Goal: Information Seeking & Learning: Check status

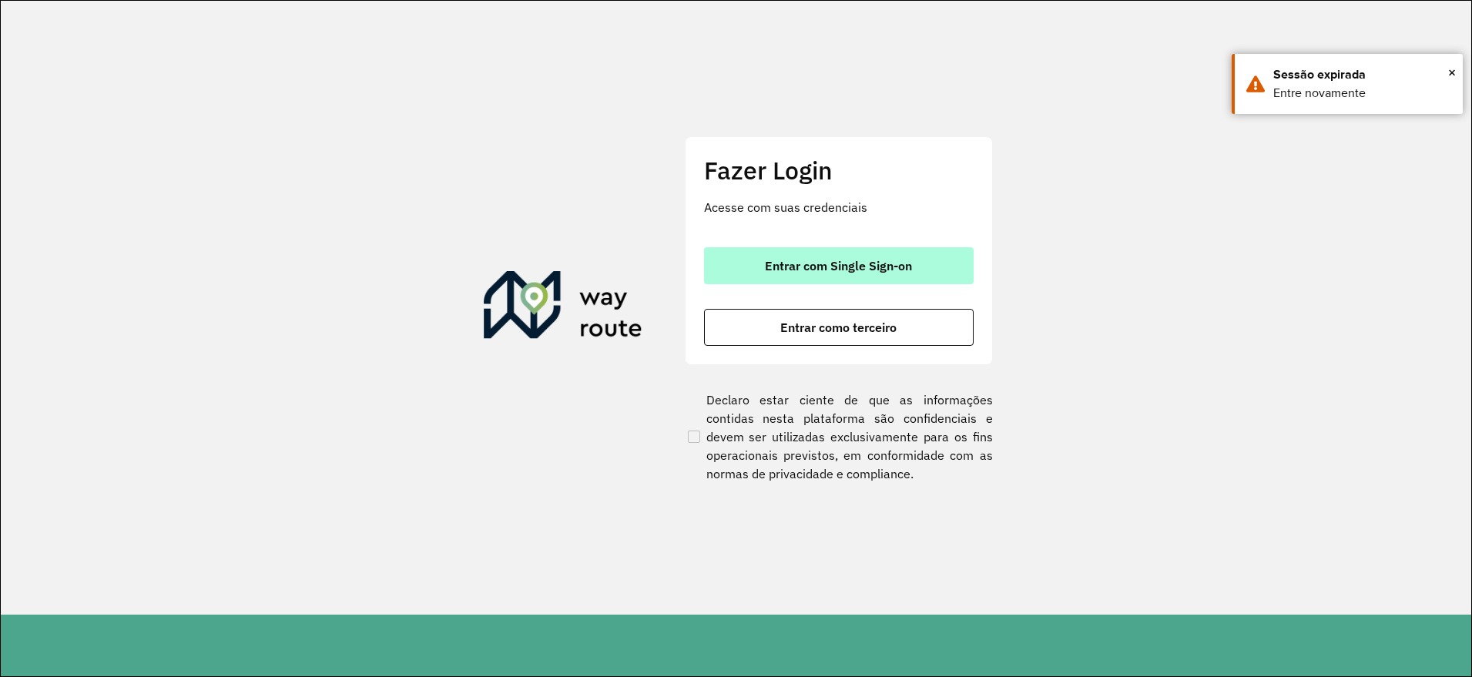
click at [868, 267] on span "Entrar com Single Sign-on" at bounding box center [838, 266] width 147 height 12
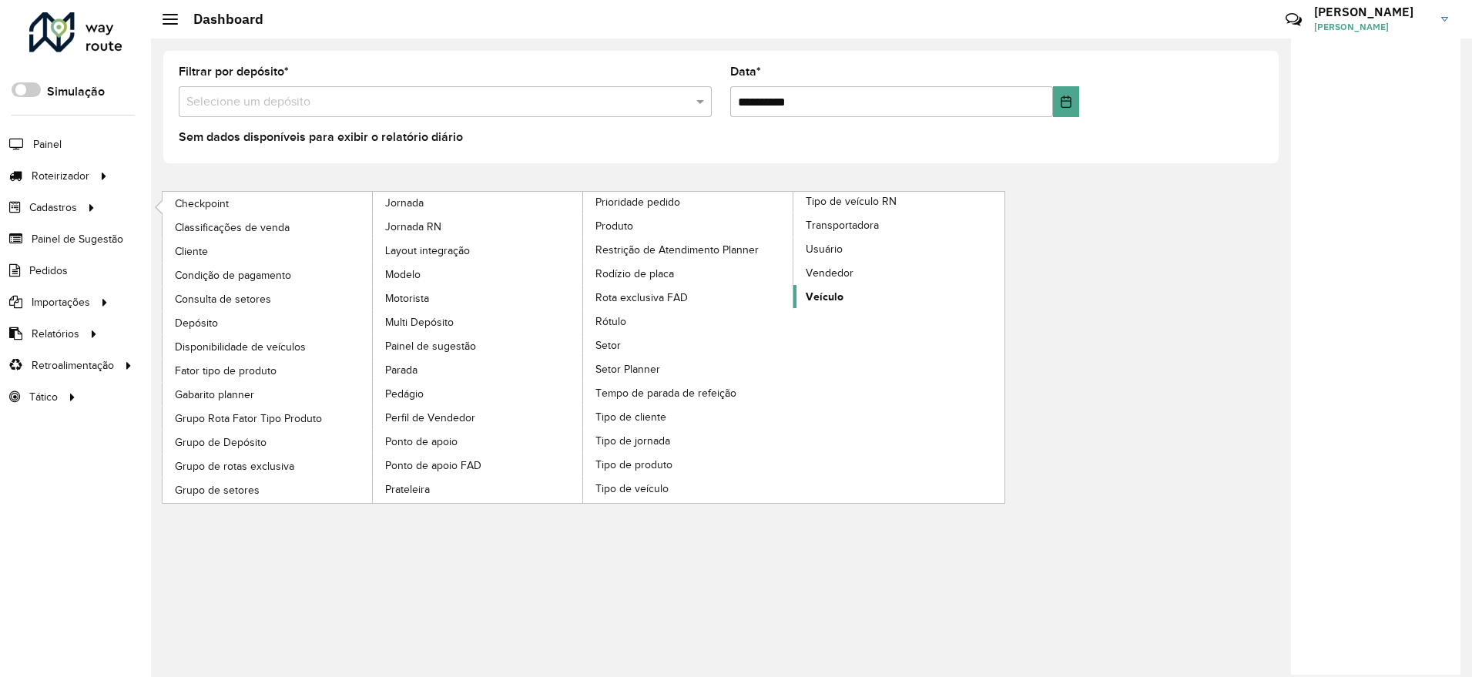
click at [839, 295] on span "Veículo" at bounding box center [825, 297] width 38 height 16
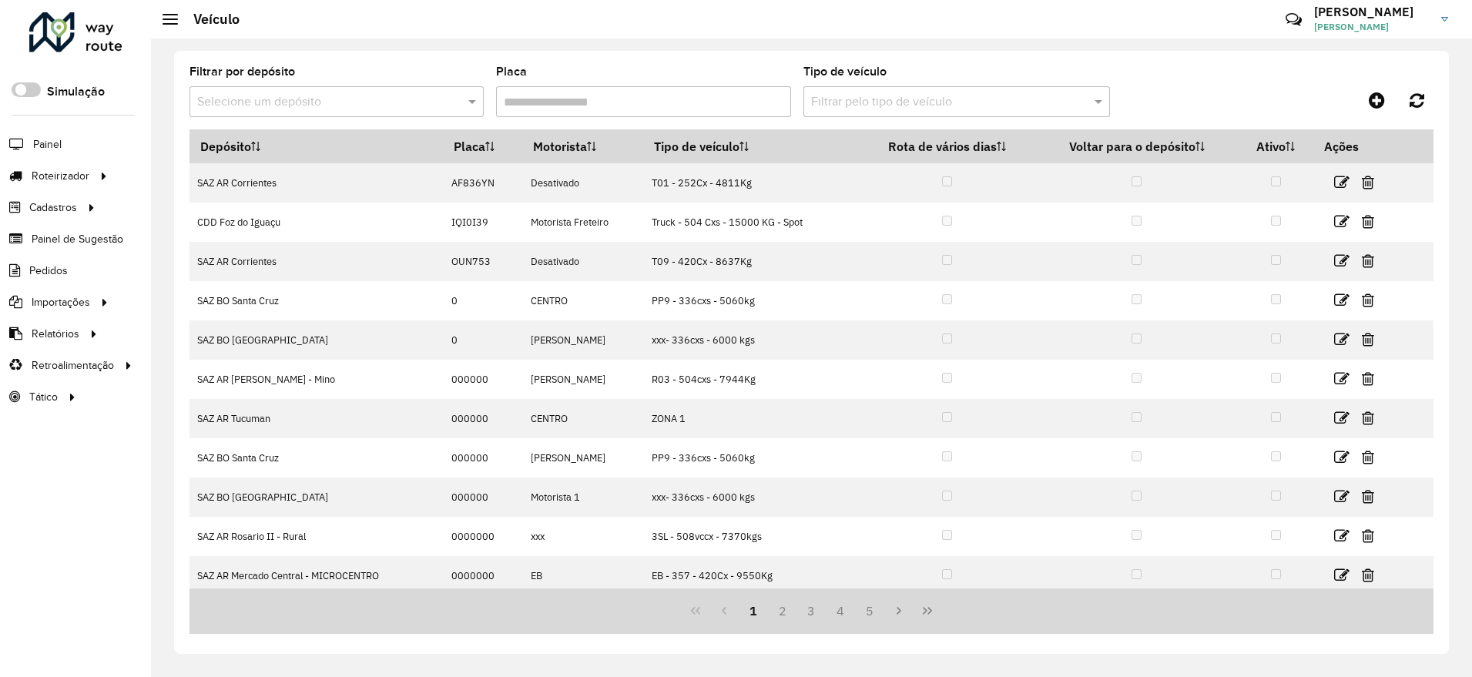
click at [703, 109] on input "Placa" at bounding box center [643, 101] width 294 height 31
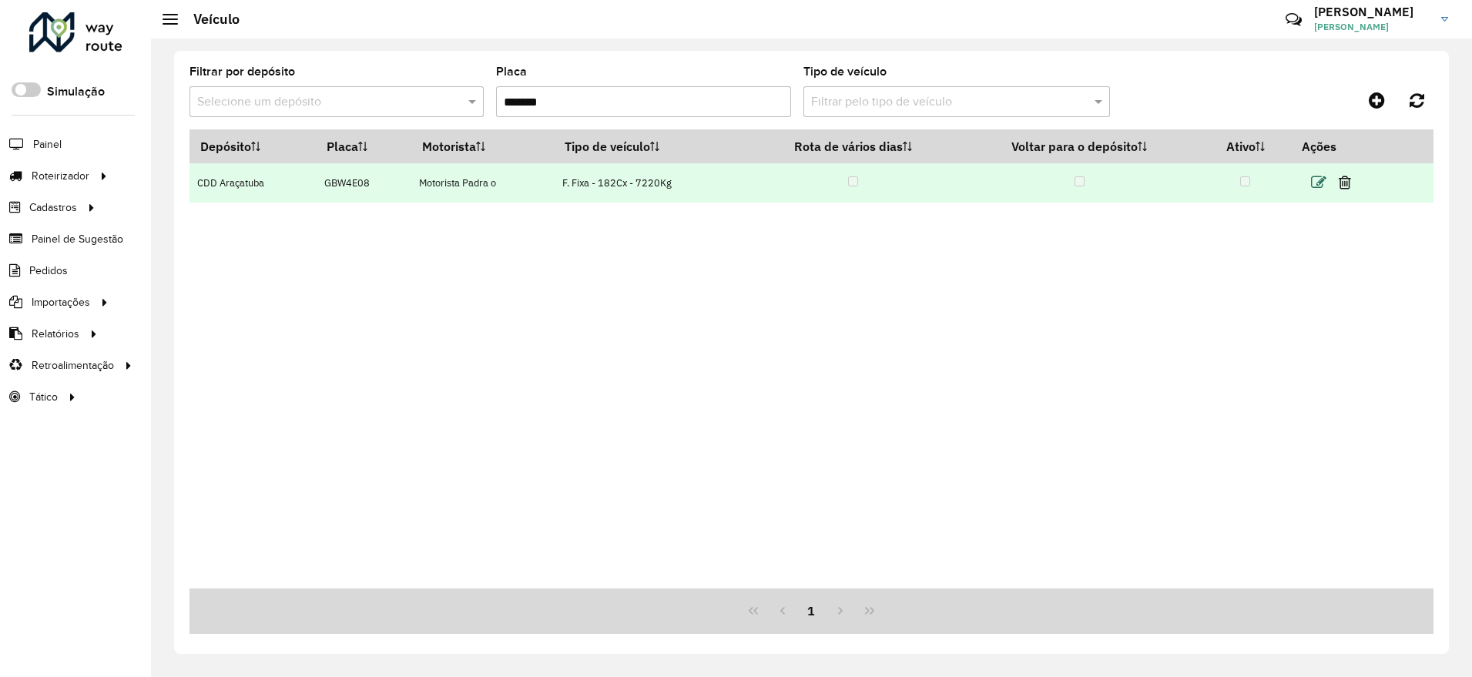
type input "*******"
click at [1320, 187] on icon at bounding box center [1318, 182] width 15 height 15
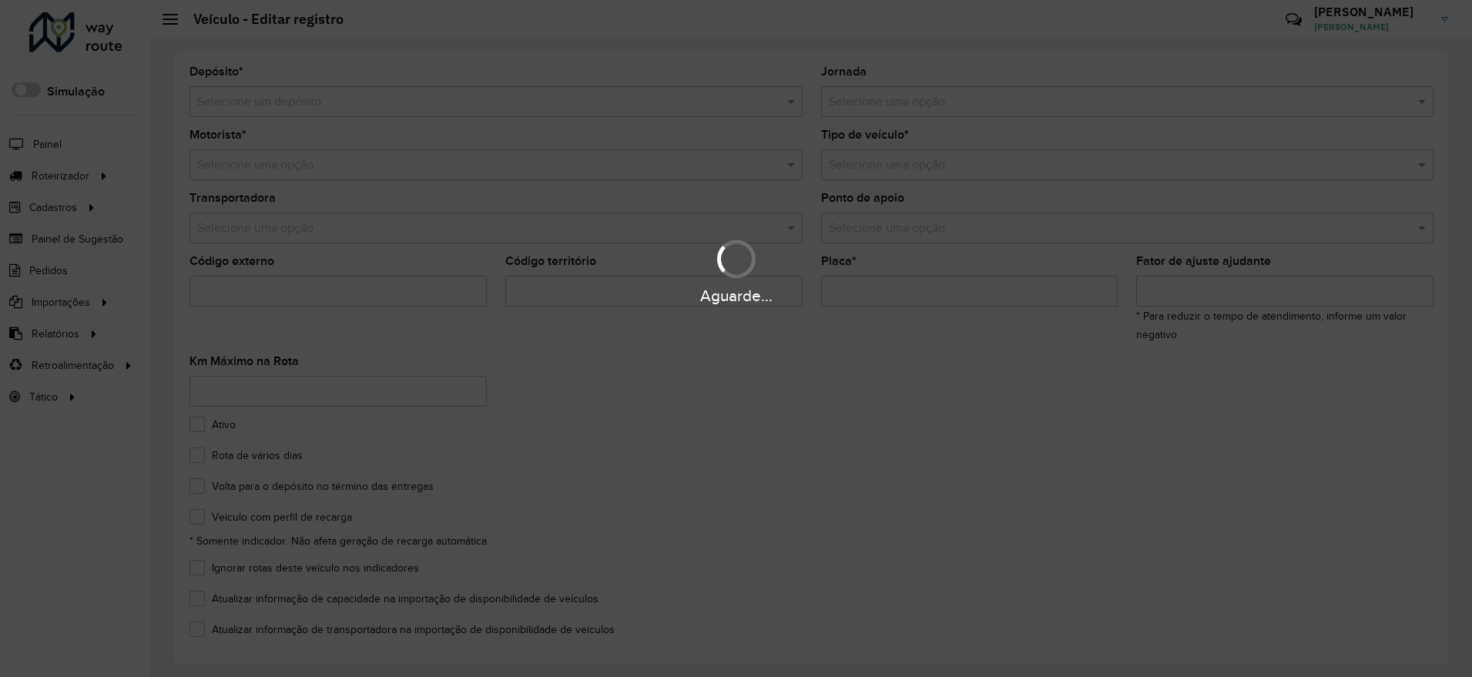
type input "***"
type input "*******"
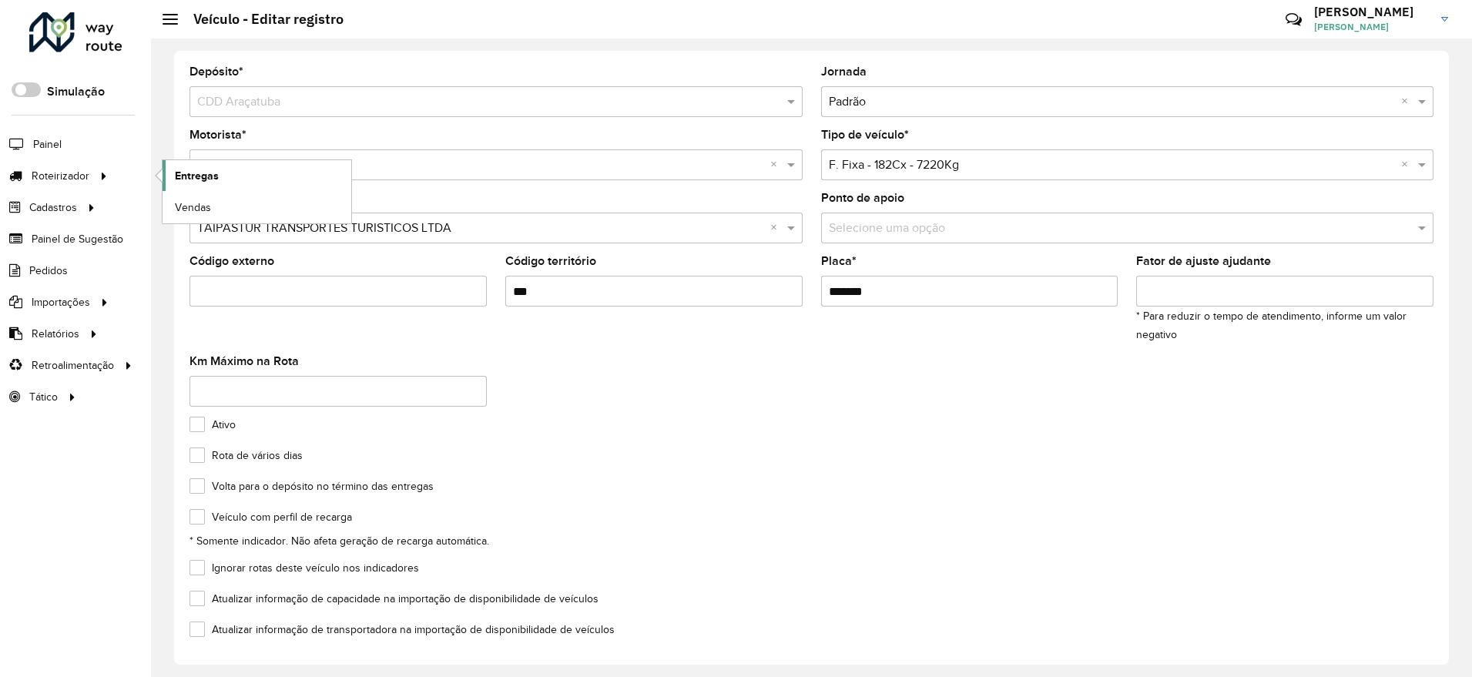
click at [230, 177] on link "Entregas" at bounding box center [257, 175] width 189 height 31
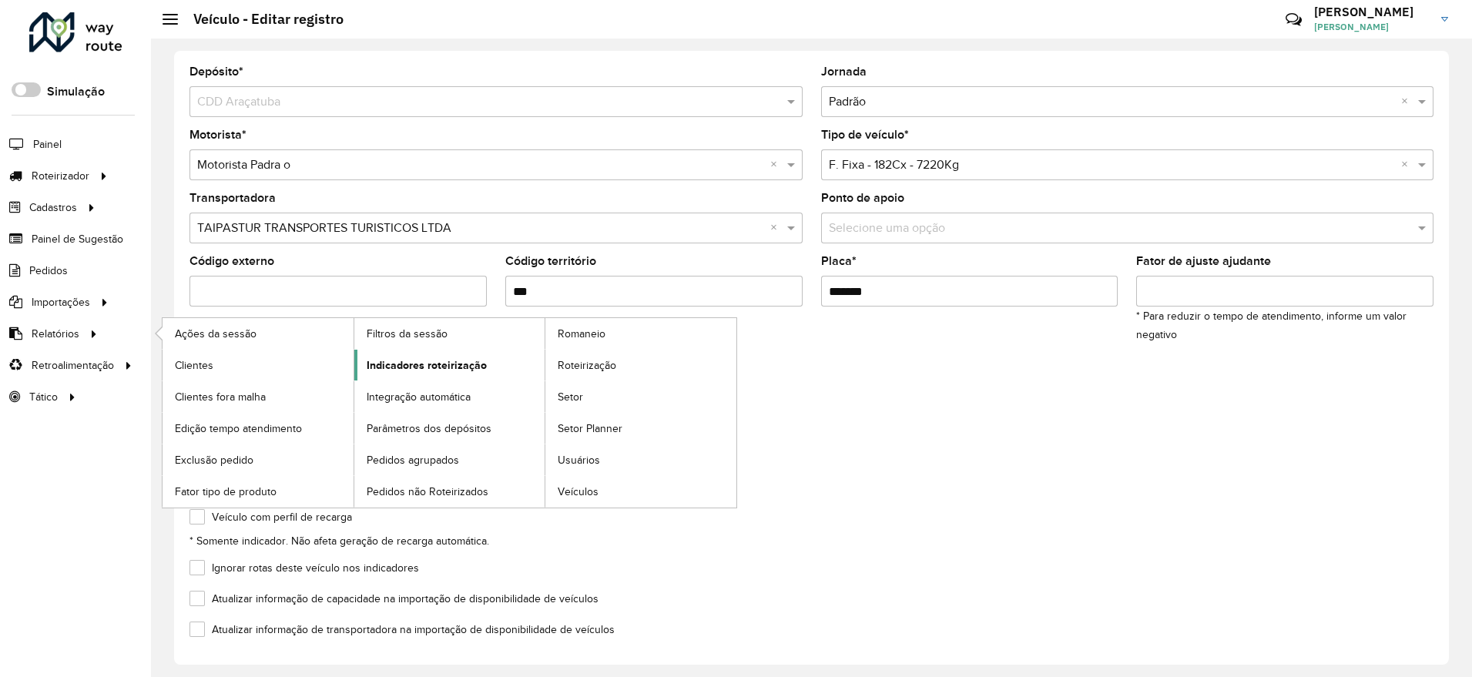
click at [451, 365] on span "Indicadores roteirização" at bounding box center [427, 365] width 120 height 16
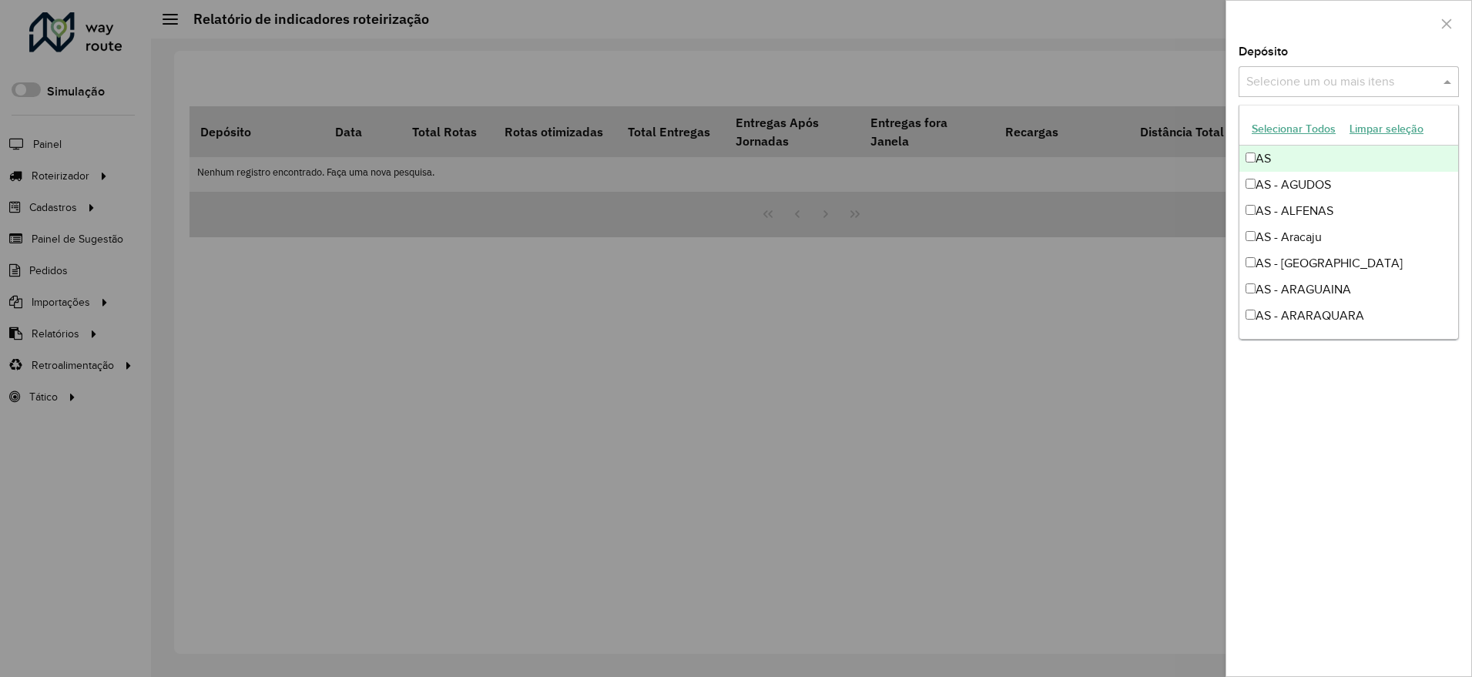
click at [1432, 85] on input "text" at bounding box center [1341, 82] width 197 height 18
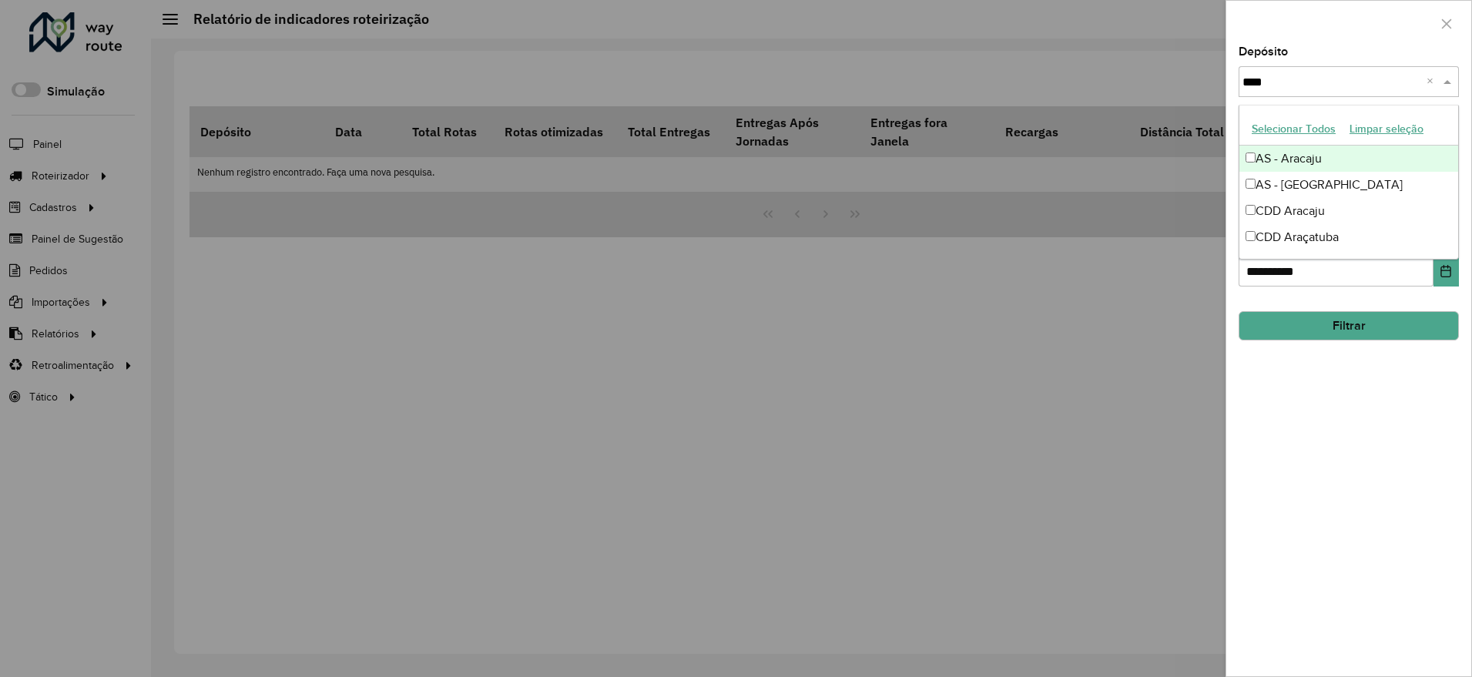
type input "*****"
drag, startPoint x: 1330, startPoint y: 186, endPoint x: 1344, endPoint y: 83, distance: 103.4
click at [1344, 84] on body "Aguarde... Pop-up bloqueado! Seu navegador bloqueou automáticamente a abertura …" at bounding box center [736, 338] width 1472 height 677
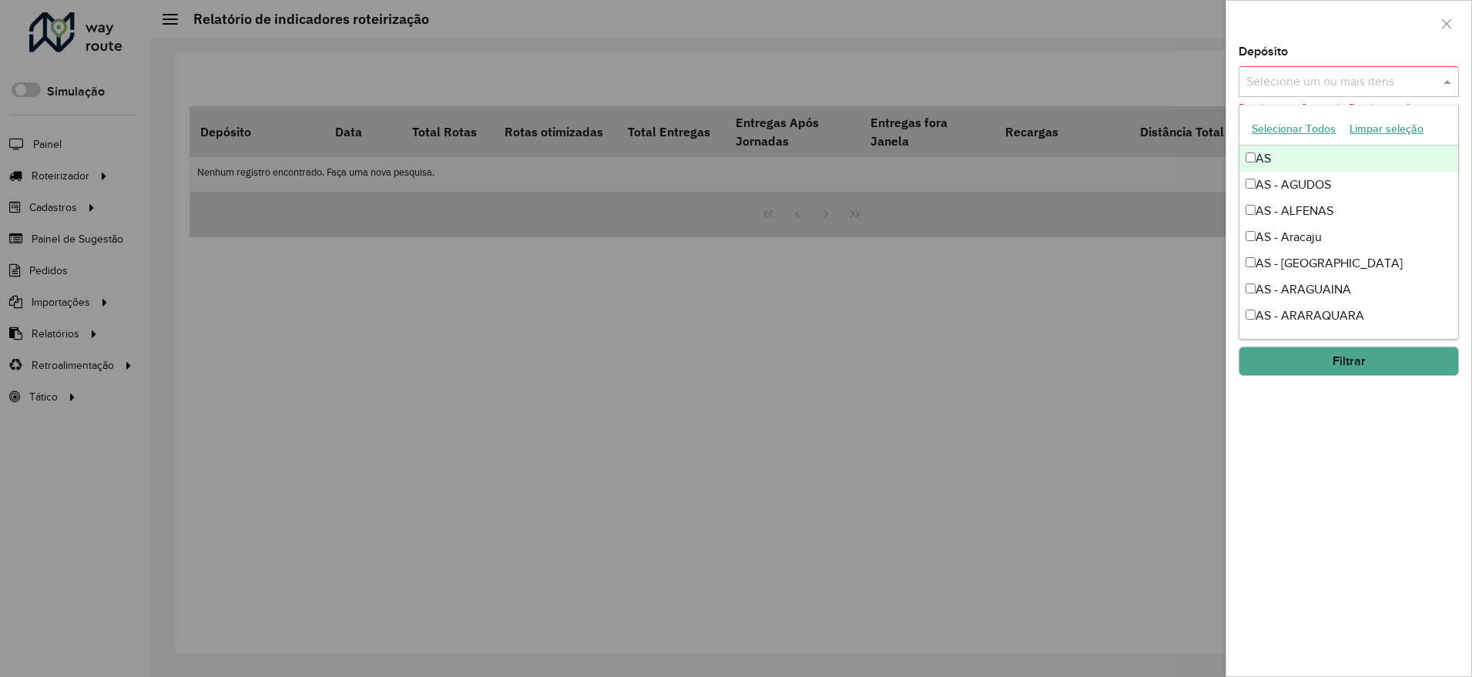
click at [1343, 76] on input "text" at bounding box center [1341, 82] width 197 height 18
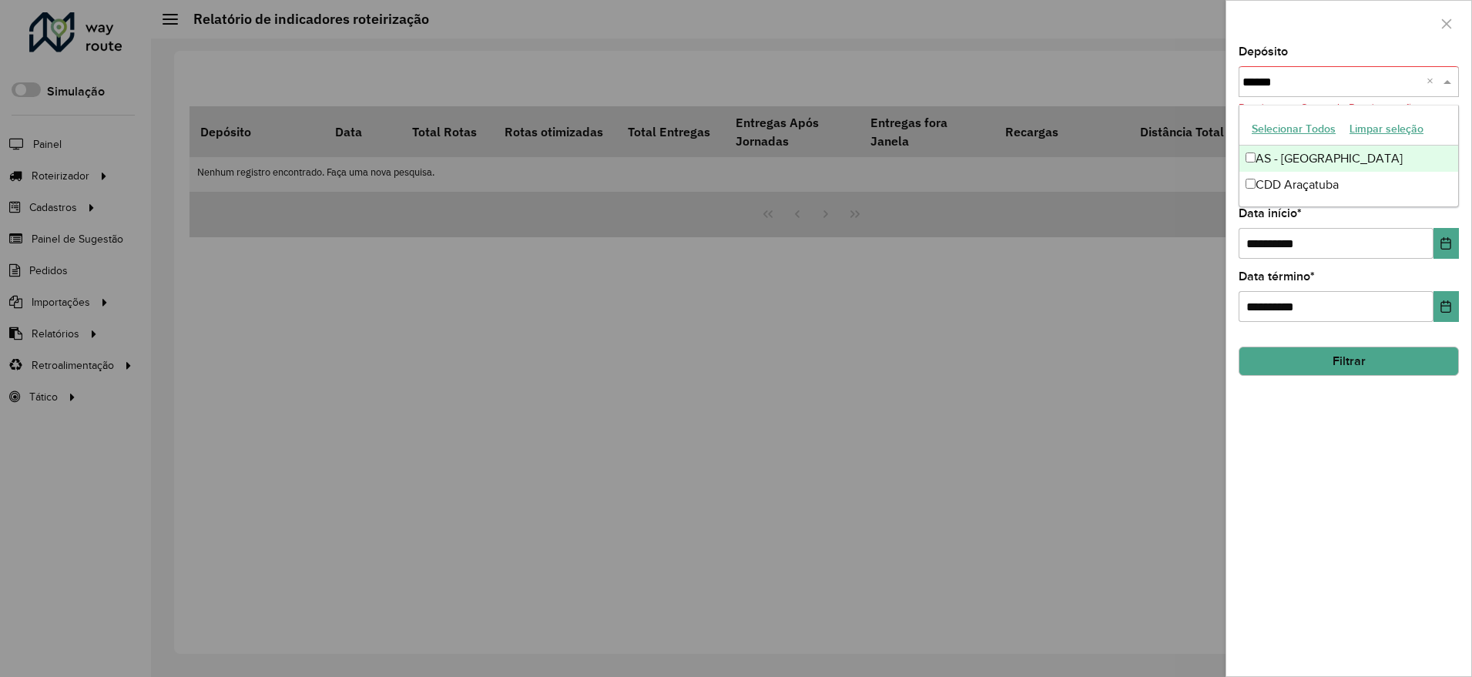
type input "*******"
click at [1337, 193] on div "CDD Araçatuba" at bounding box center [1349, 185] width 219 height 26
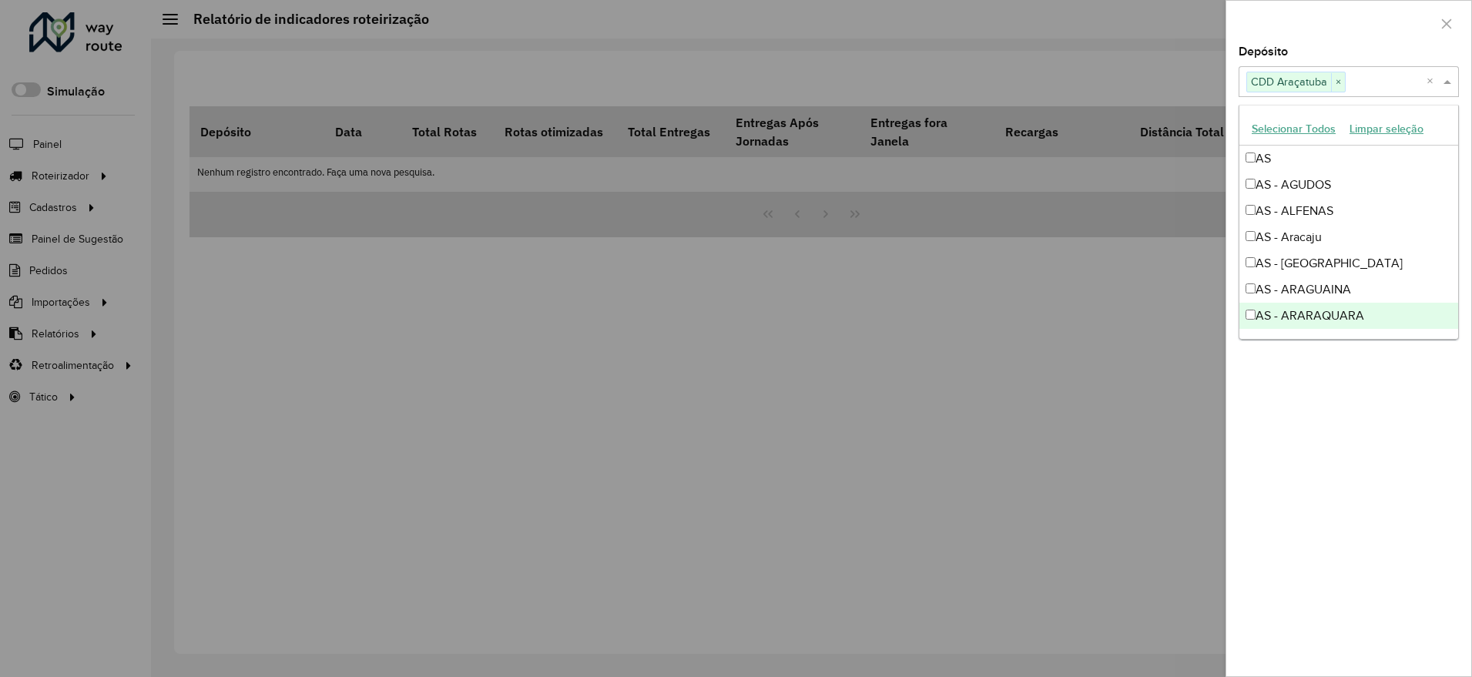
click at [1337, 433] on div "**********" at bounding box center [1348, 361] width 245 height 630
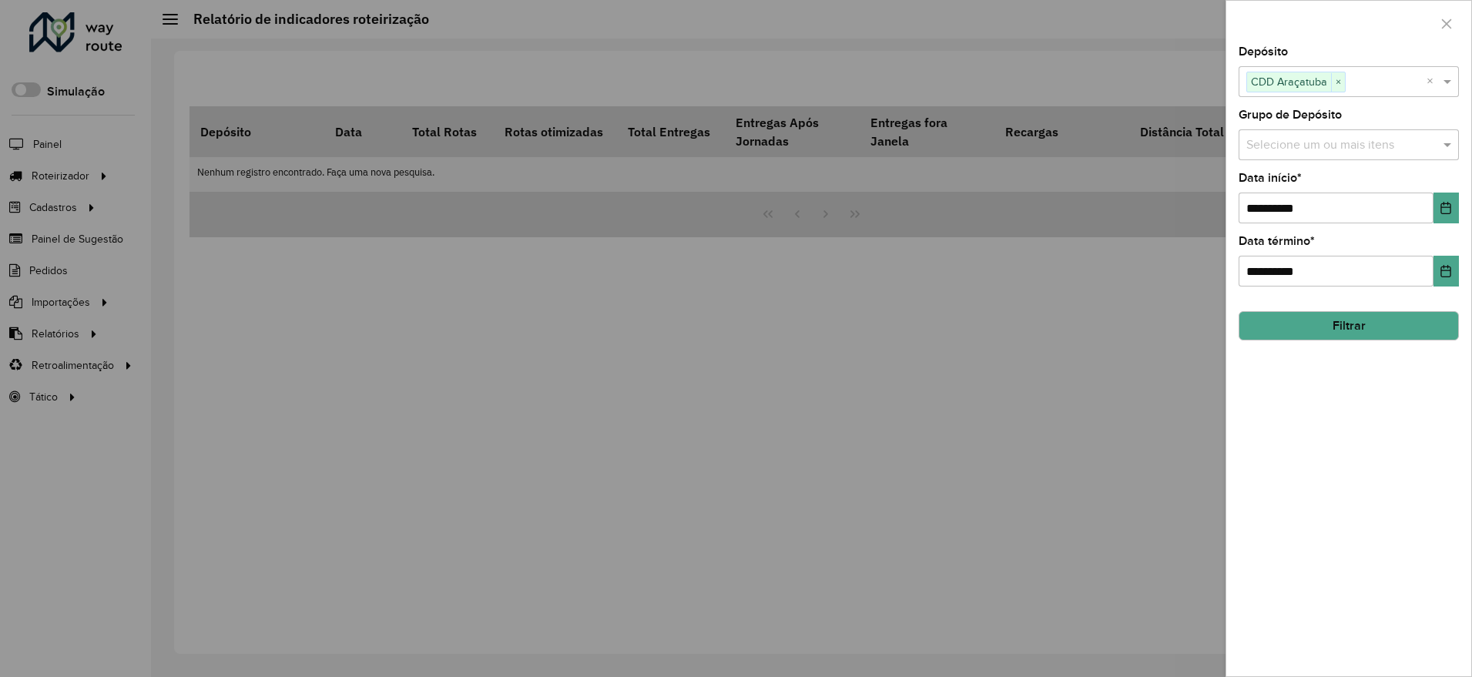
click at [1280, 132] on div "Selecione um ou mais itens" at bounding box center [1349, 144] width 220 height 31
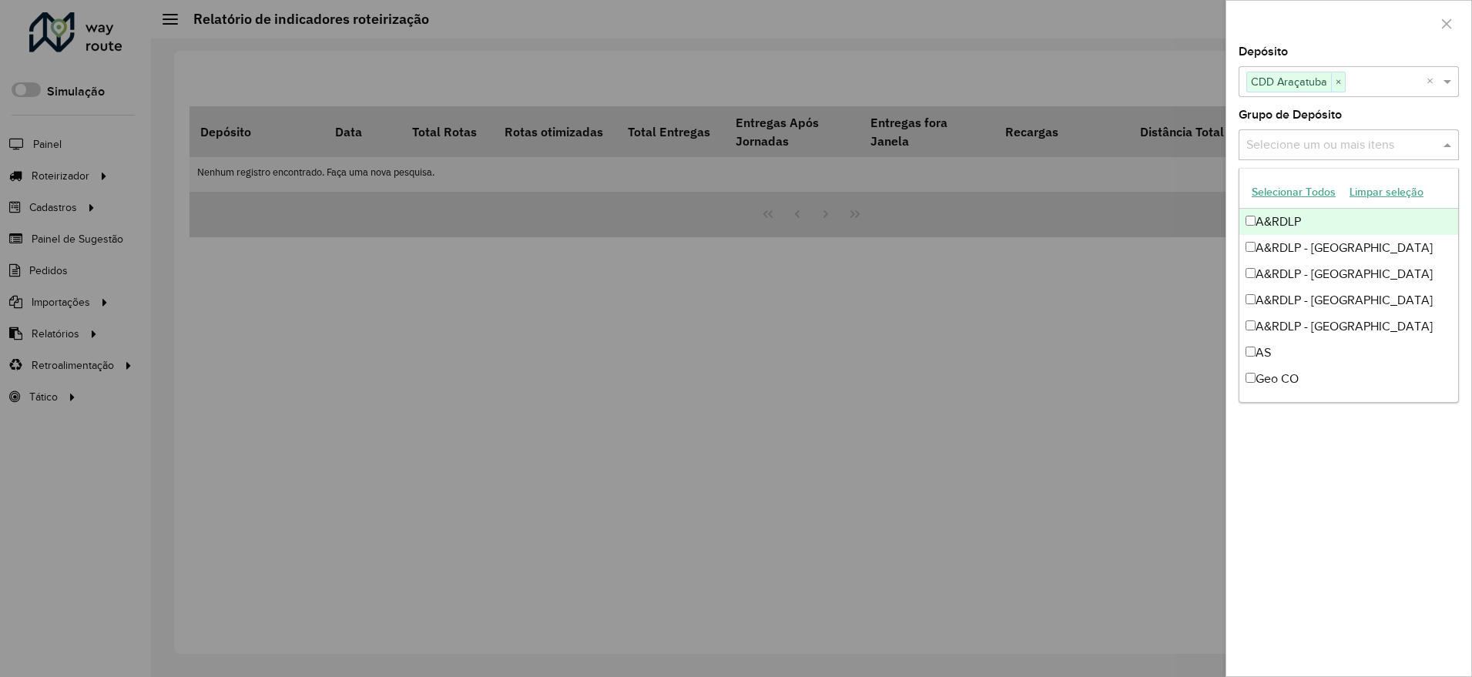
click at [1323, 29] on div at bounding box center [1348, 23] width 245 height 45
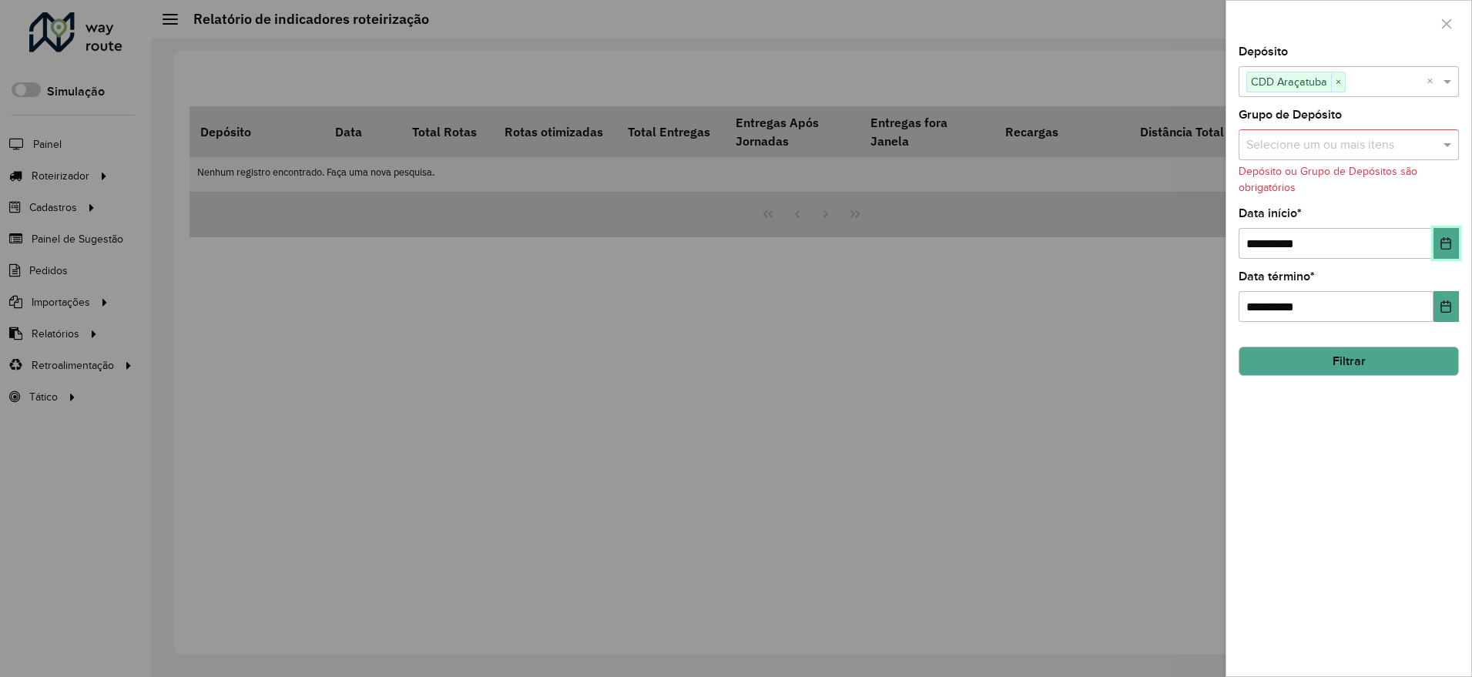
click at [1448, 244] on icon "Choose Date" at bounding box center [1446, 243] width 12 height 12
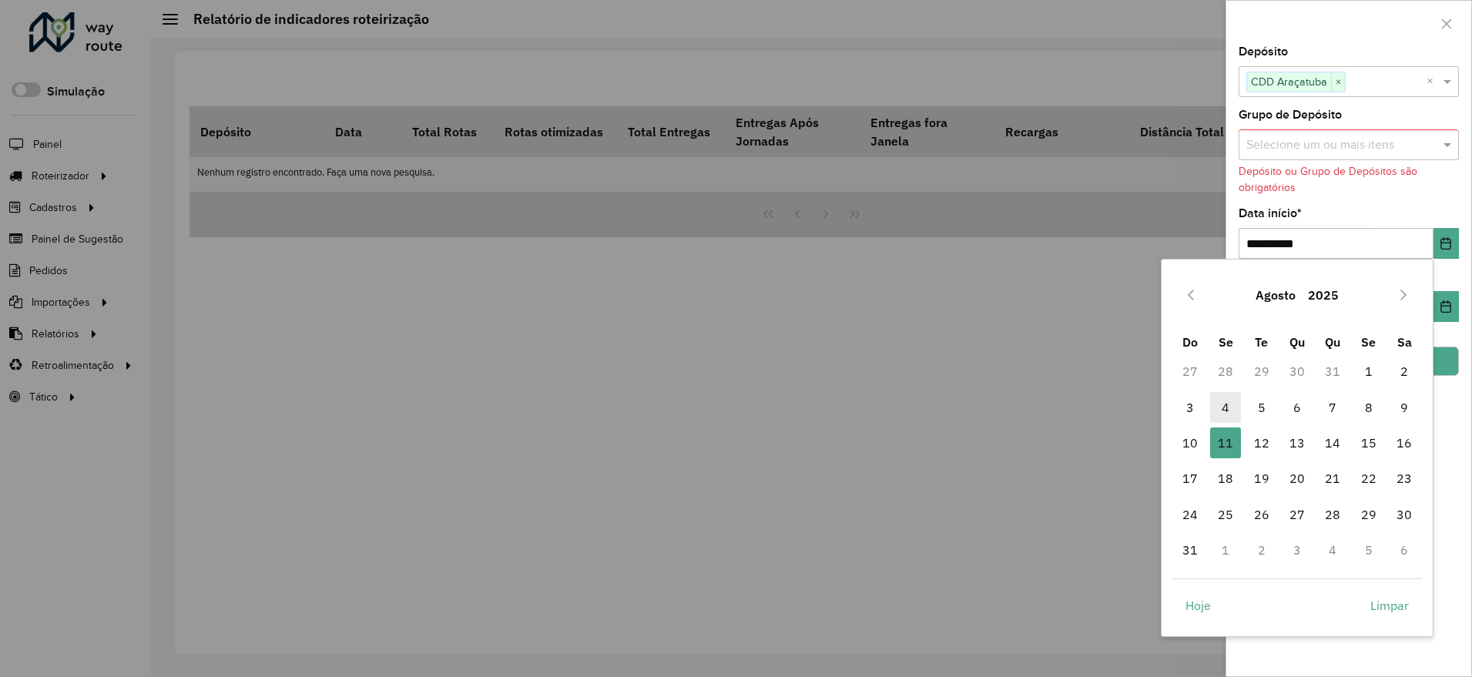
click at [1227, 405] on span "4" at bounding box center [1225, 407] width 31 height 31
type input "**********"
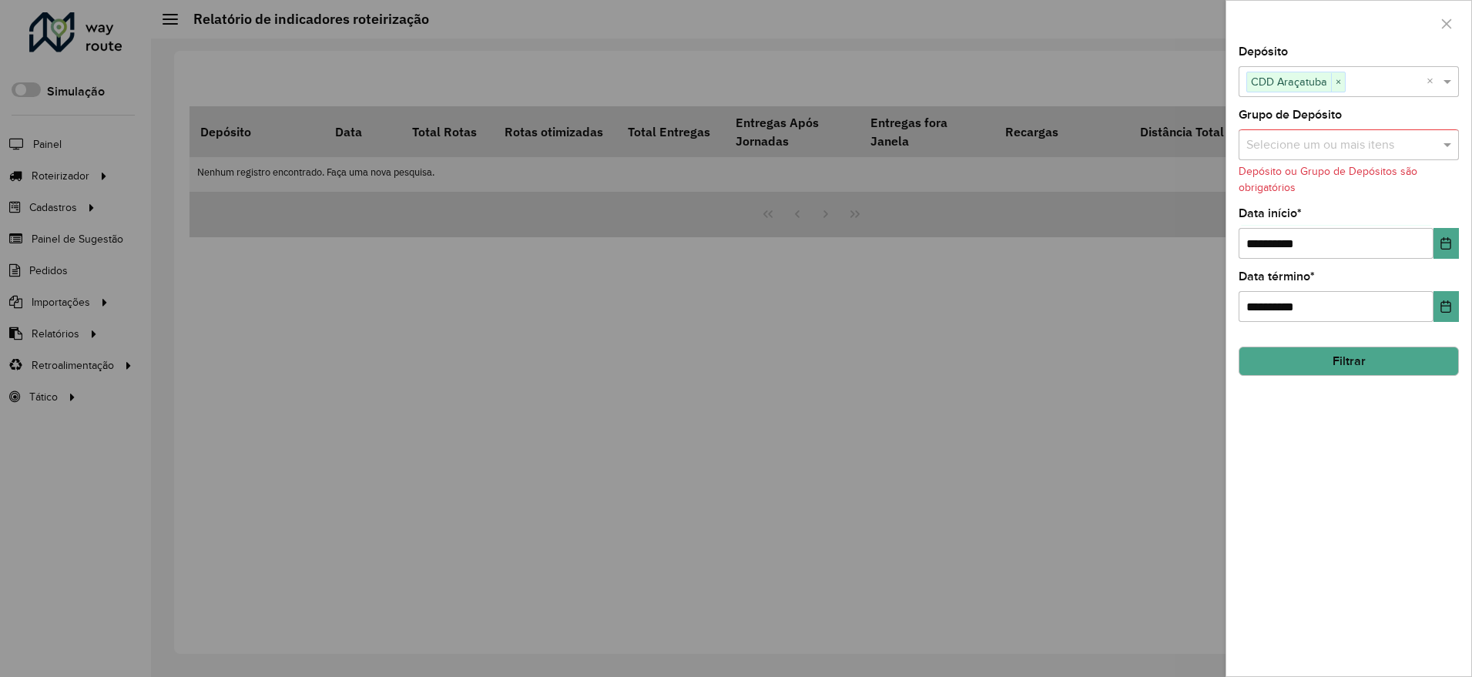
click at [1359, 354] on button "Filtrar" at bounding box center [1349, 361] width 220 height 29
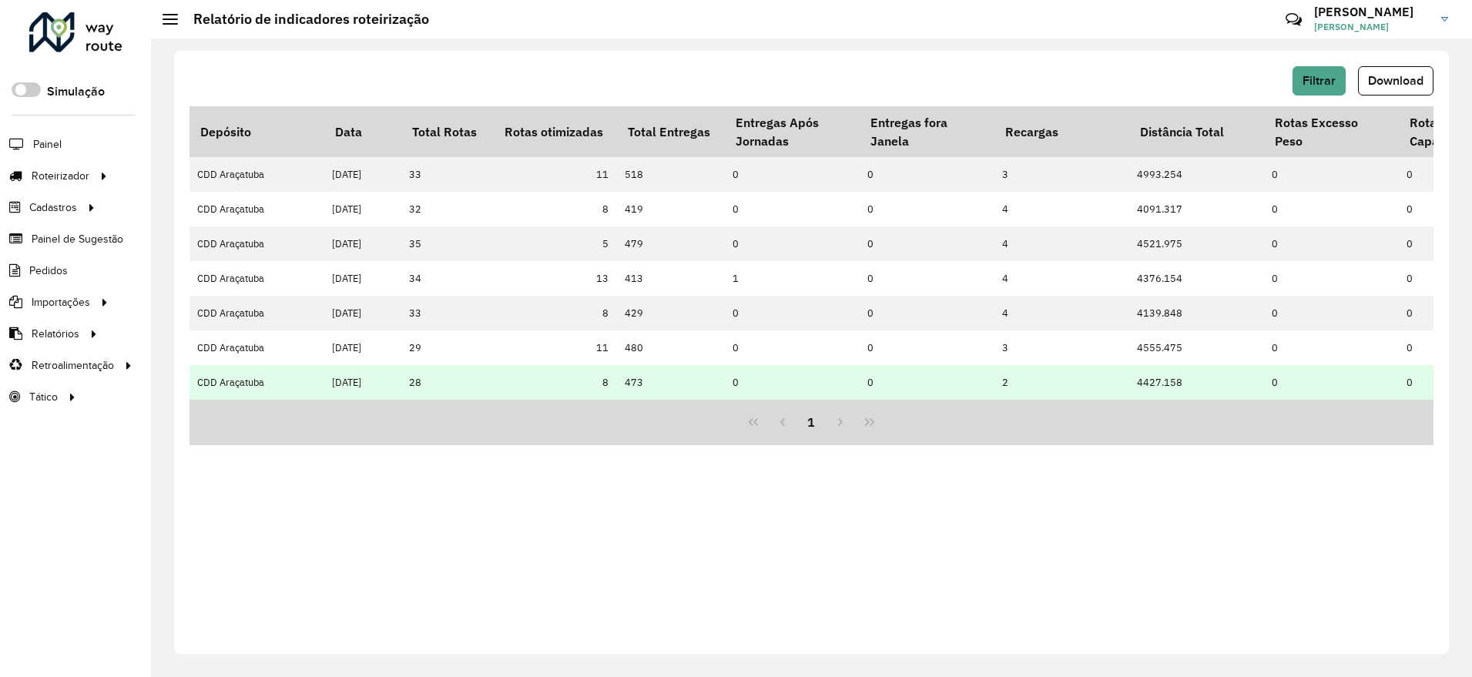
drag, startPoint x: 431, startPoint y: 397, endPoint x: 541, endPoint y: 398, distance: 109.4
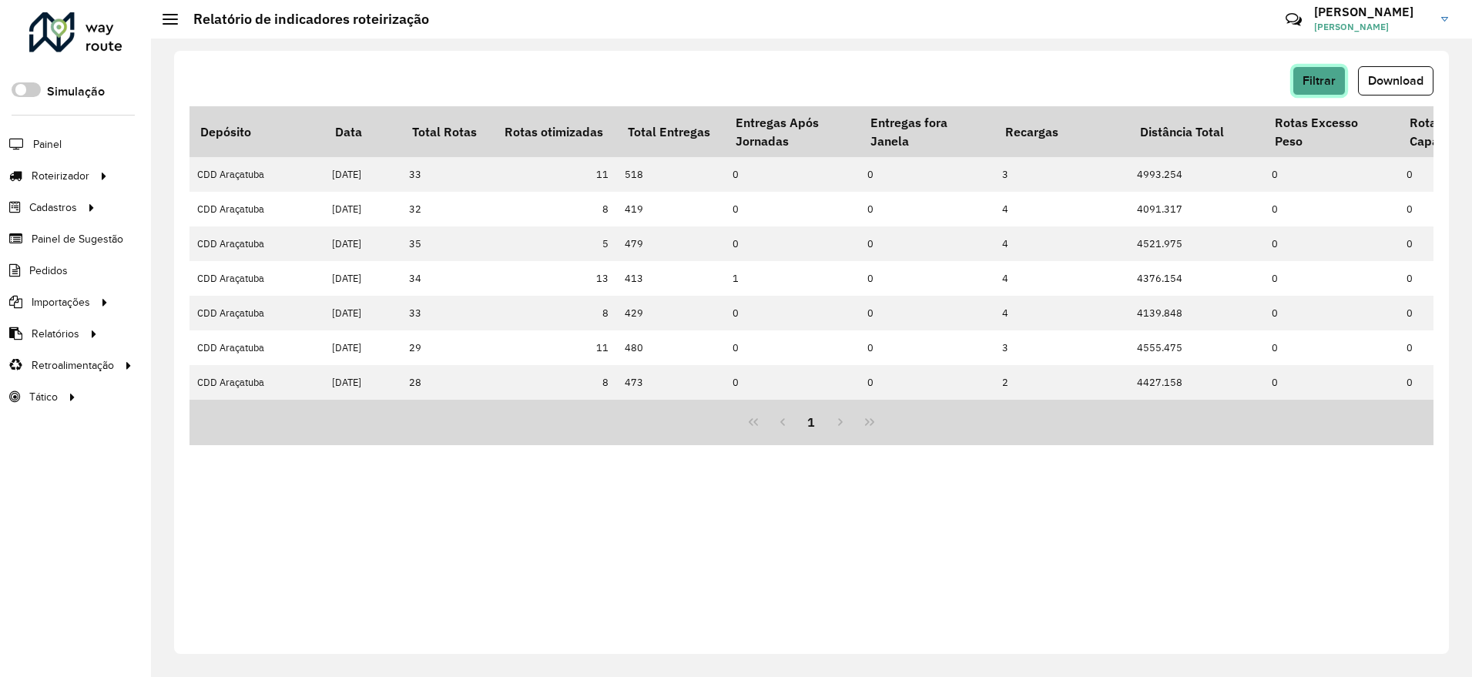
click at [1325, 78] on span "Filtrar" at bounding box center [1319, 80] width 33 height 13
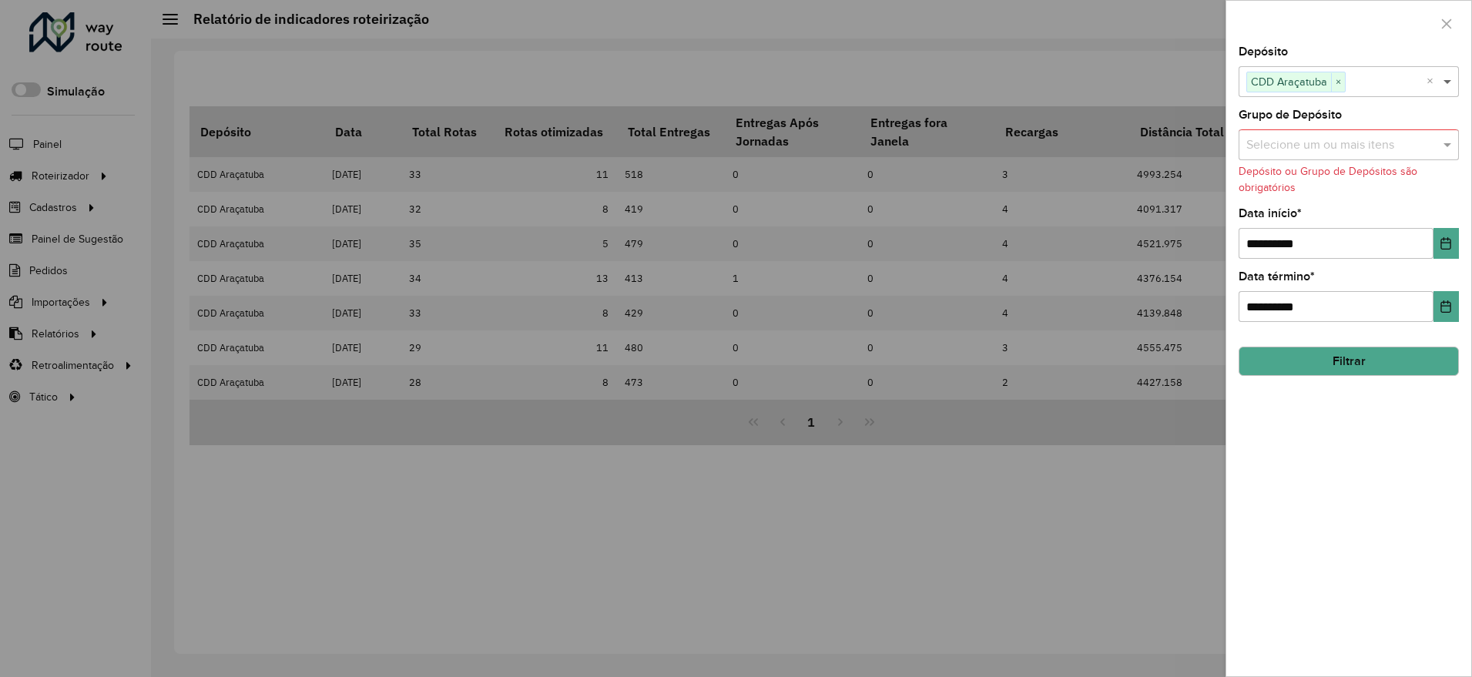
click at [1453, 84] on span at bounding box center [1449, 81] width 19 height 18
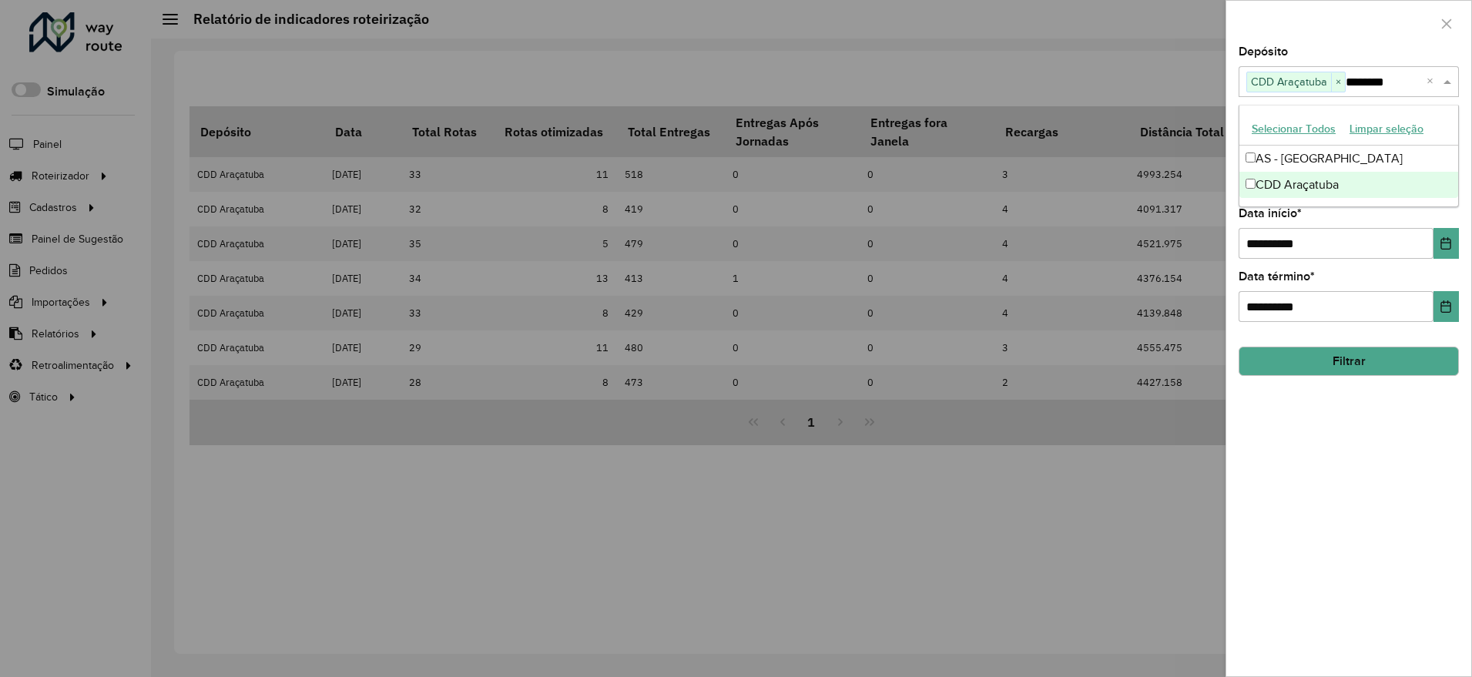
type input "*********"
click at [1303, 153] on div "AS - Araçatuba" at bounding box center [1349, 159] width 219 height 26
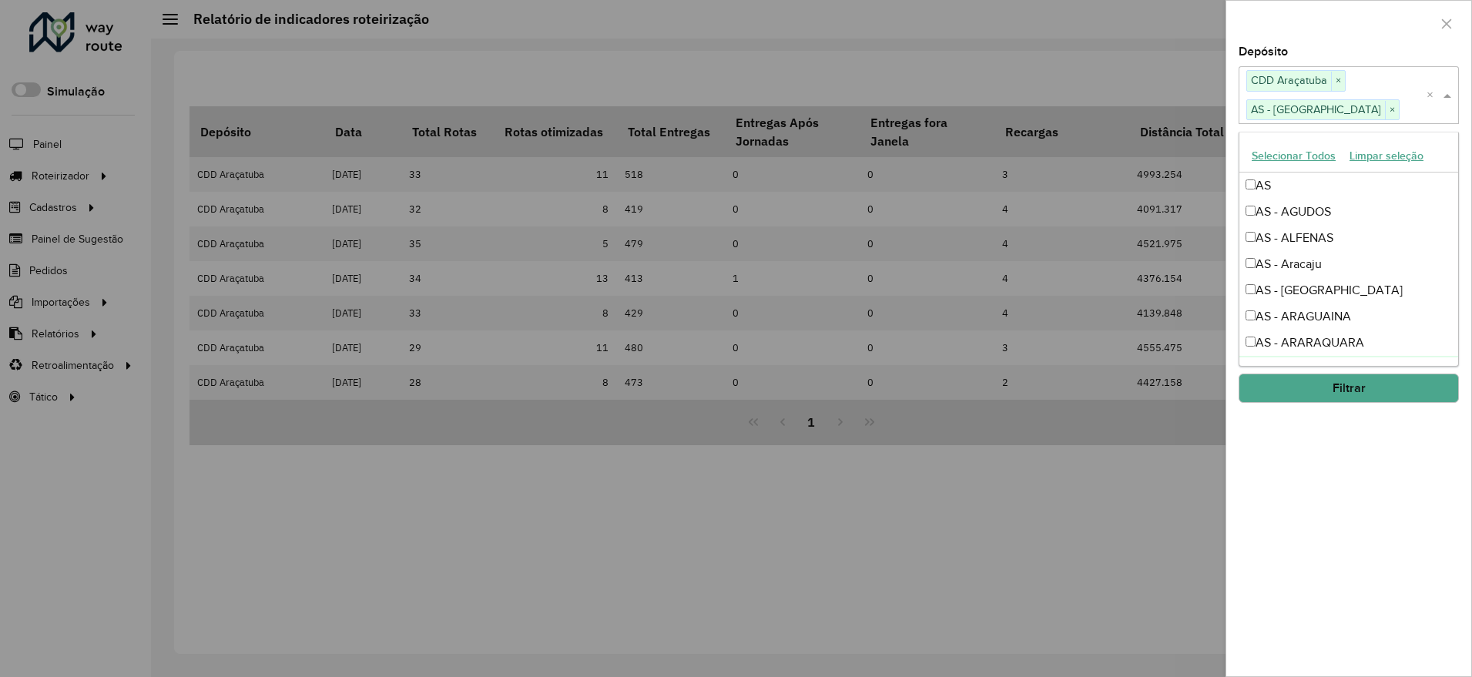
click at [1362, 385] on button "Filtrar" at bounding box center [1349, 388] width 220 height 29
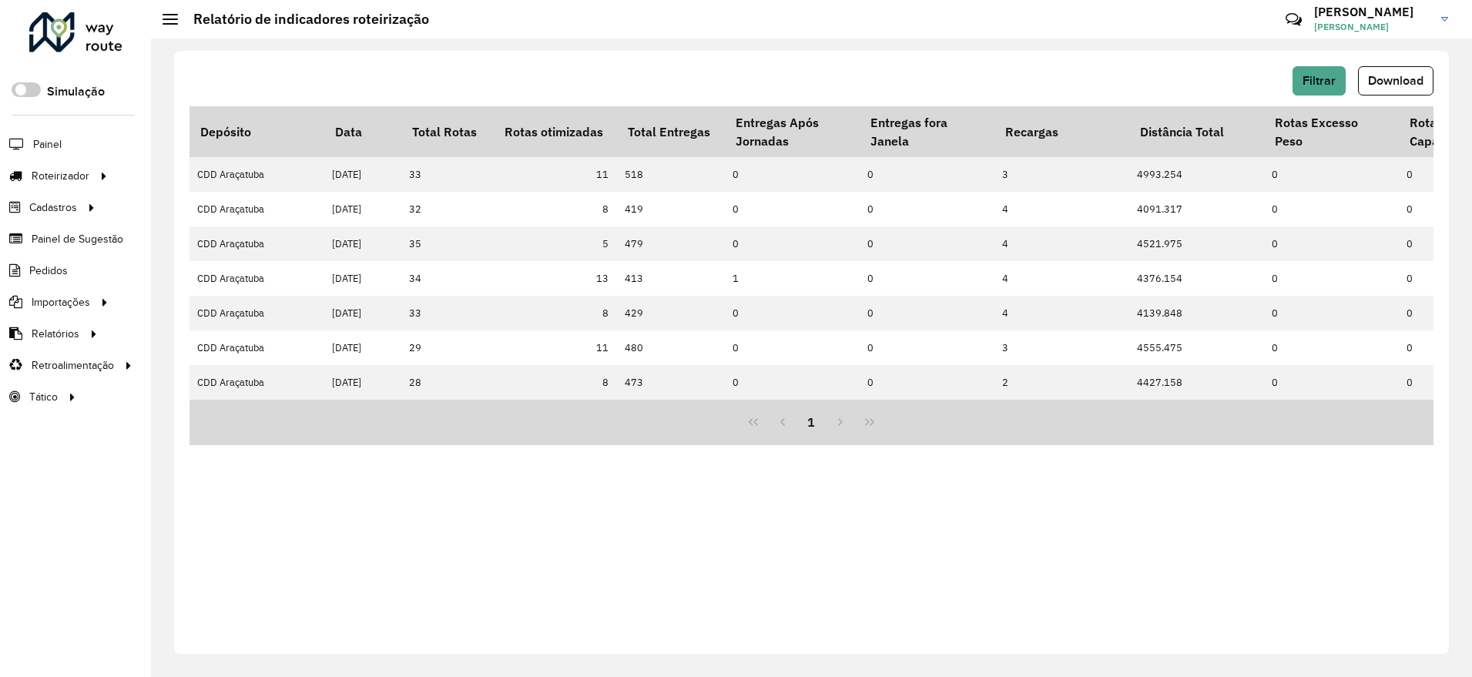
drag, startPoint x: 458, startPoint y: 404, endPoint x: 576, endPoint y: 411, distance: 118.1
click at [576, 411] on div "1" at bounding box center [812, 422] width 1244 height 45
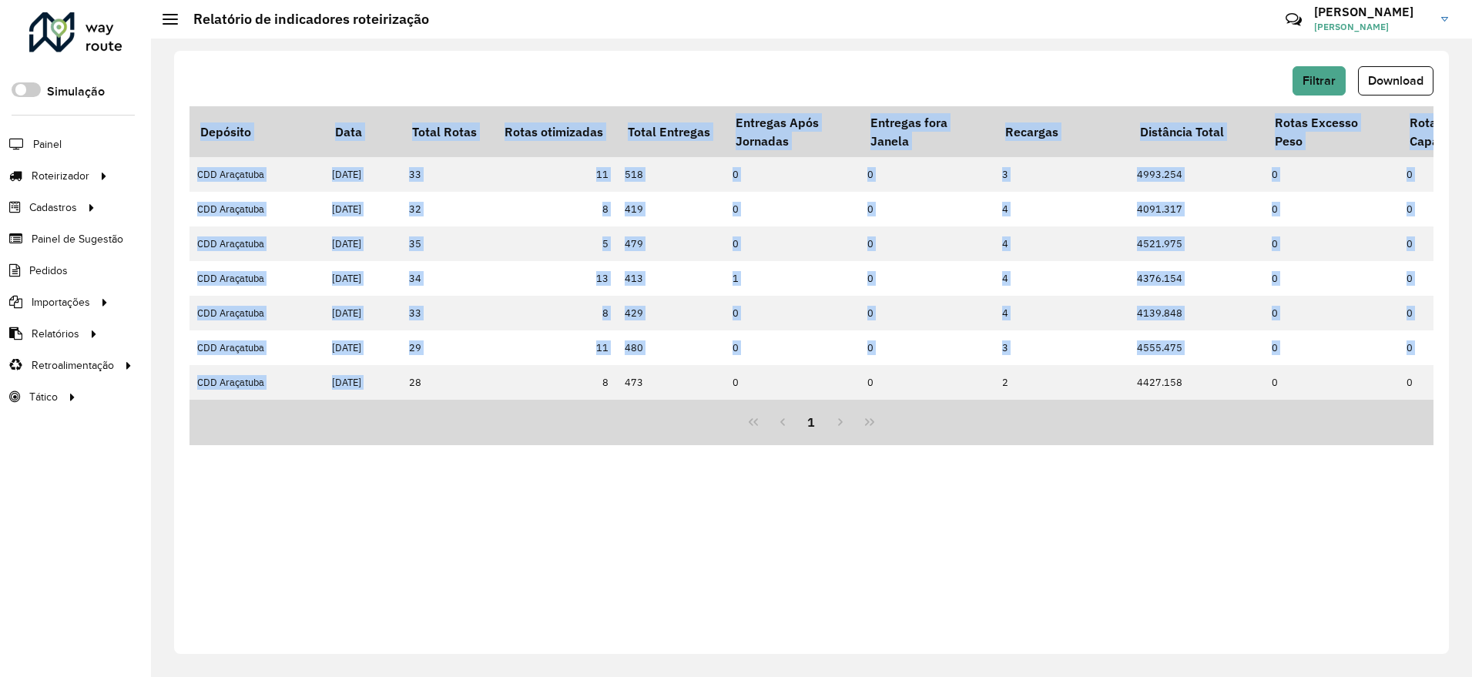
drag, startPoint x: 404, startPoint y: 398, endPoint x: 424, endPoint y: 404, distance: 21.9
click at [424, 404] on div "Depósito Data Total Rotas Rotas otimizadas Total Entregas Entregas Após Jornada…" at bounding box center [812, 275] width 1244 height 339
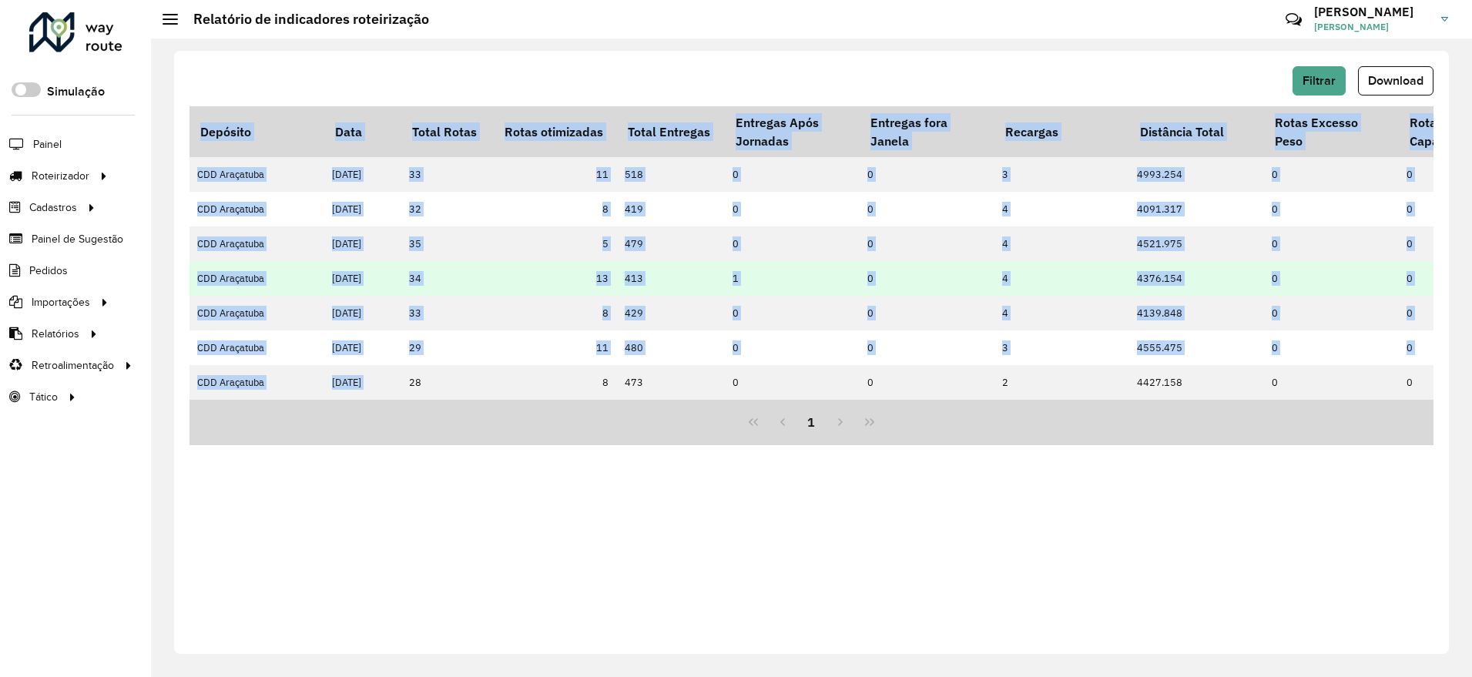
click at [817, 261] on td "1" at bounding box center [792, 278] width 135 height 35
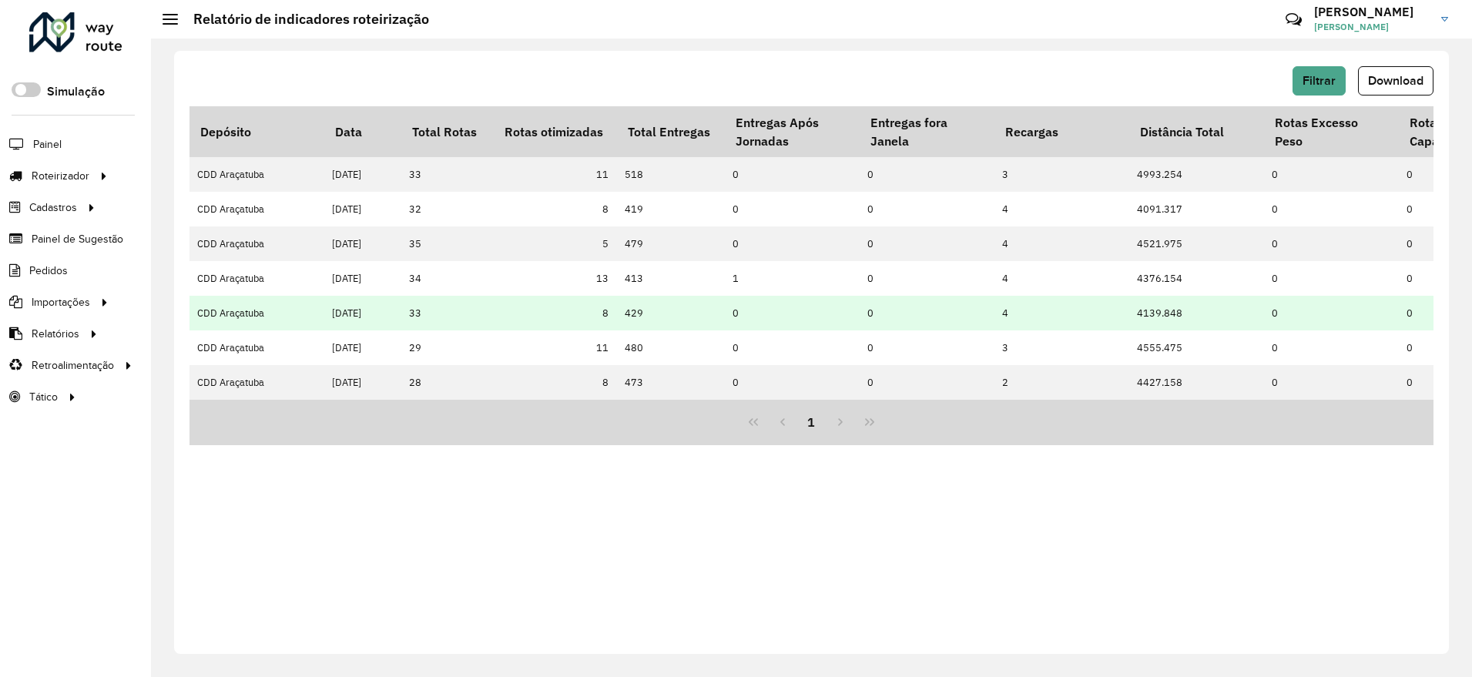
click at [701, 321] on td "429" at bounding box center [671, 313] width 108 height 35
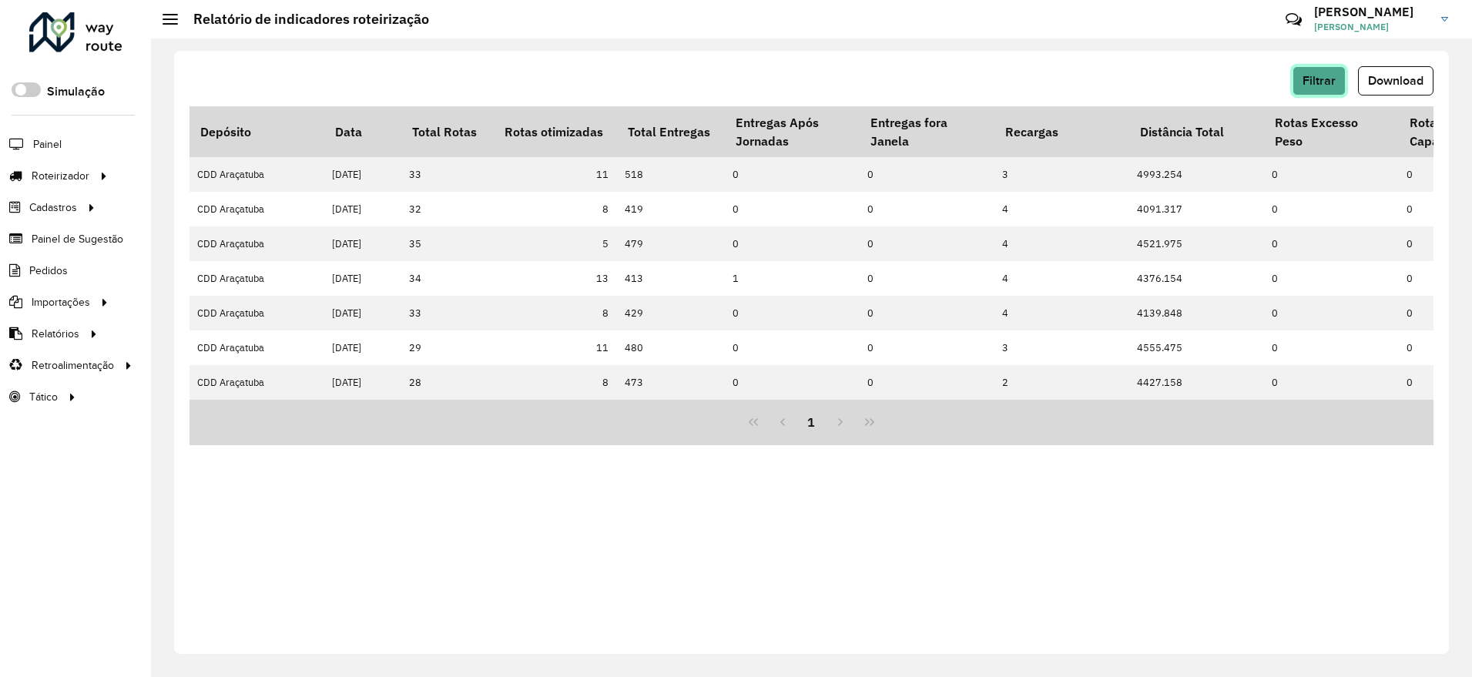
click at [1323, 72] on button "Filtrar" at bounding box center [1319, 80] width 53 height 29
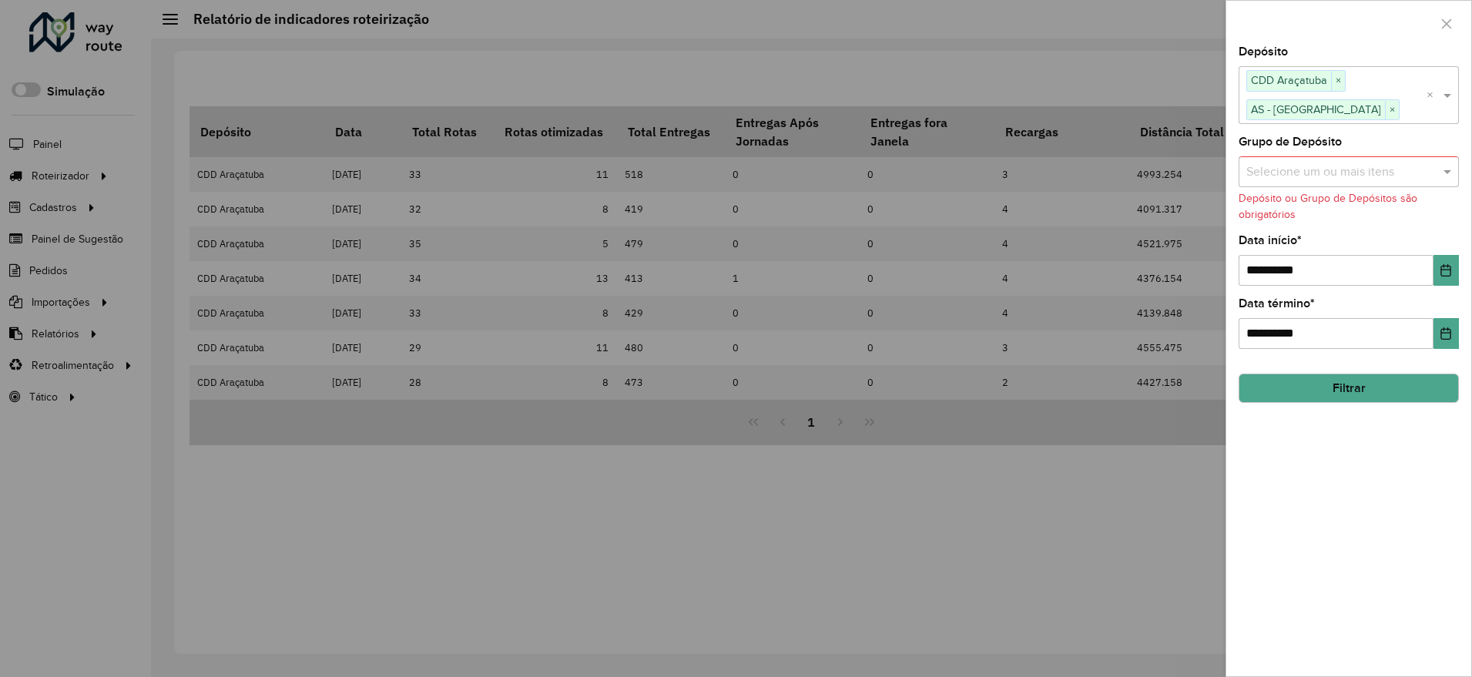
click at [484, 99] on div at bounding box center [736, 338] width 1472 height 677
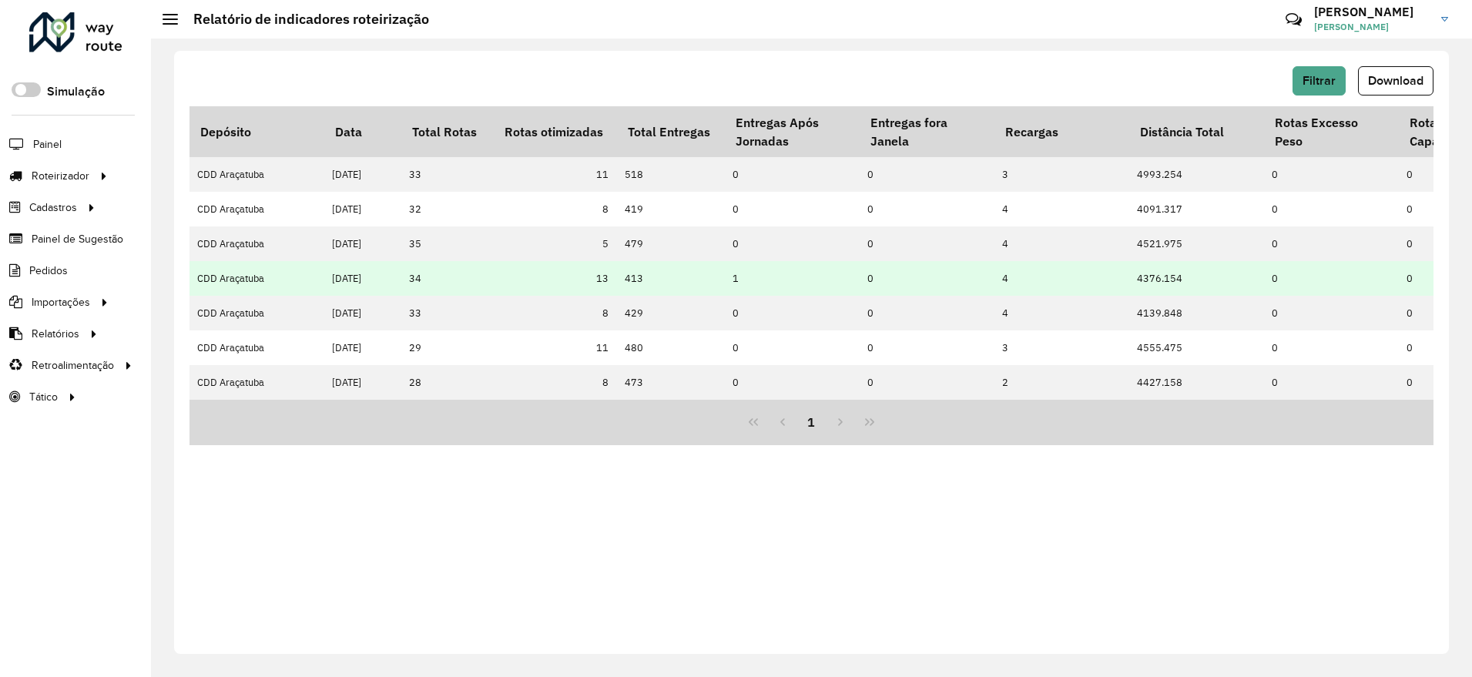
click at [498, 292] on td "13" at bounding box center [555, 278] width 123 height 35
click at [498, 275] on td "13" at bounding box center [555, 278] width 123 height 35
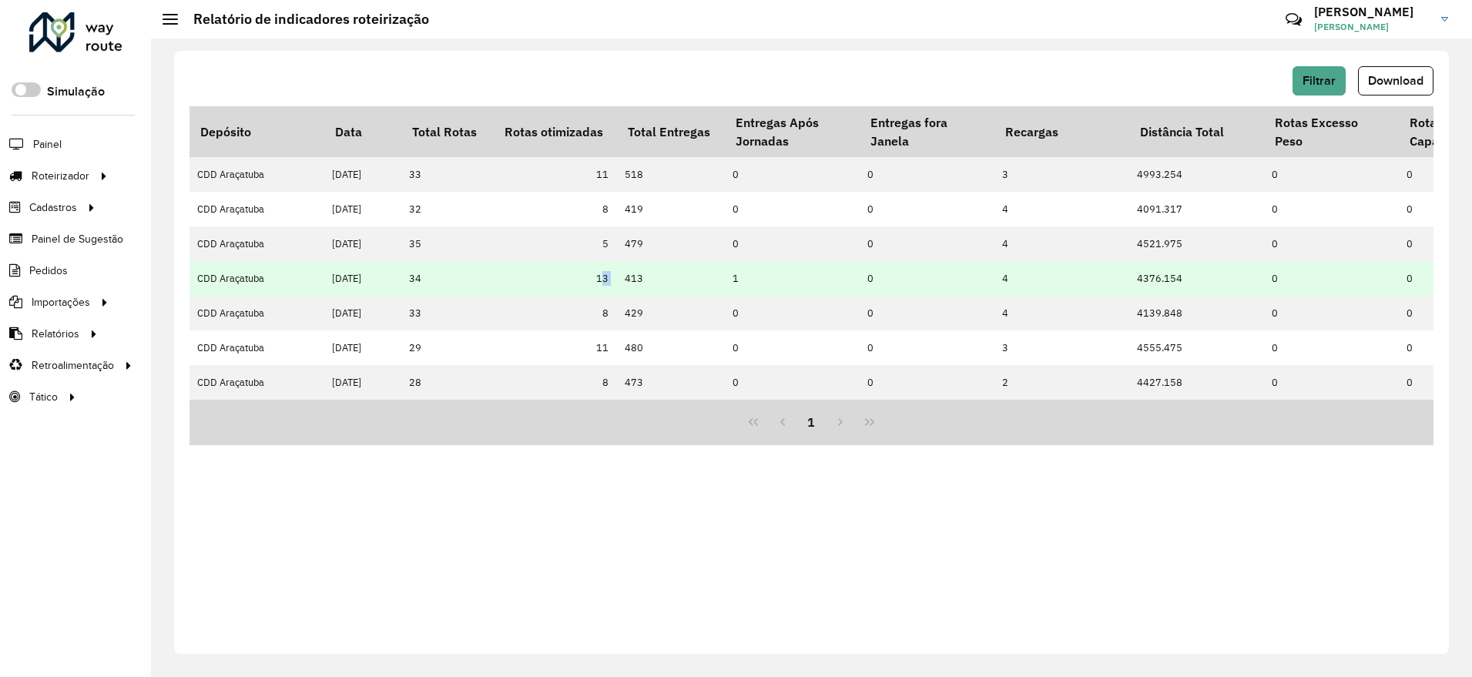
click at [498, 275] on td "13" at bounding box center [555, 278] width 123 height 35
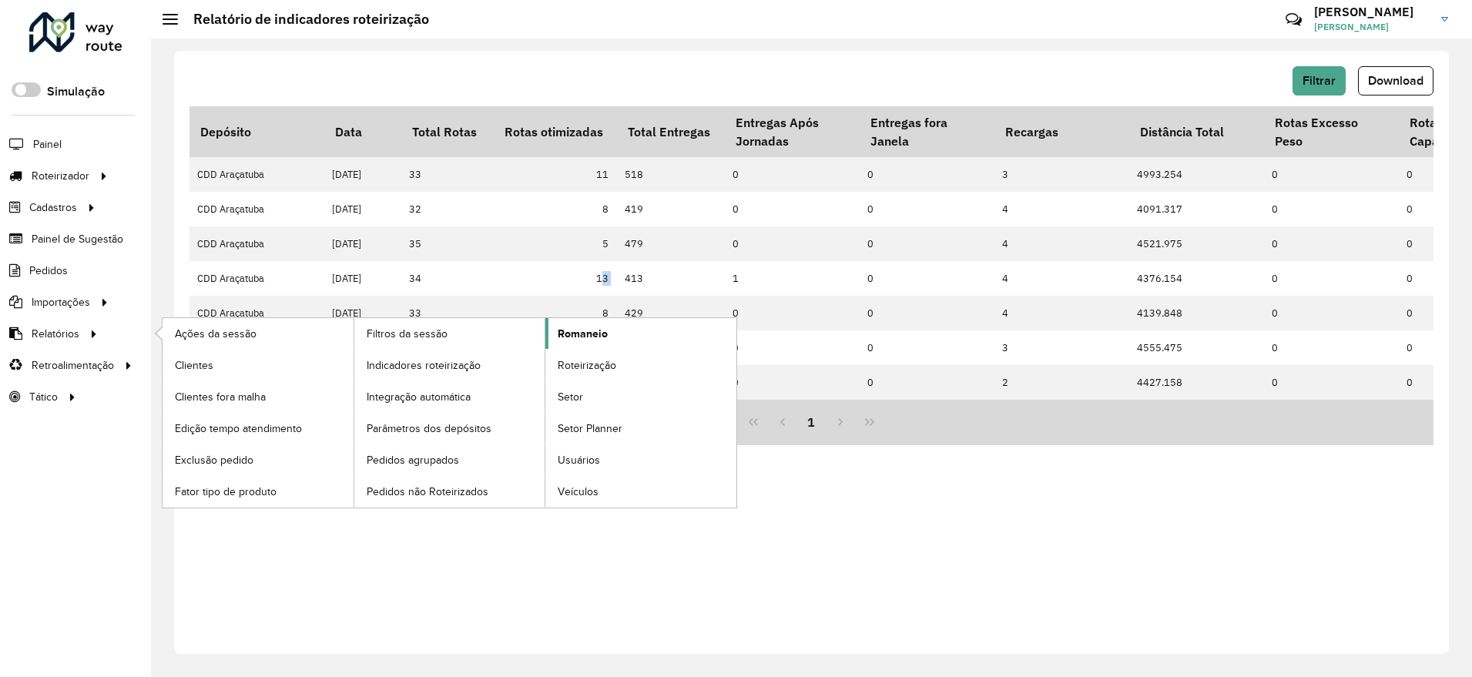
click at [606, 343] on link "Romaneio" at bounding box center [640, 333] width 191 height 31
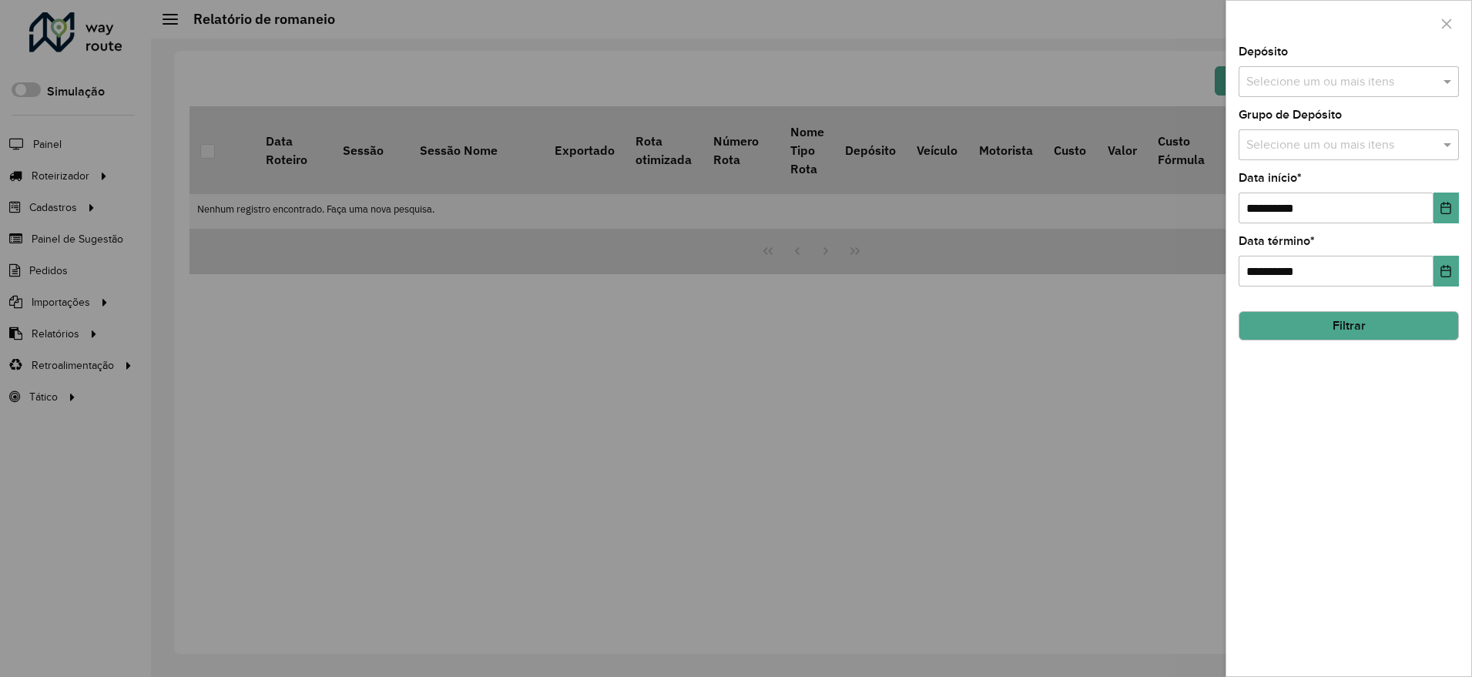
click at [1278, 63] on div "Depósito Selecione um ou mais itens" at bounding box center [1349, 71] width 220 height 51
click at [1284, 86] on input "text" at bounding box center [1341, 82] width 197 height 18
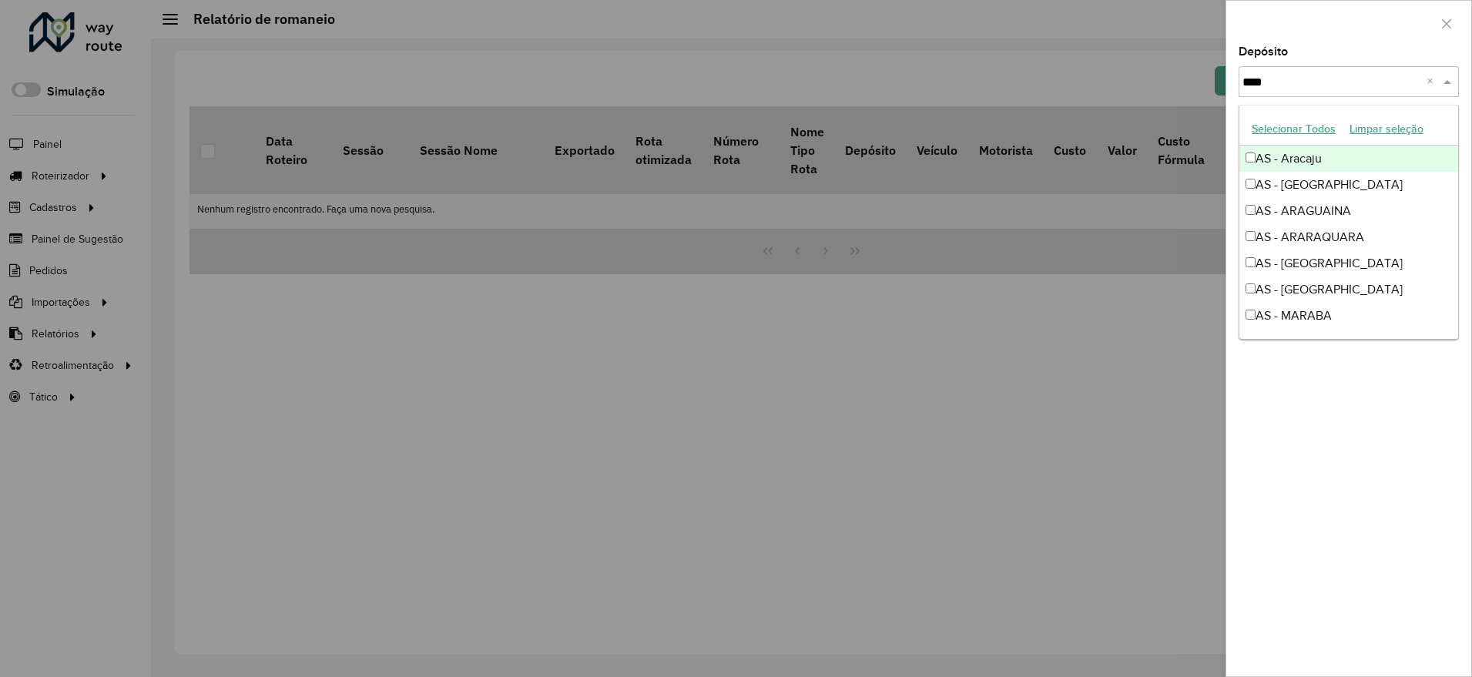
type input "*****"
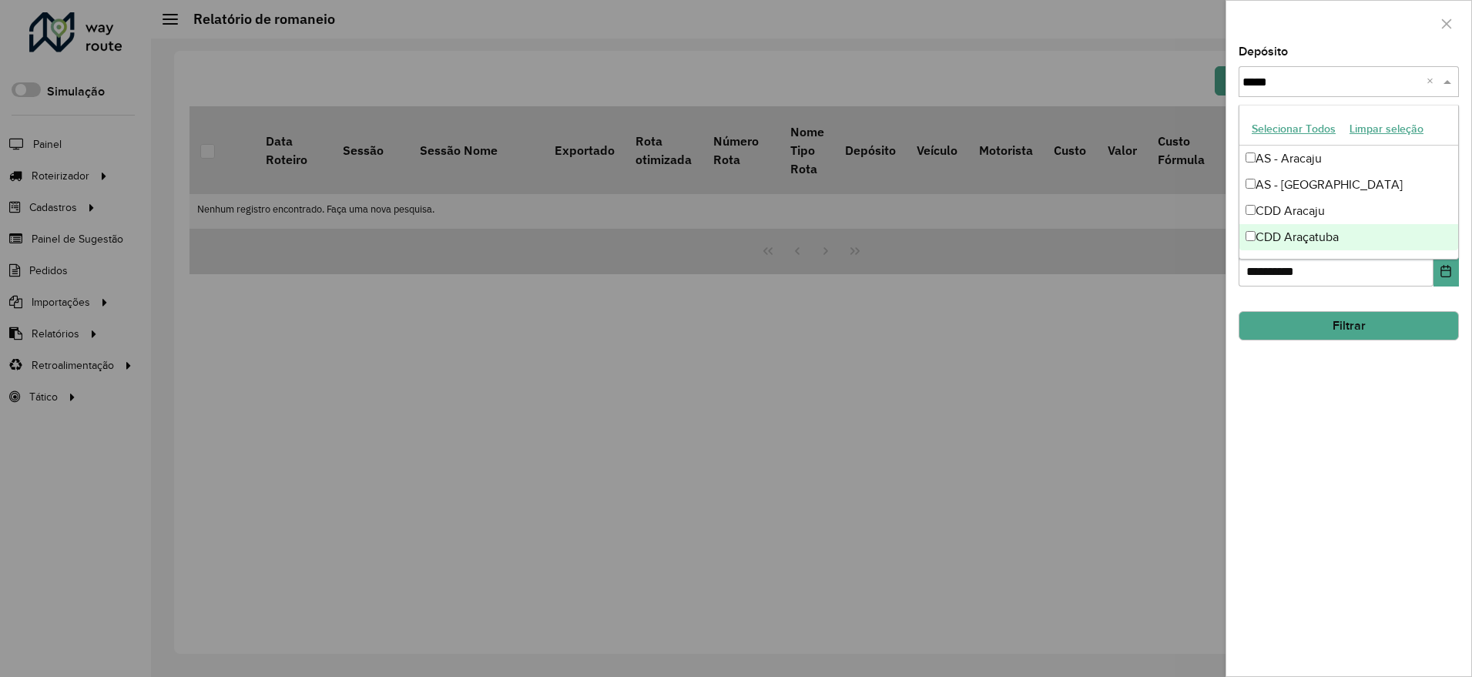
click at [1366, 230] on div "CDD Araçatuba" at bounding box center [1349, 237] width 219 height 26
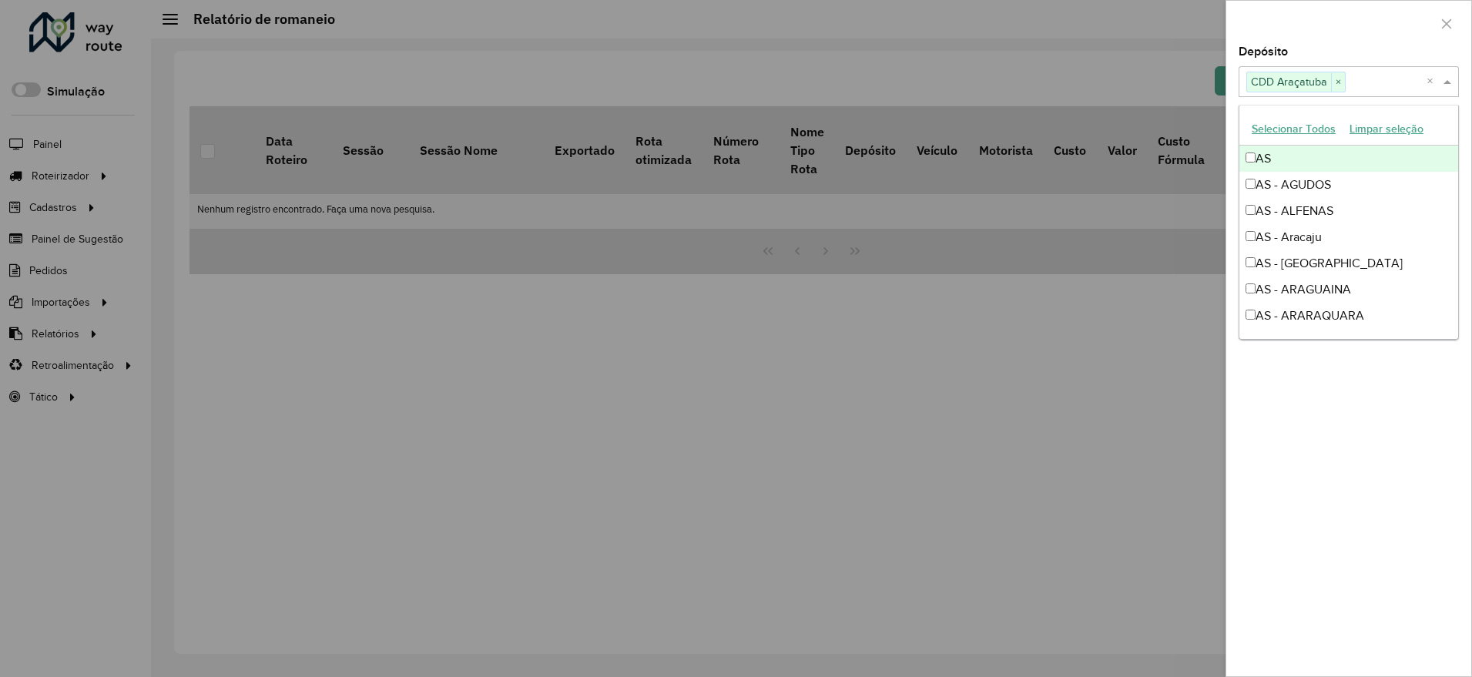
click at [1347, 44] on div at bounding box center [1348, 23] width 245 height 45
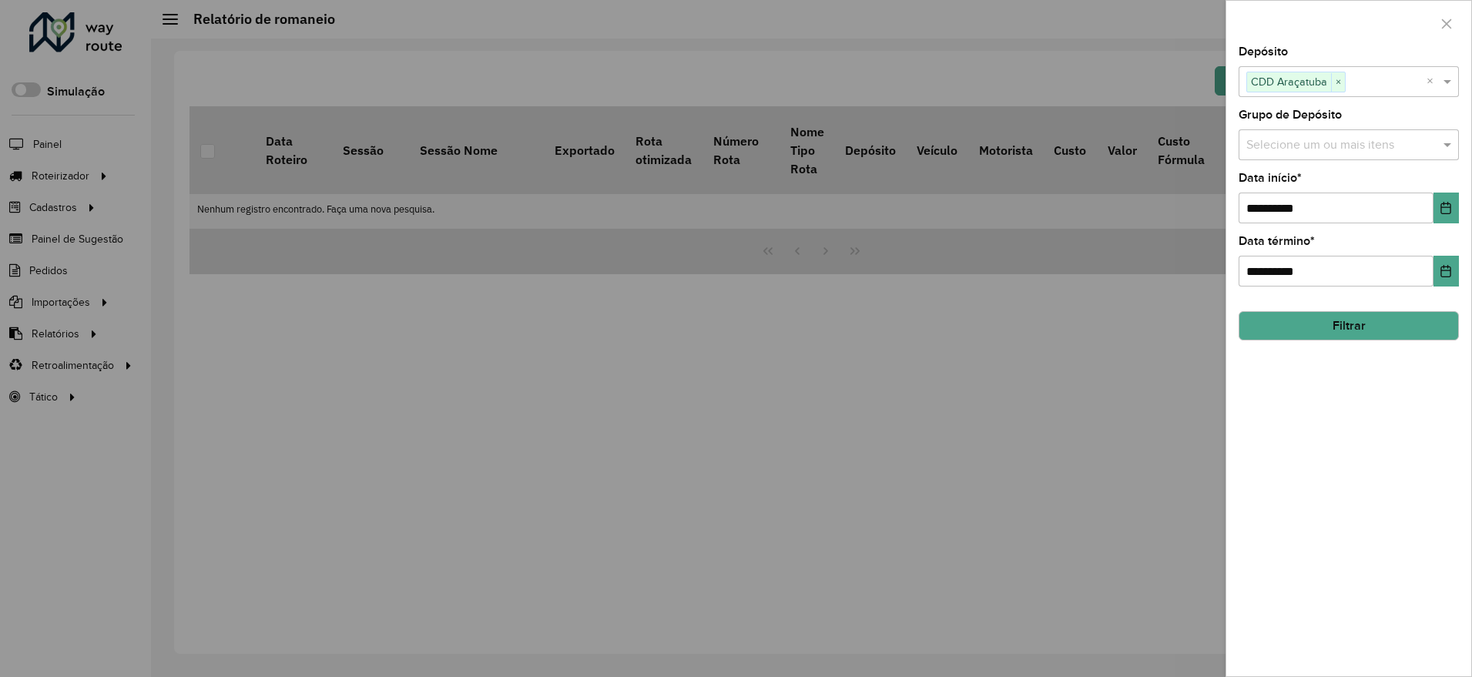
click at [1426, 146] on input "text" at bounding box center [1341, 145] width 197 height 18
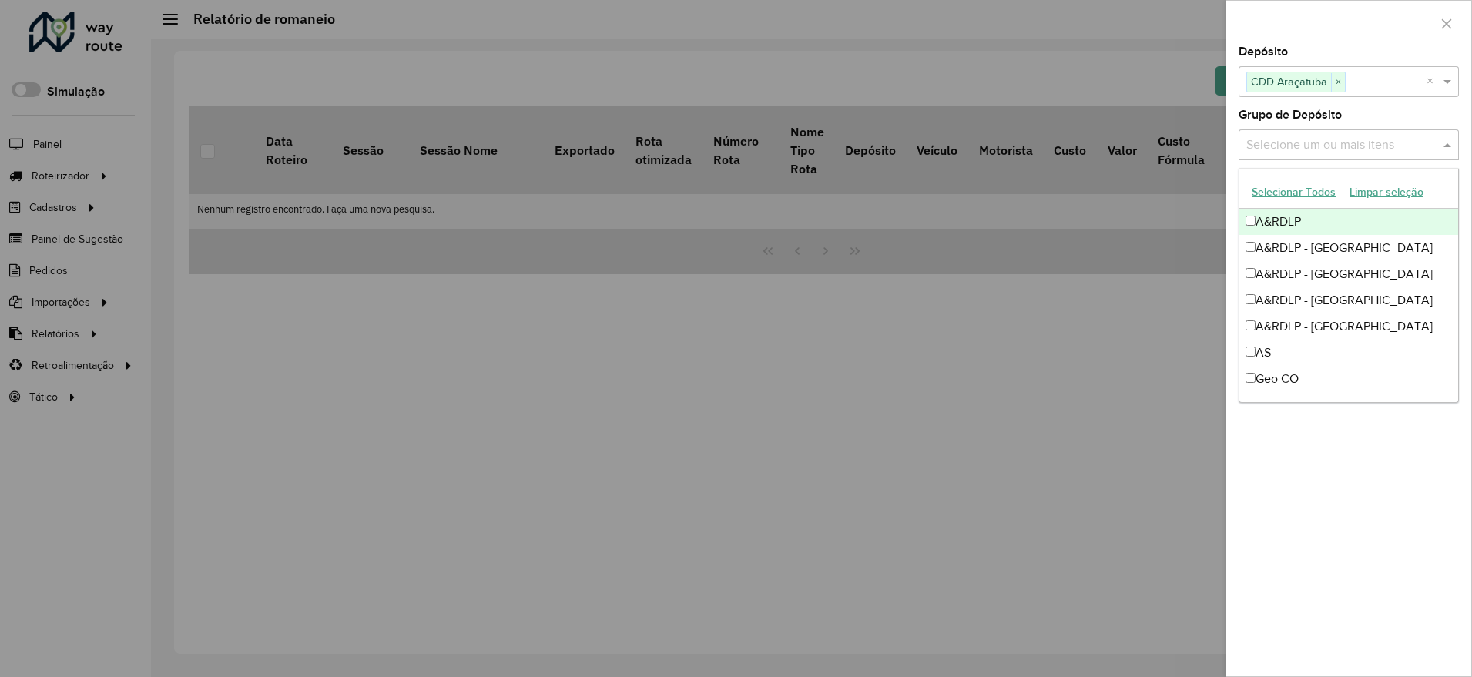
click at [1408, 109] on div "Grupo de Depósito Selecione um ou mais itens" at bounding box center [1349, 134] width 220 height 51
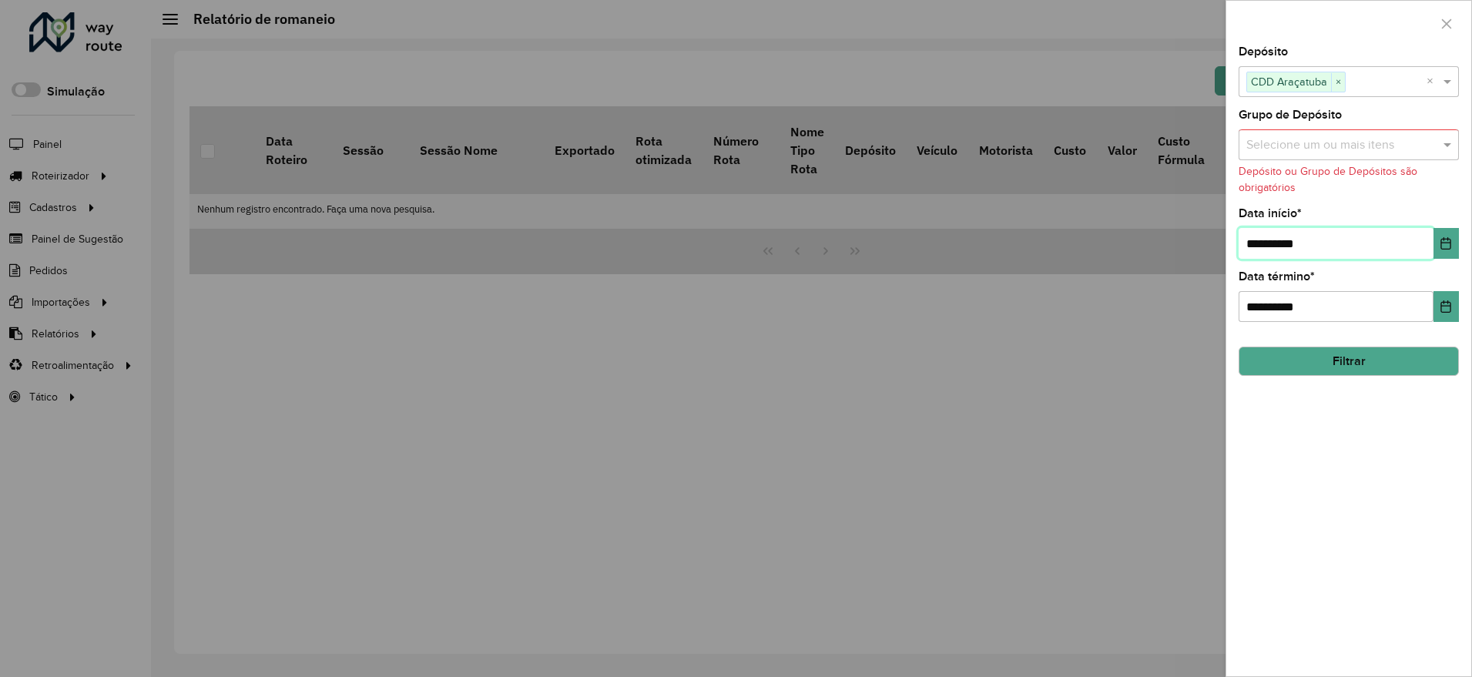
drag, startPoint x: 1261, startPoint y: 241, endPoint x: 1238, endPoint y: 239, distance: 23.2
click at [1238, 239] on div "**********" at bounding box center [1348, 361] width 245 height 630
click at [1313, 357] on button "Filtrar" at bounding box center [1349, 361] width 220 height 29
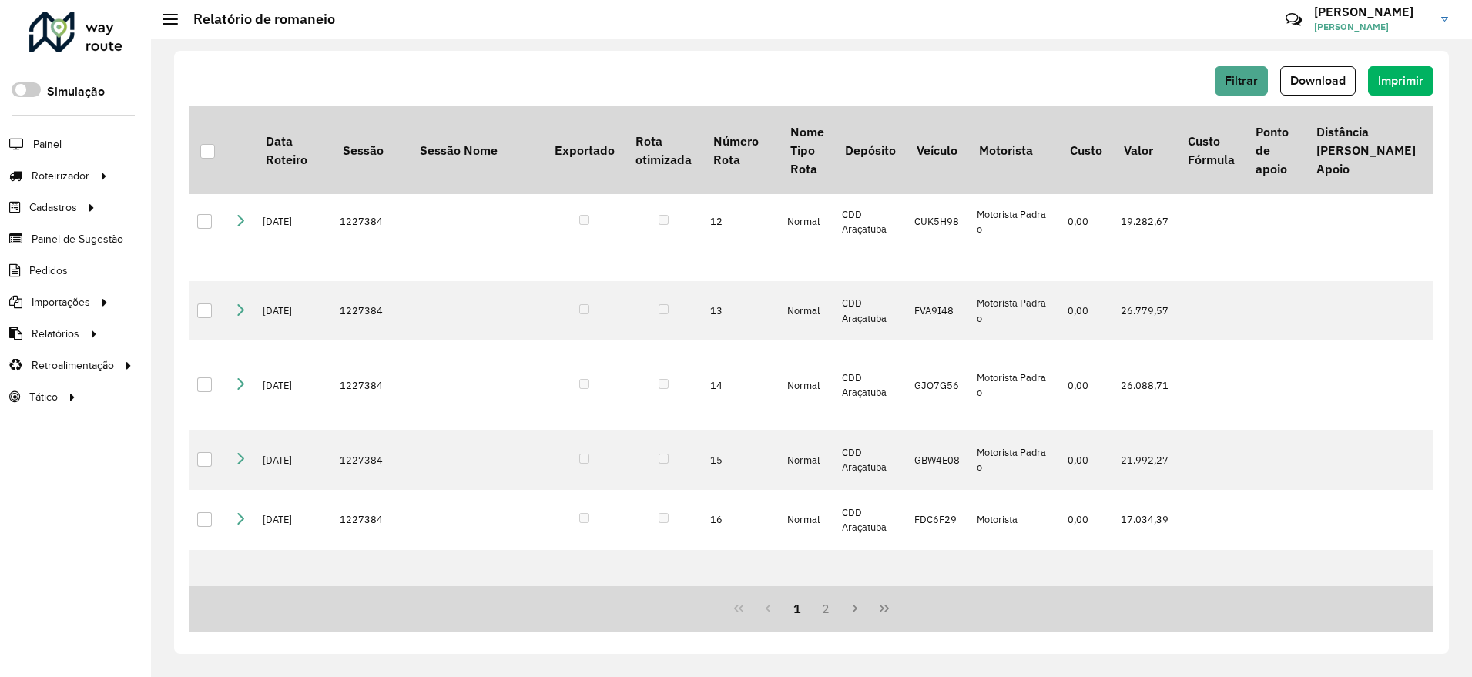
scroll to position [809, 0]
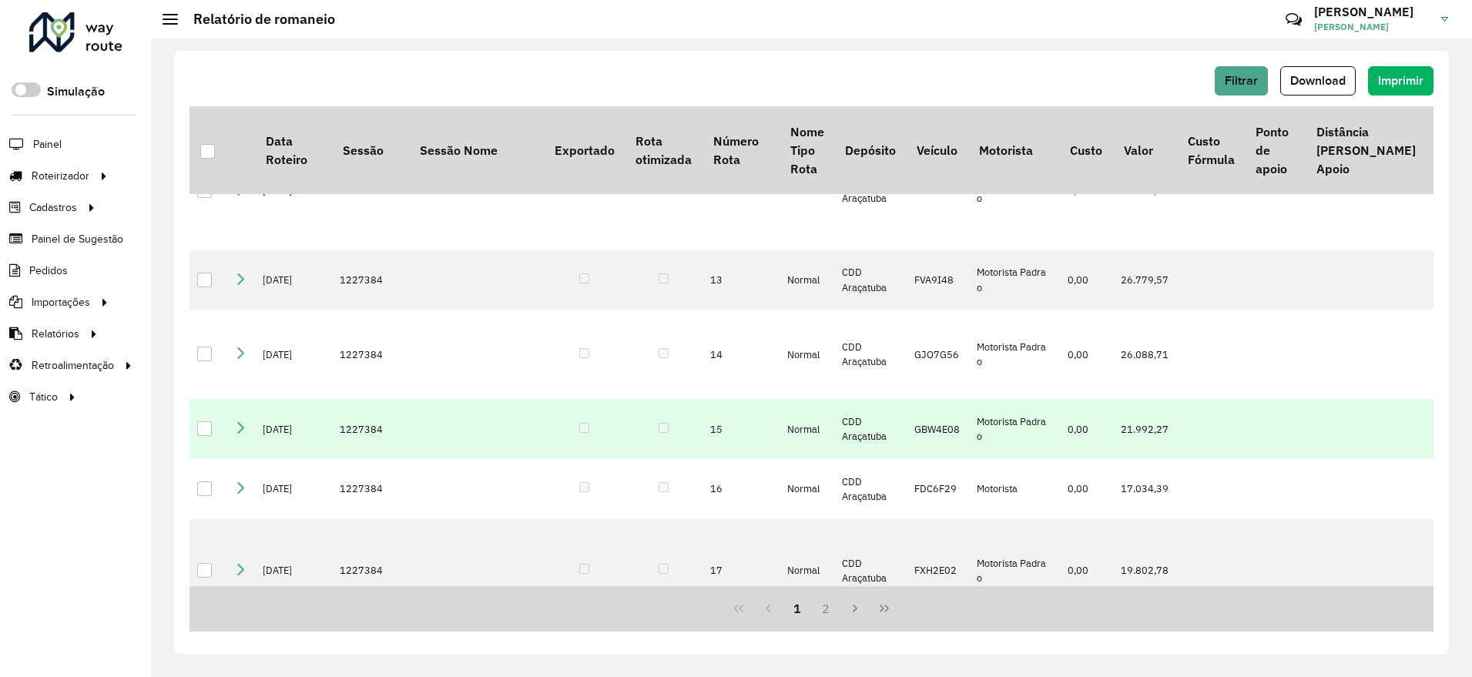
click at [208, 421] on div at bounding box center [204, 428] width 15 height 15
click at [210, 424] on icon at bounding box center [205, 429] width 11 height 11
click at [235, 421] on icon at bounding box center [240, 427] width 12 height 12
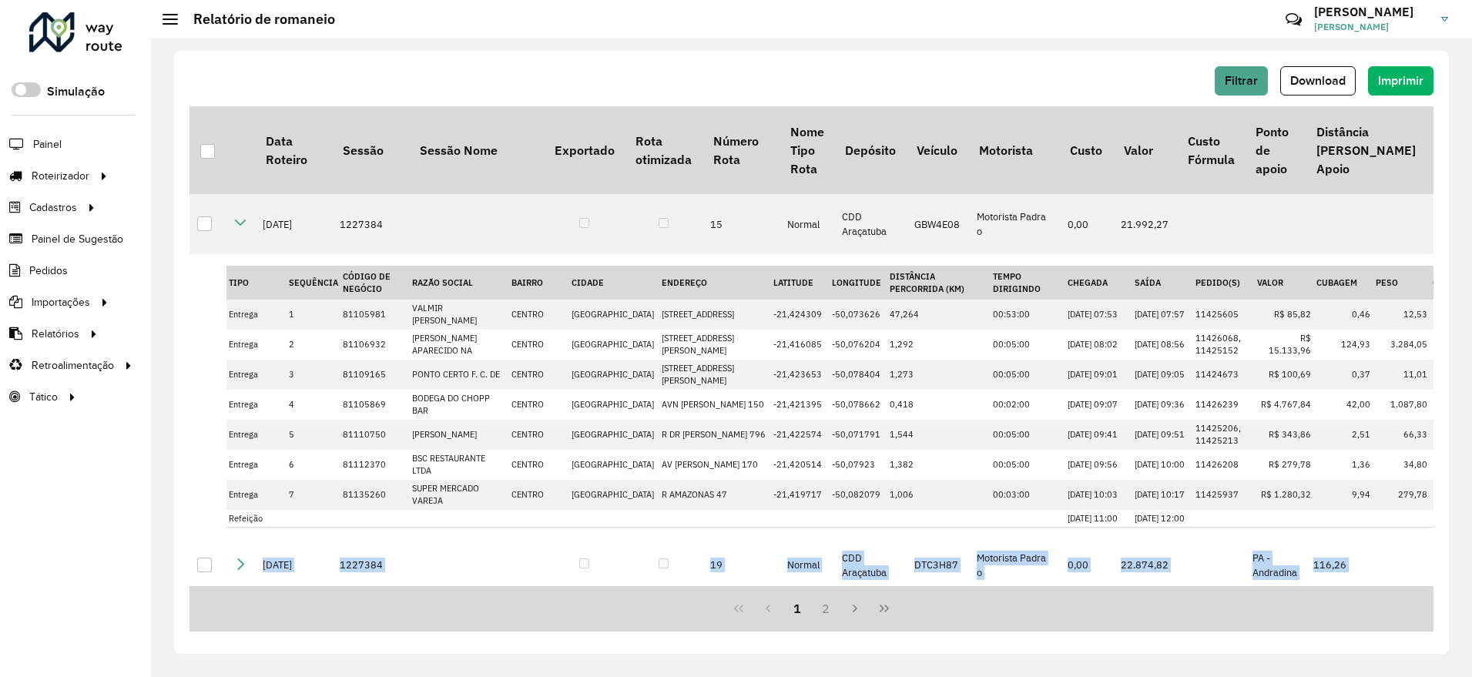
scroll to position [1313, 0]
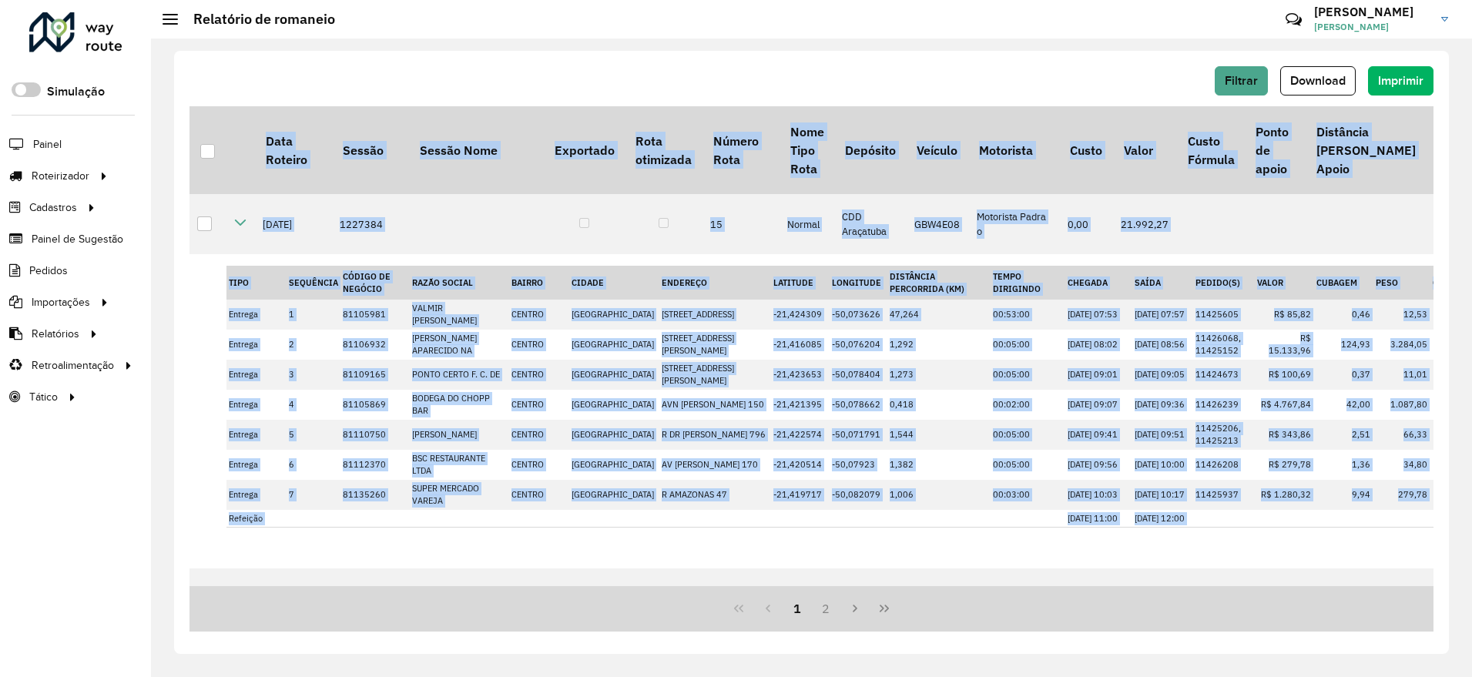
drag, startPoint x: 592, startPoint y: 579, endPoint x: 657, endPoint y: 584, distance: 64.9
click at [657, 584] on div "Data Roteiro Sessão Sessão Nome Exportado Rota otimizada Número Rota Nome Tipo …" at bounding box center [812, 346] width 1244 height 480
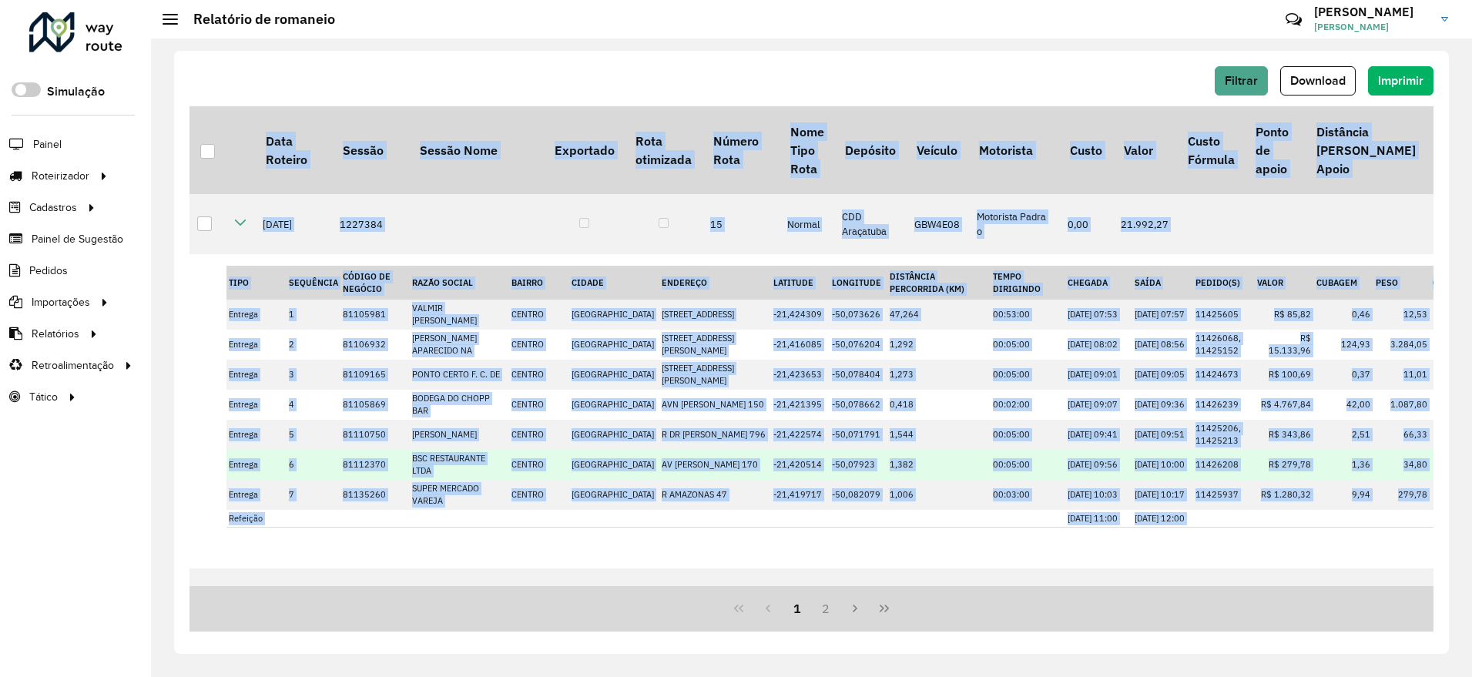
drag, startPoint x: 657, startPoint y: 584, endPoint x: 879, endPoint y: 465, distance: 252.0
click at [887, 465] on td "1,382" at bounding box center [938, 465] width 103 height 30
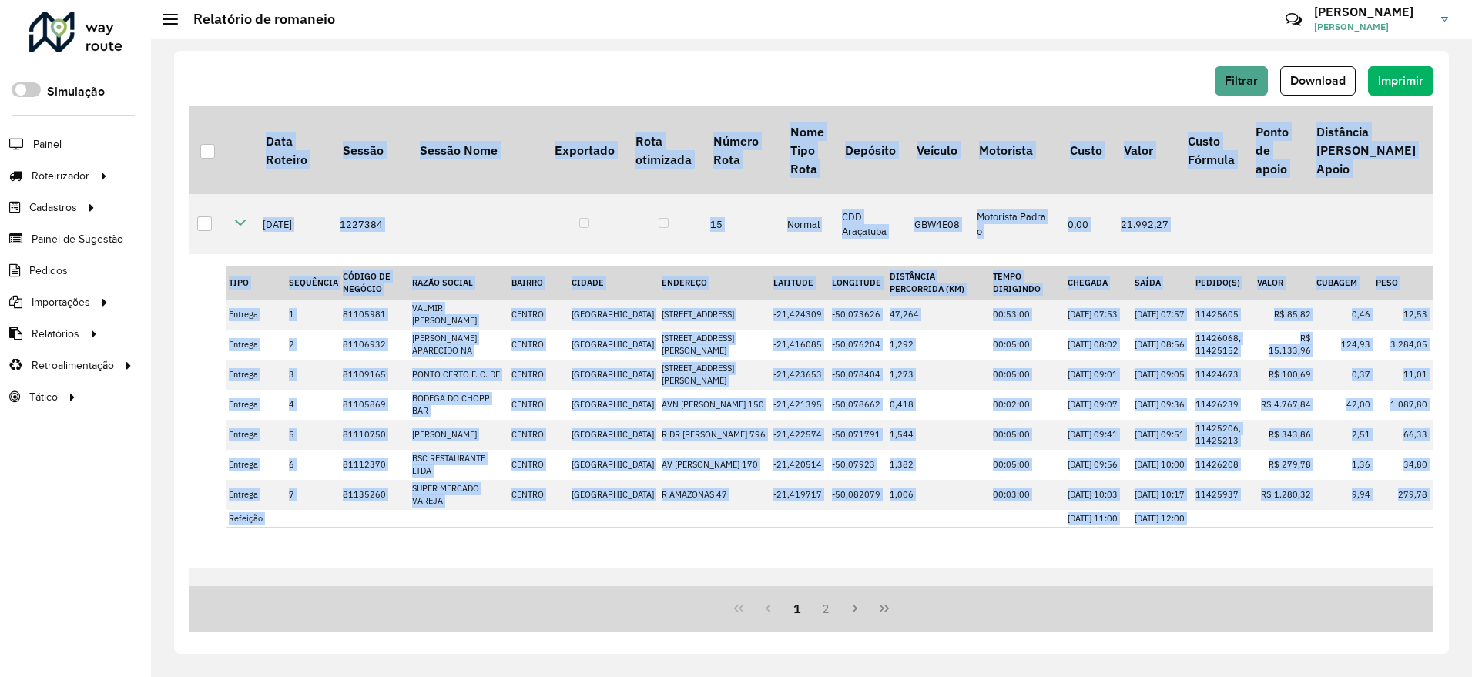
click at [210, 307] on td at bounding box center [208, 397] width 37 height 286
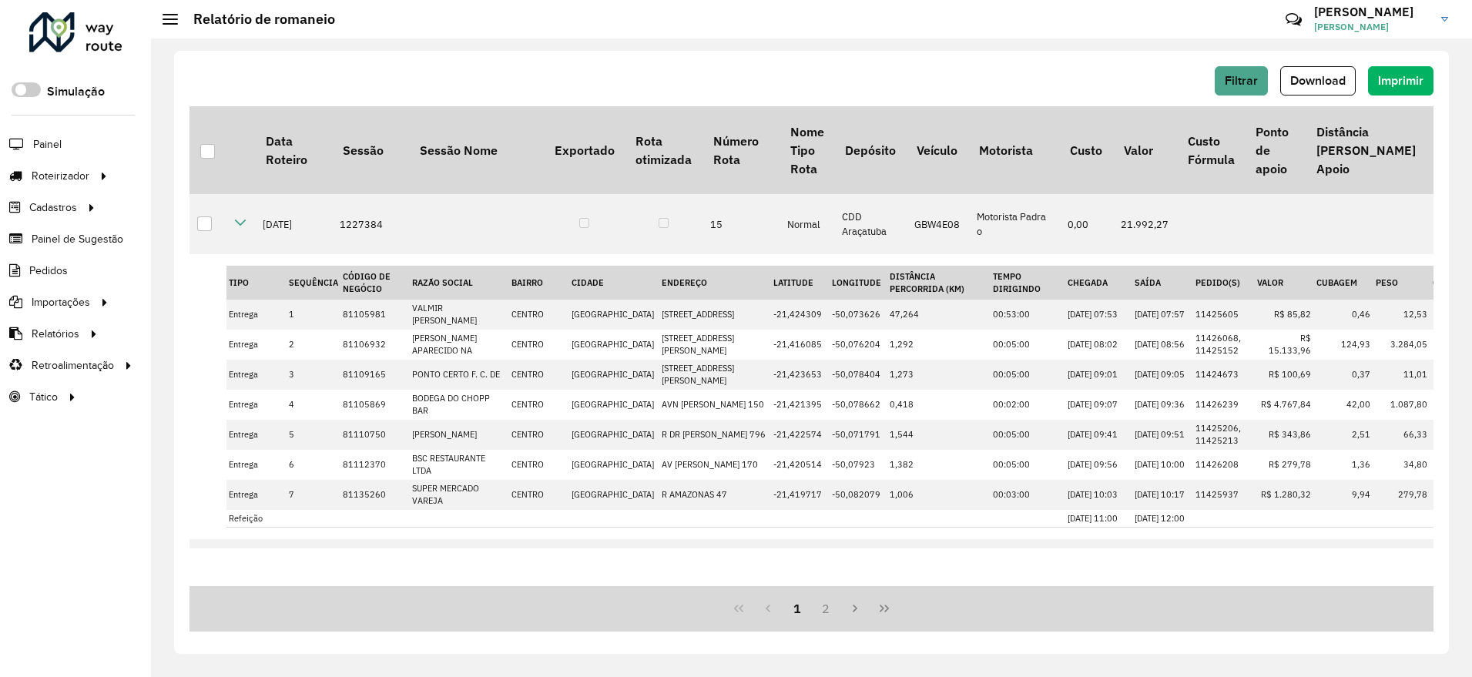
scroll to position [1082, 0]
click at [205, 226] on div at bounding box center [204, 223] width 15 height 15
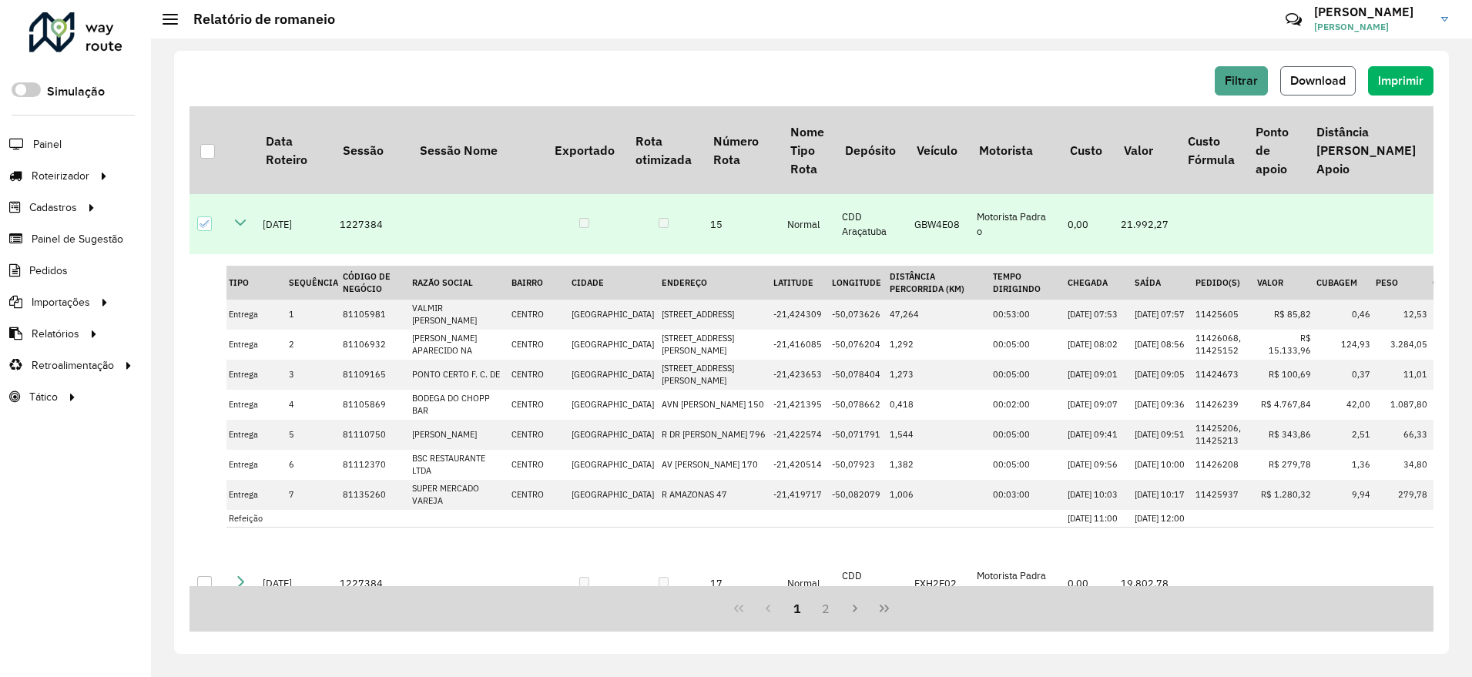
click at [1324, 75] on span "Download" at bounding box center [1317, 80] width 55 height 13
click at [201, 226] on icon at bounding box center [205, 223] width 11 height 11
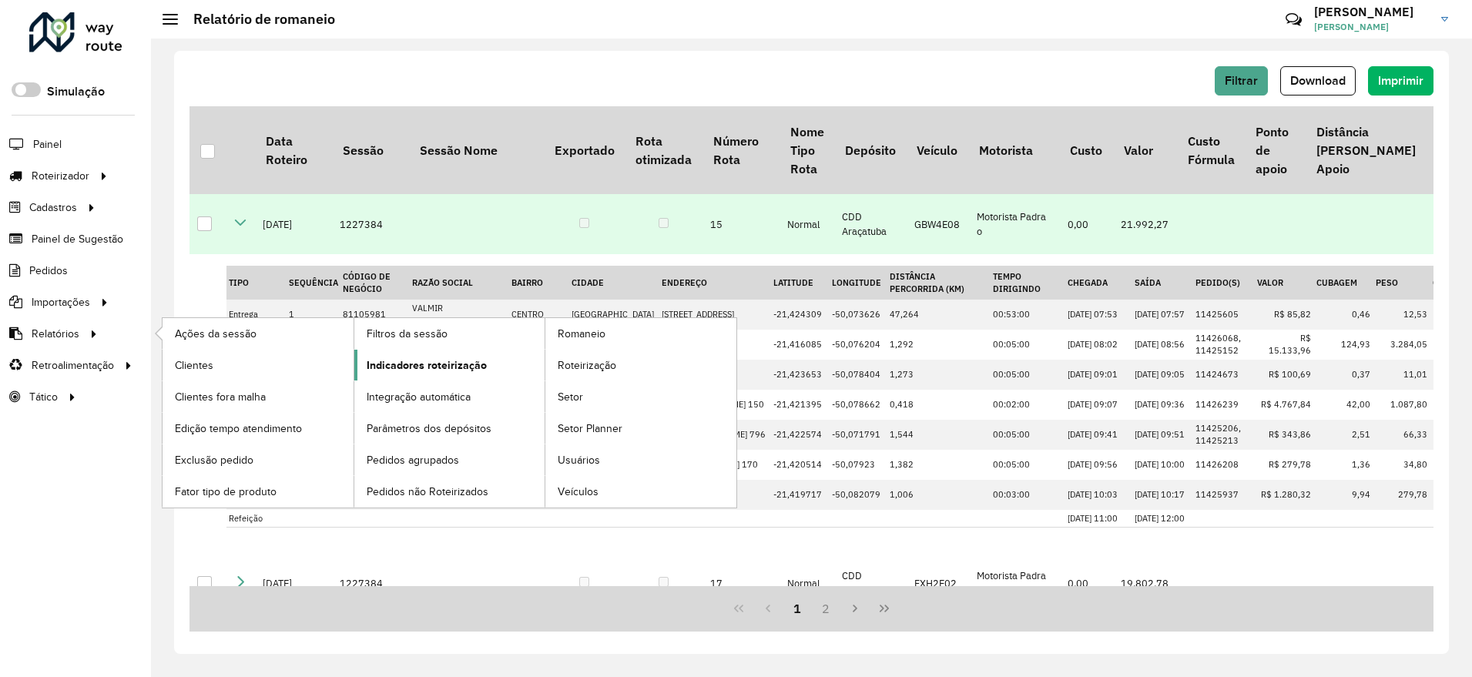
click at [453, 365] on span "Indicadores roteirização" at bounding box center [427, 365] width 120 height 16
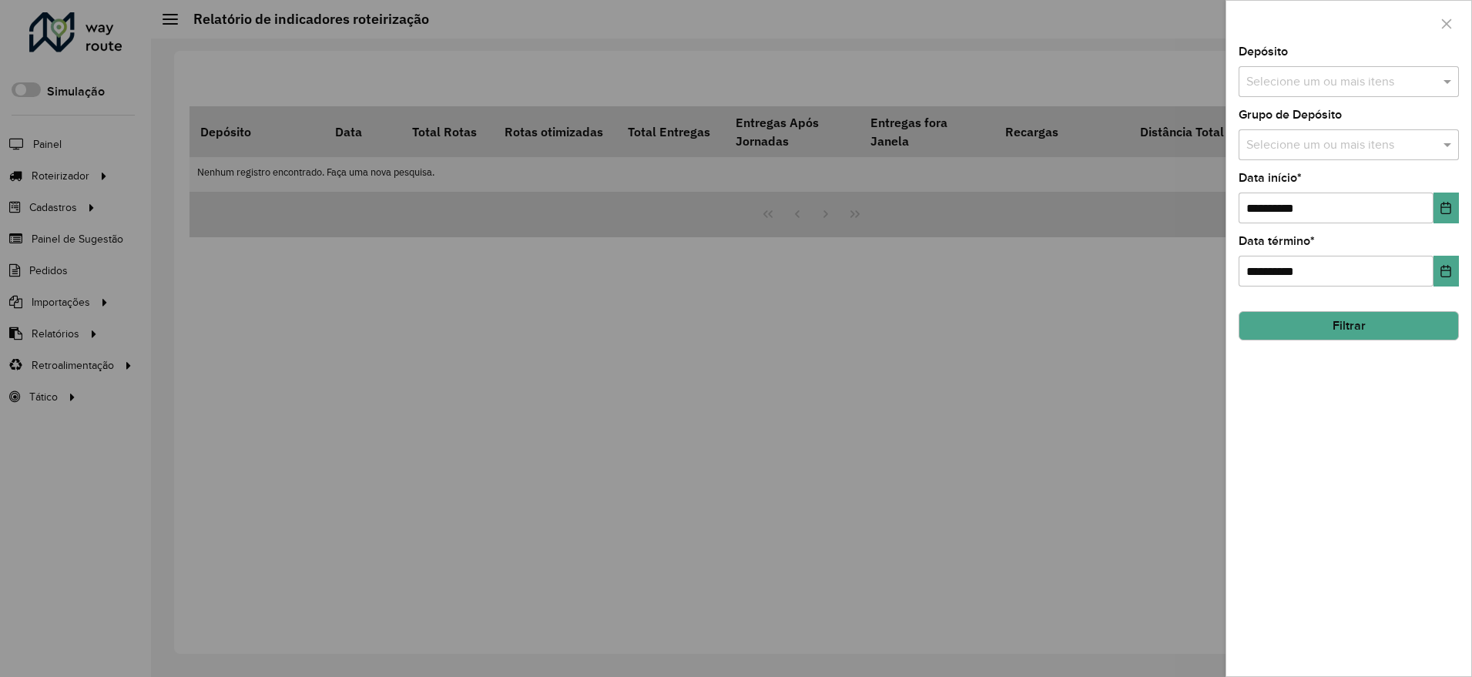
click at [1317, 75] on input "text" at bounding box center [1341, 82] width 197 height 18
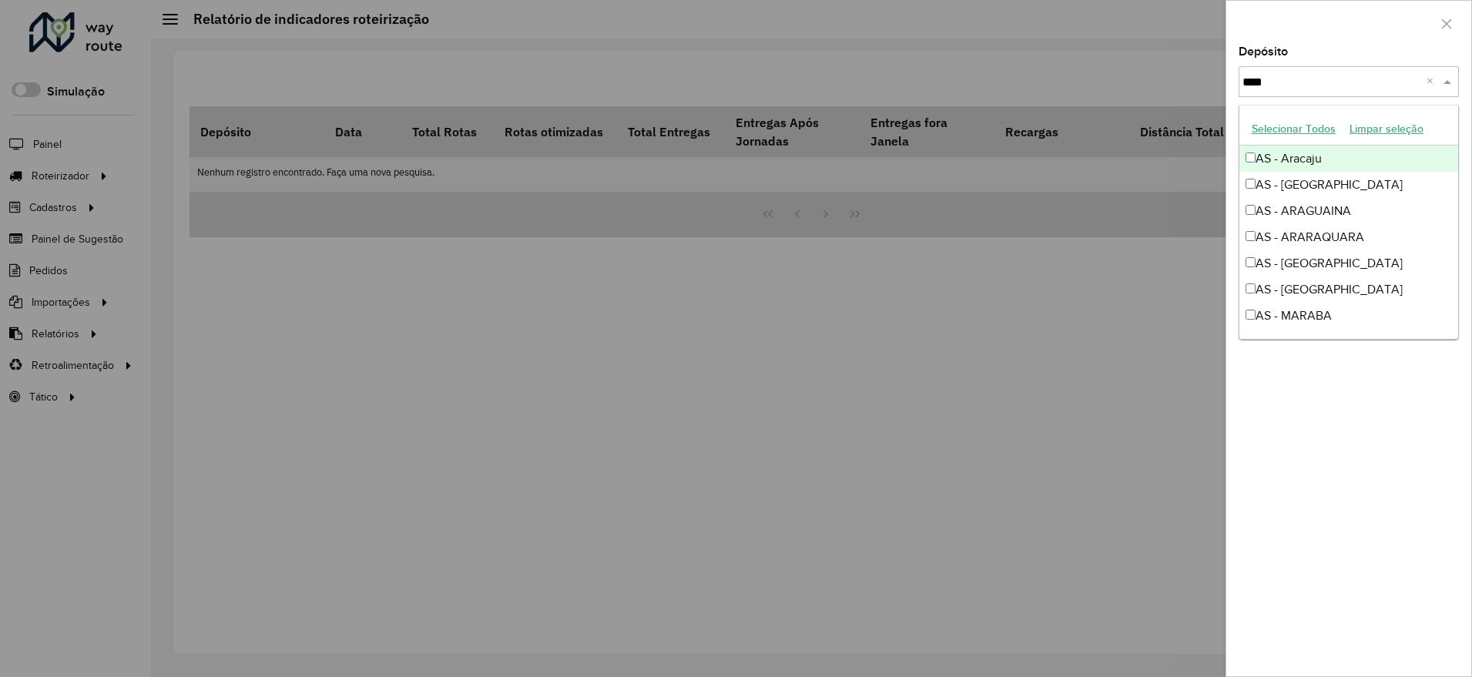
type input "*****"
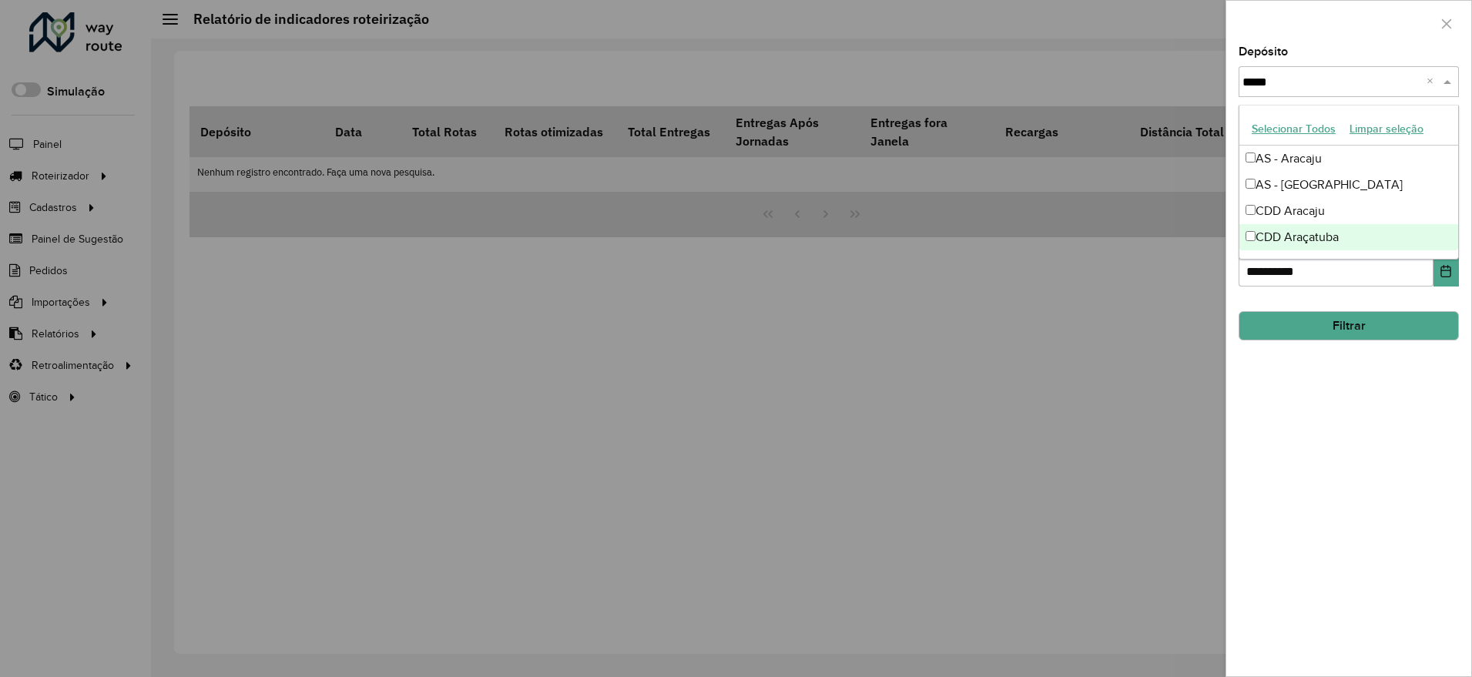
click at [1307, 238] on div "CDD Araçatuba" at bounding box center [1349, 237] width 219 height 26
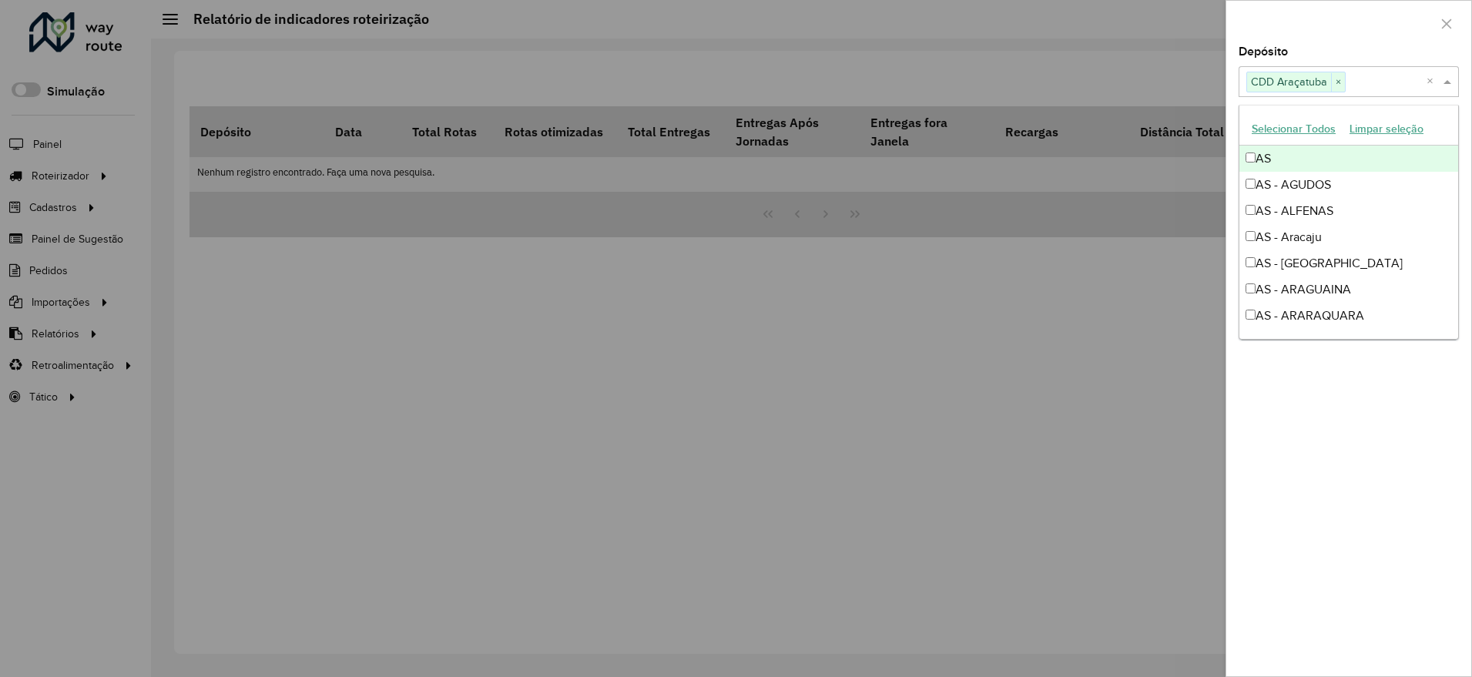
click at [1278, 25] on div at bounding box center [1348, 23] width 245 height 45
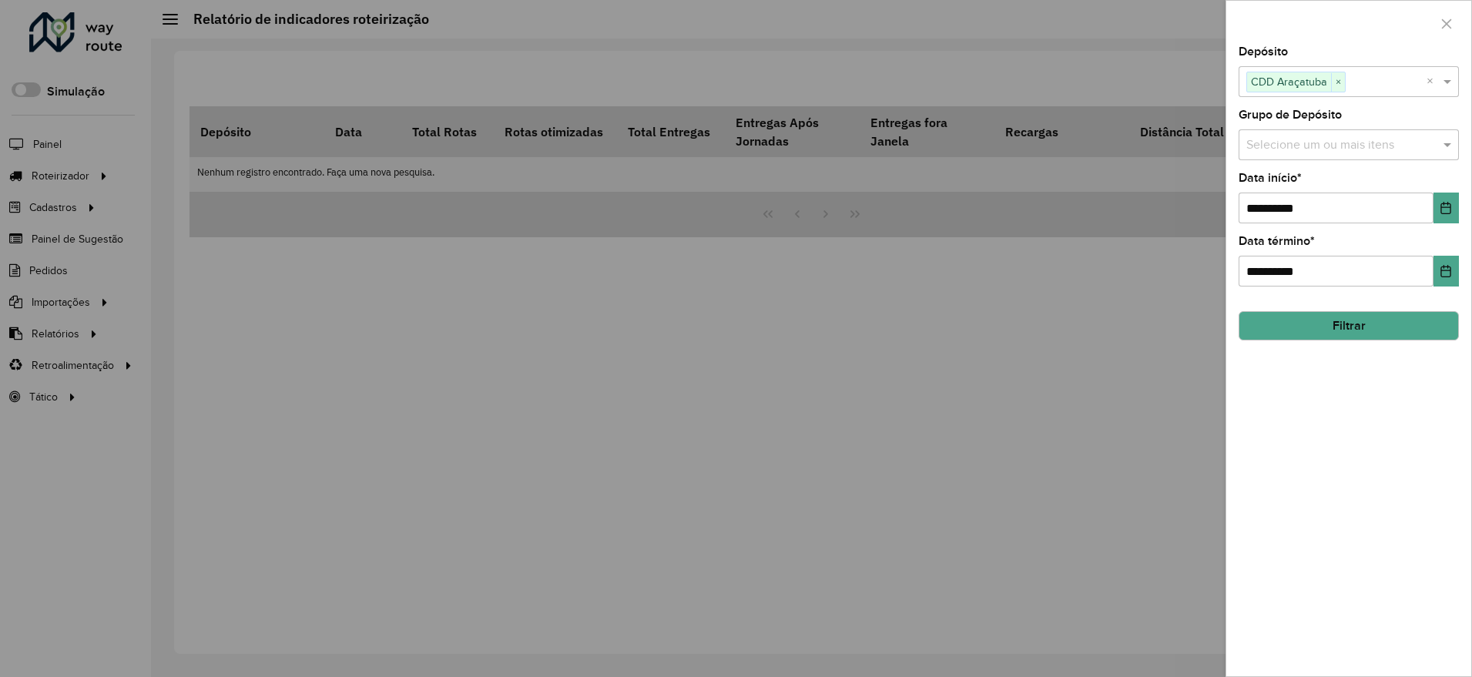
click at [1312, 320] on button "Filtrar" at bounding box center [1349, 325] width 220 height 29
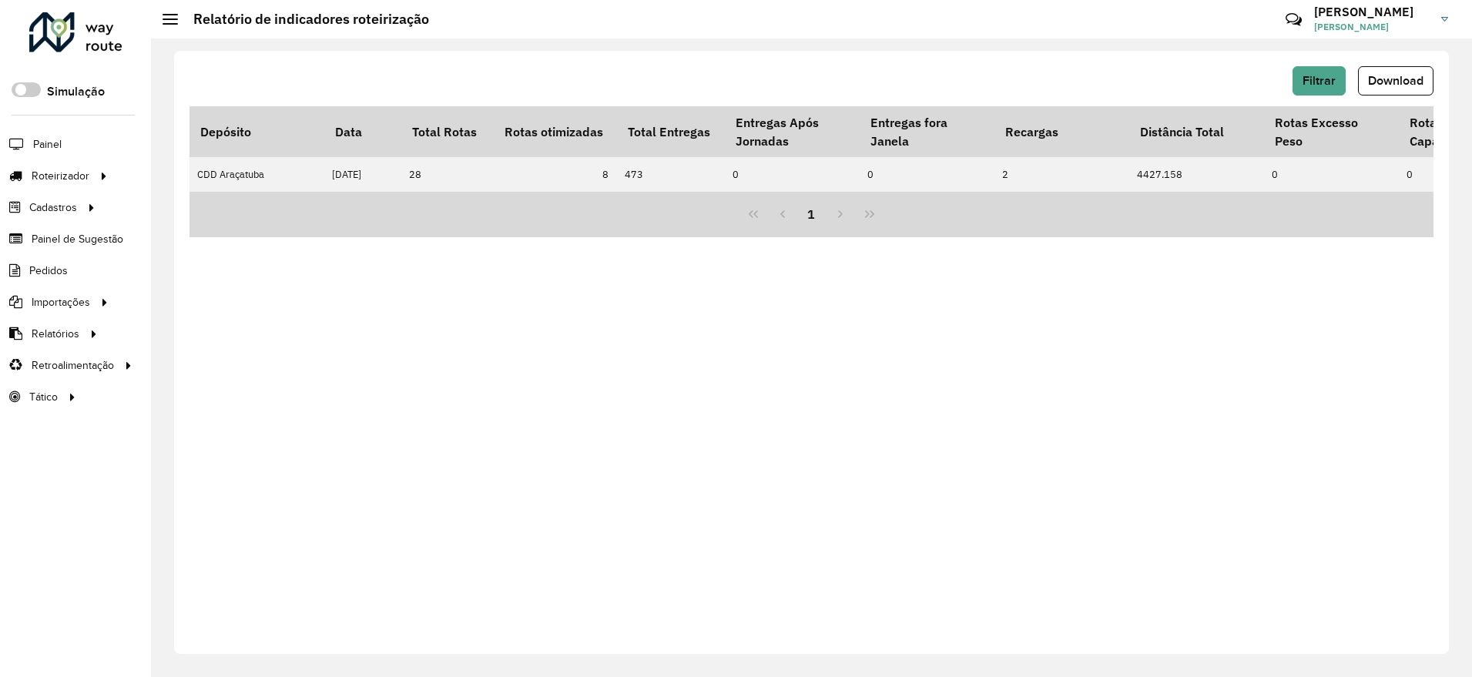
drag, startPoint x: 327, startPoint y: 196, endPoint x: 361, endPoint y: 194, distance: 33.9
click at [360, 192] on div "Depósito Data Total Rotas Rotas otimizadas Total Entregas Entregas Após Jornada…" at bounding box center [812, 149] width 1244 height 86
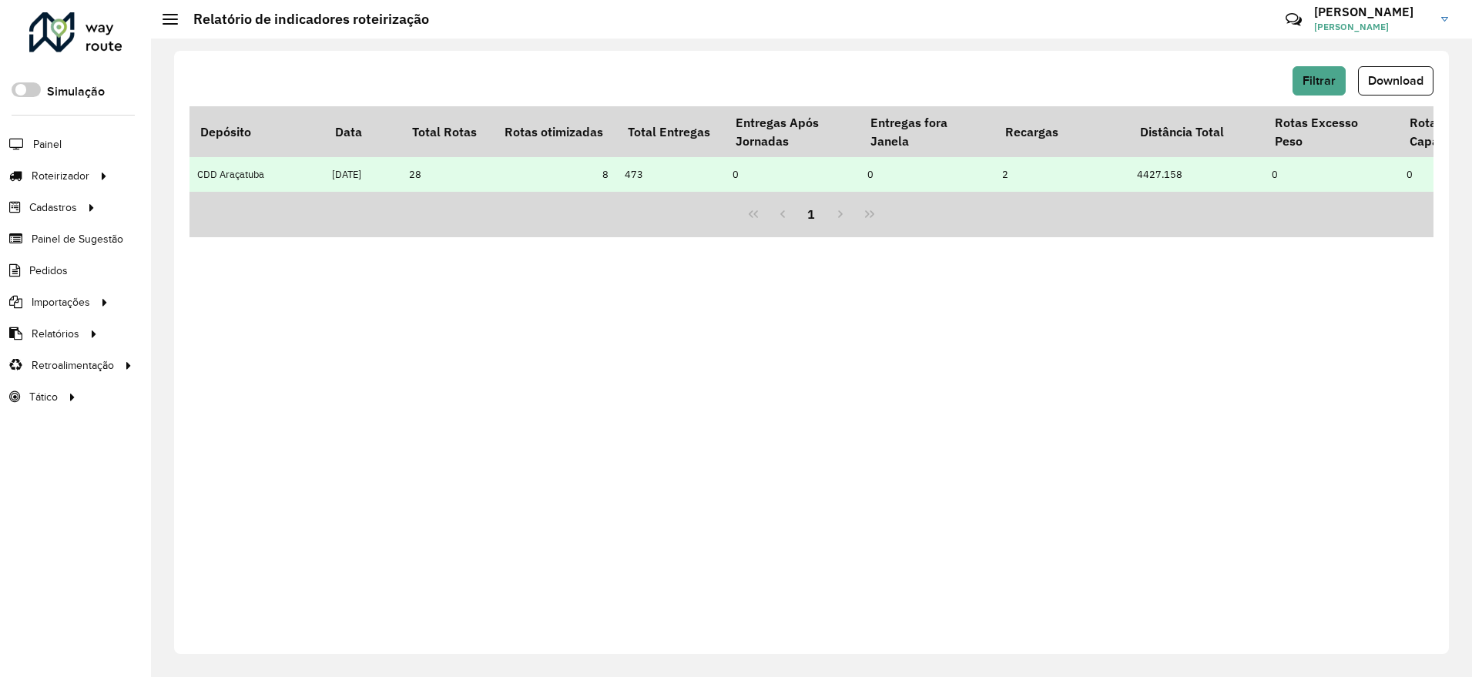
drag, startPoint x: 363, startPoint y: 186, endPoint x: 375, endPoint y: 190, distance: 12.7
click at [375, 190] on td "11/08/2025" at bounding box center [362, 174] width 77 height 35
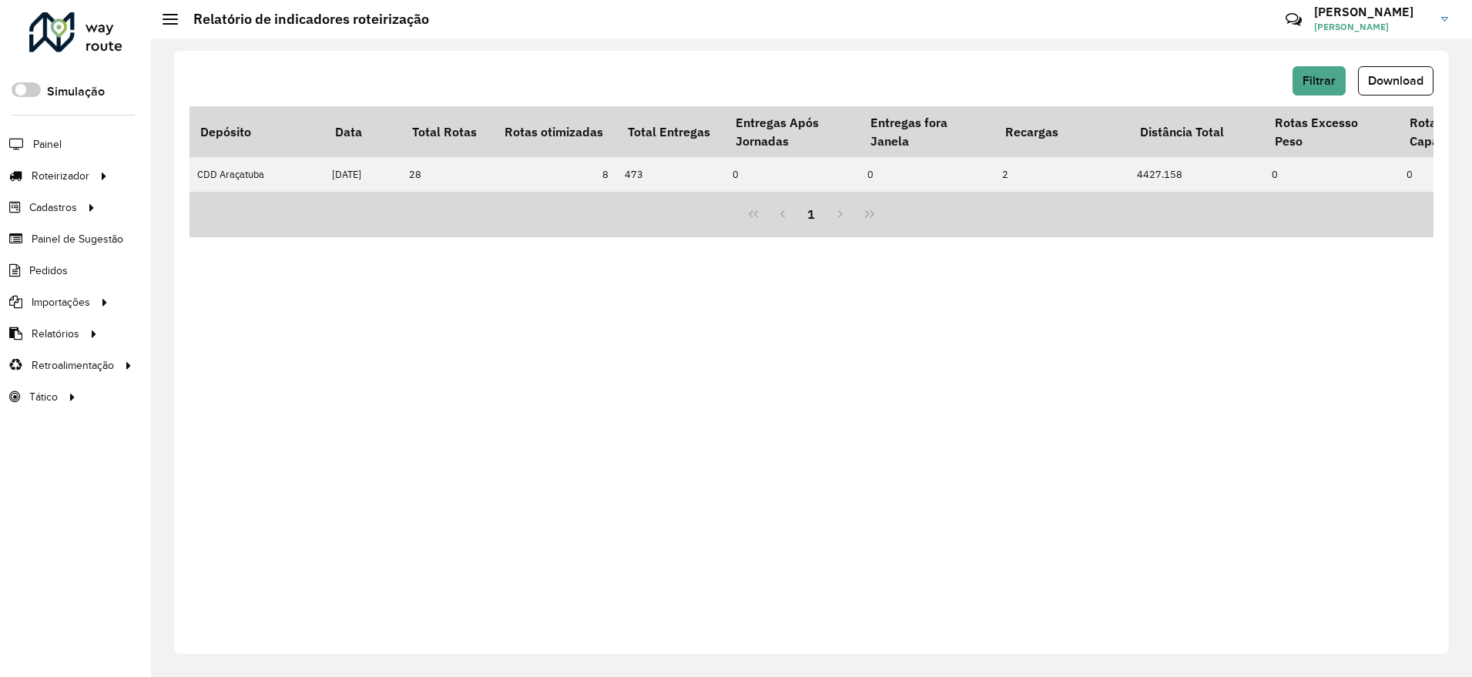
click at [836, 267] on div "Filtrar Download Depósito Data Total Rotas Rotas otimizadas Total Entregas Entr…" at bounding box center [811, 352] width 1275 height 603
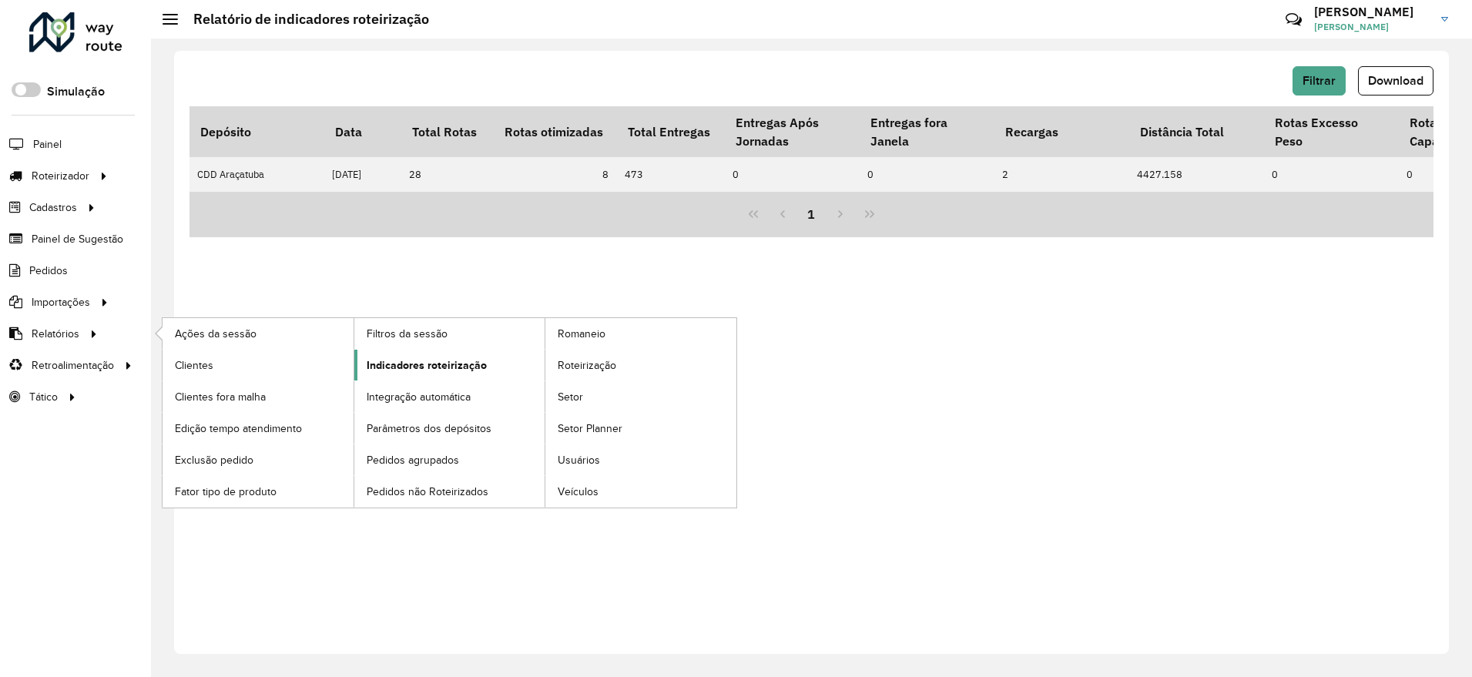
click at [408, 373] on span "Indicadores roteirização" at bounding box center [427, 365] width 120 height 16
click at [424, 362] on span "Indicadores roteirização" at bounding box center [427, 365] width 120 height 16
click at [423, 401] on span "Integração automática" at bounding box center [423, 397] width 112 height 16
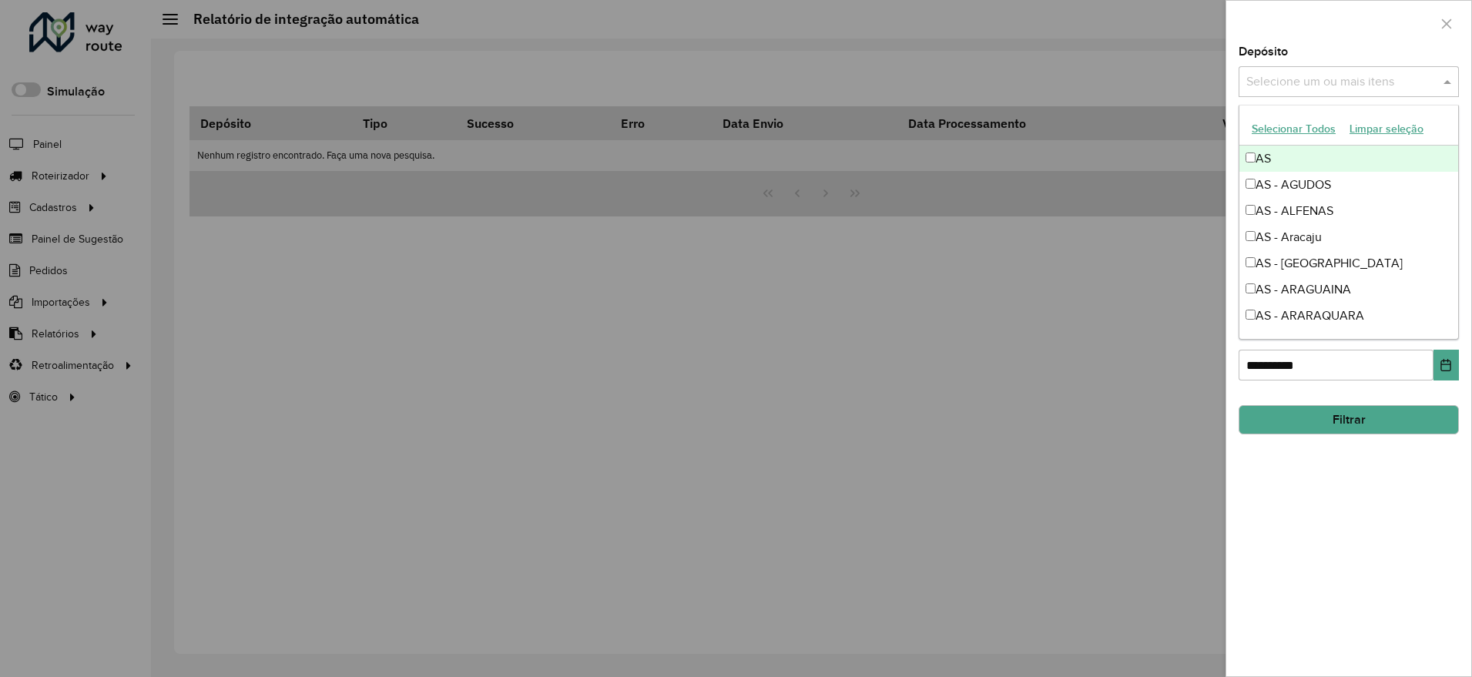
click at [1321, 77] on input "text" at bounding box center [1341, 82] width 197 height 18
type input "*****"
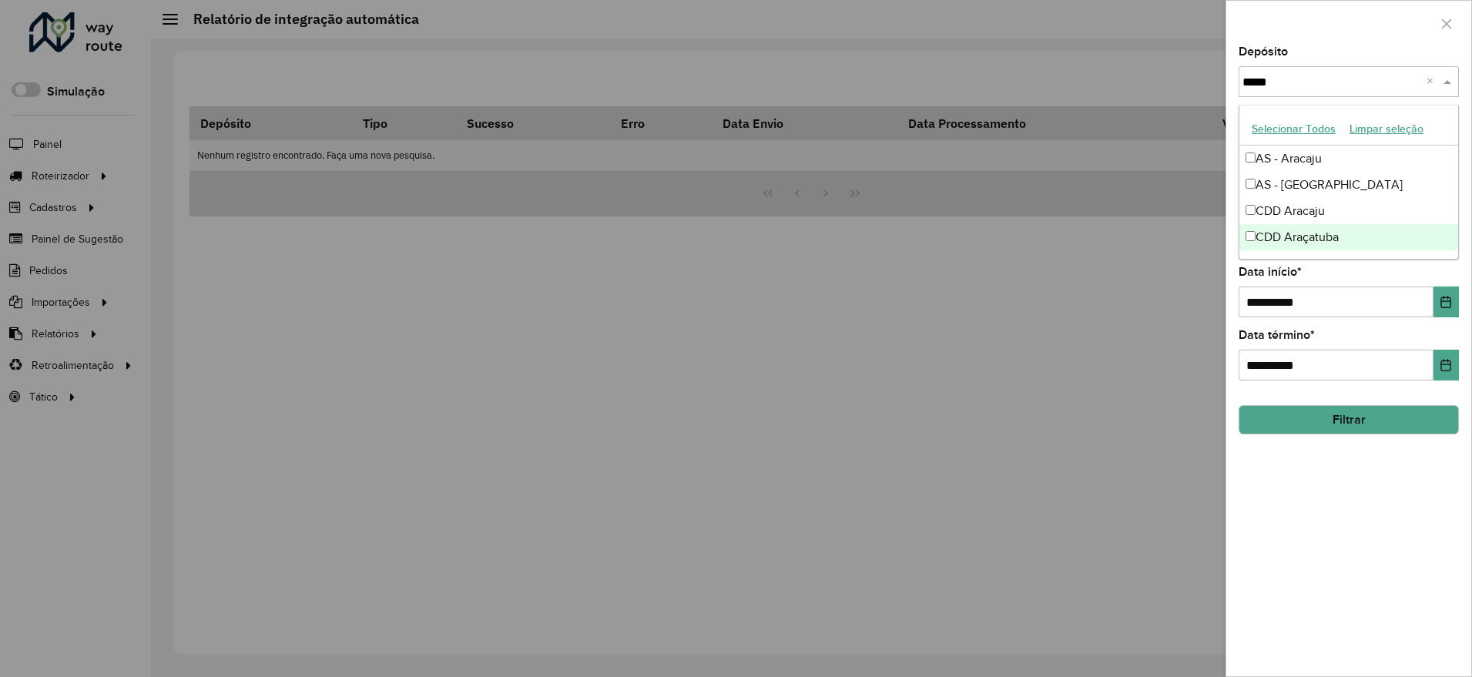
click at [1320, 231] on div "CDD Araçatuba" at bounding box center [1349, 237] width 219 height 26
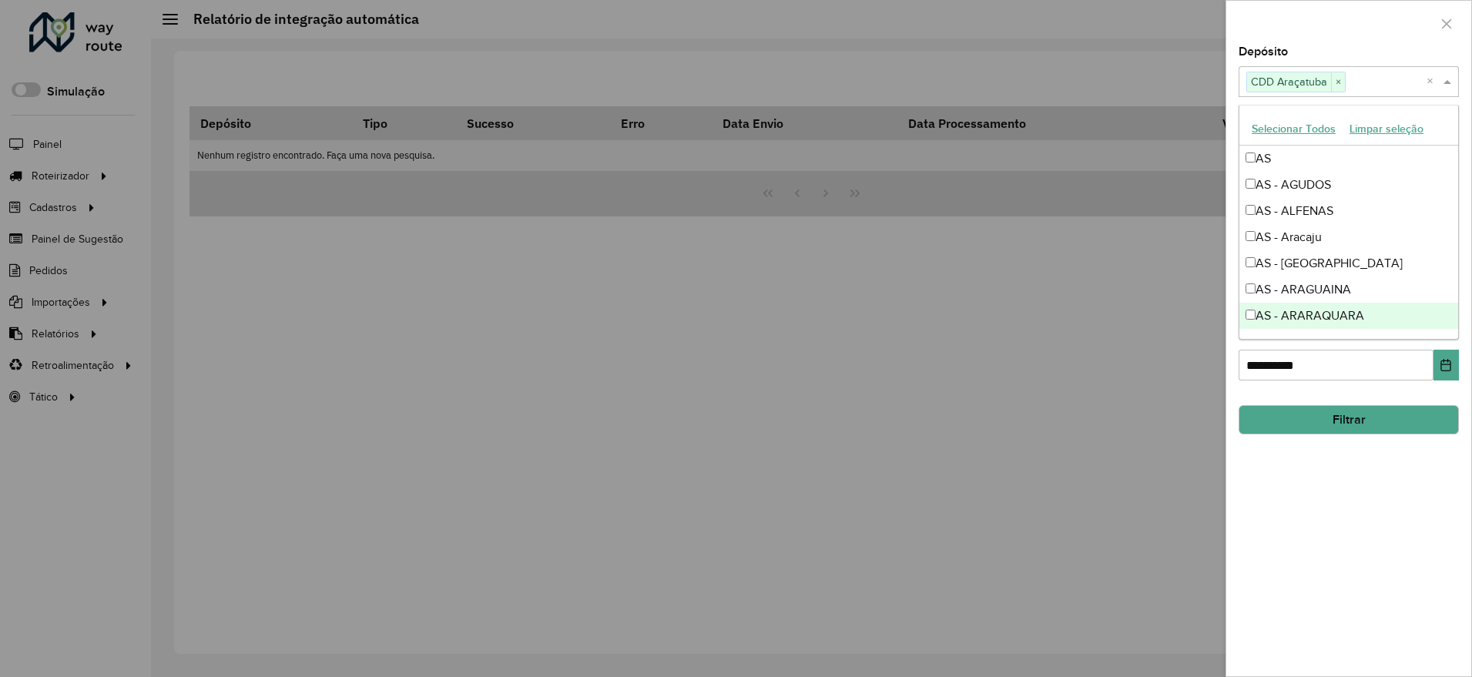
click at [1361, 510] on div "**********" at bounding box center [1348, 361] width 245 height 630
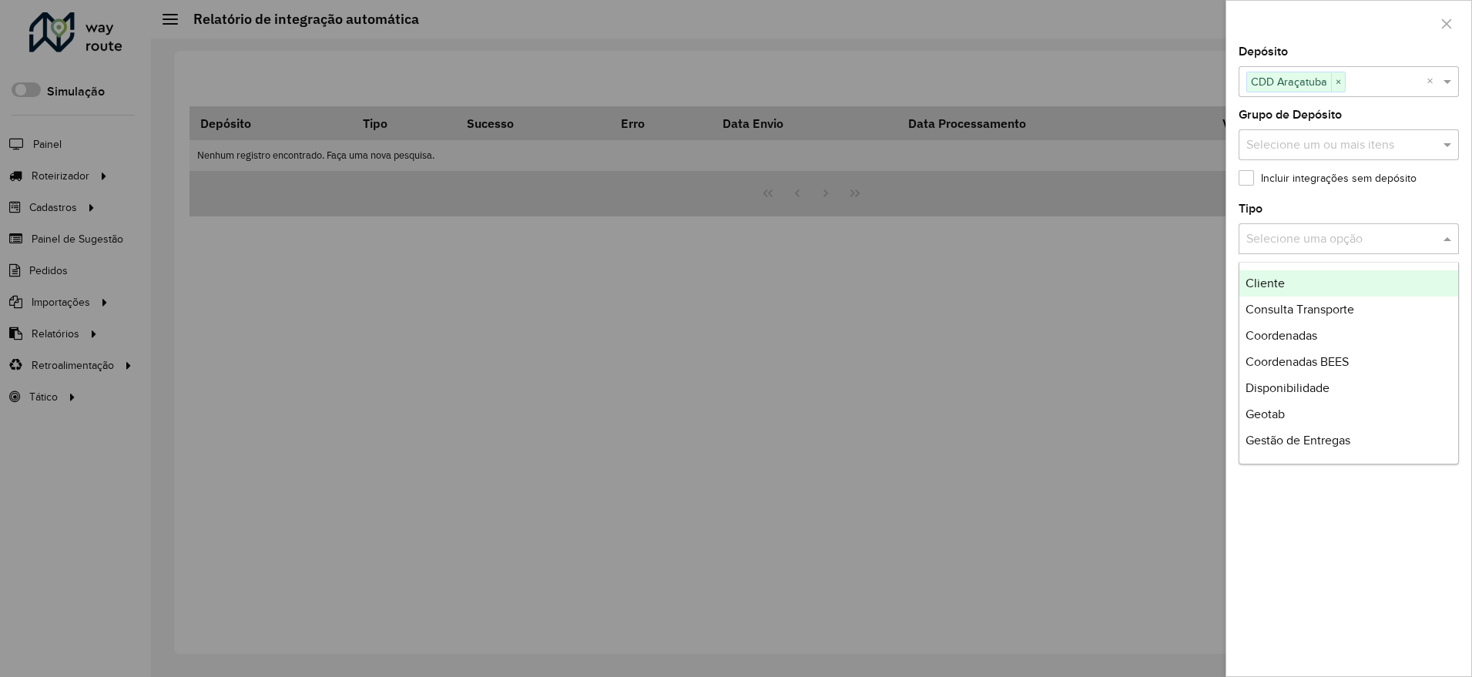
click at [1427, 243] on div at bounding box center [1349, 239] width 220 height 19
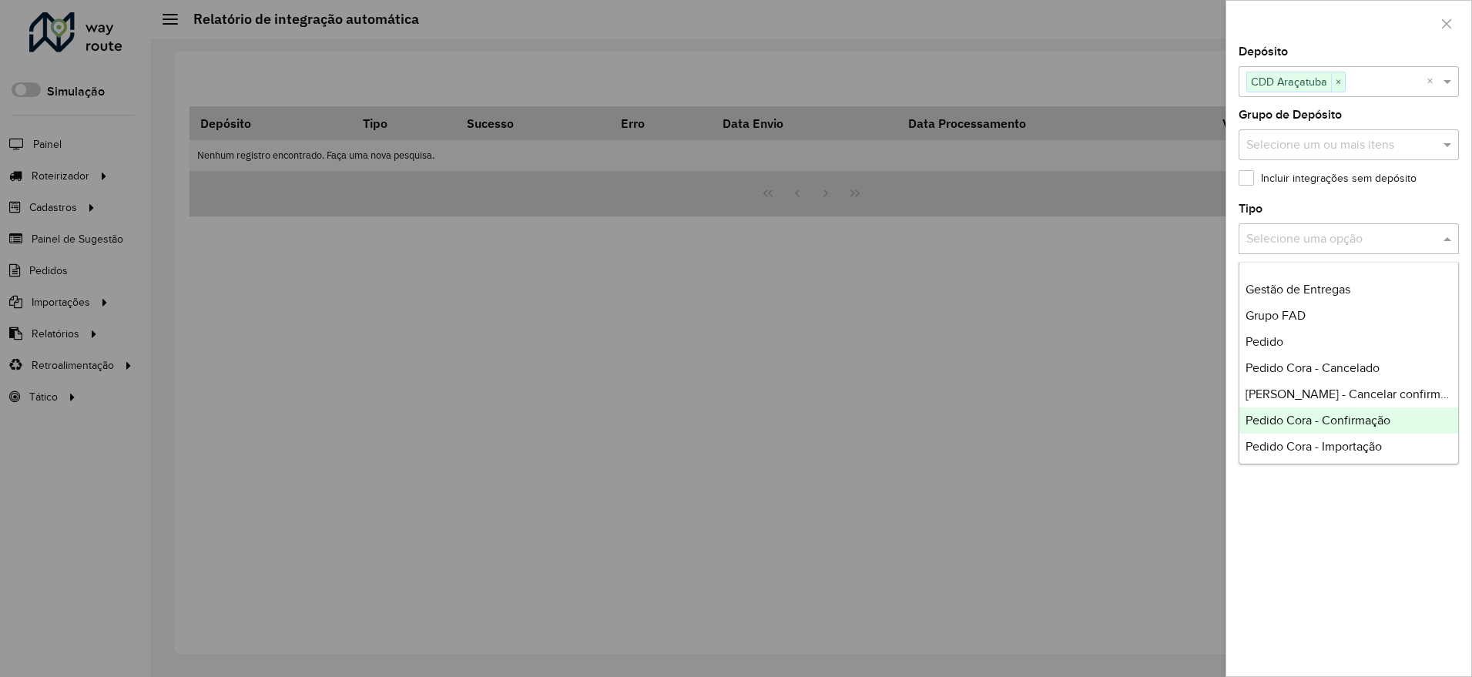
scroll to position [116, 0]
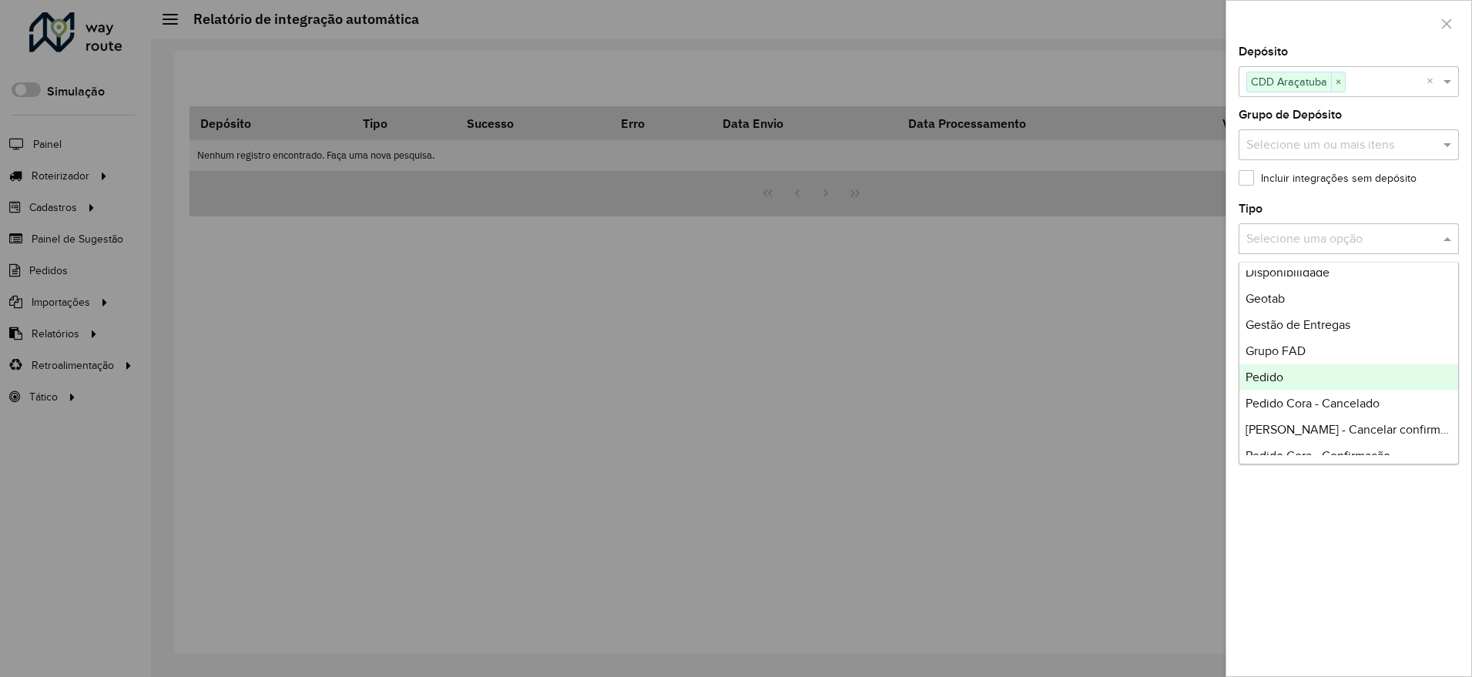
click at [1280, 376] on span "Pedido" at bounding box center [1265, 377] width 38 height 13
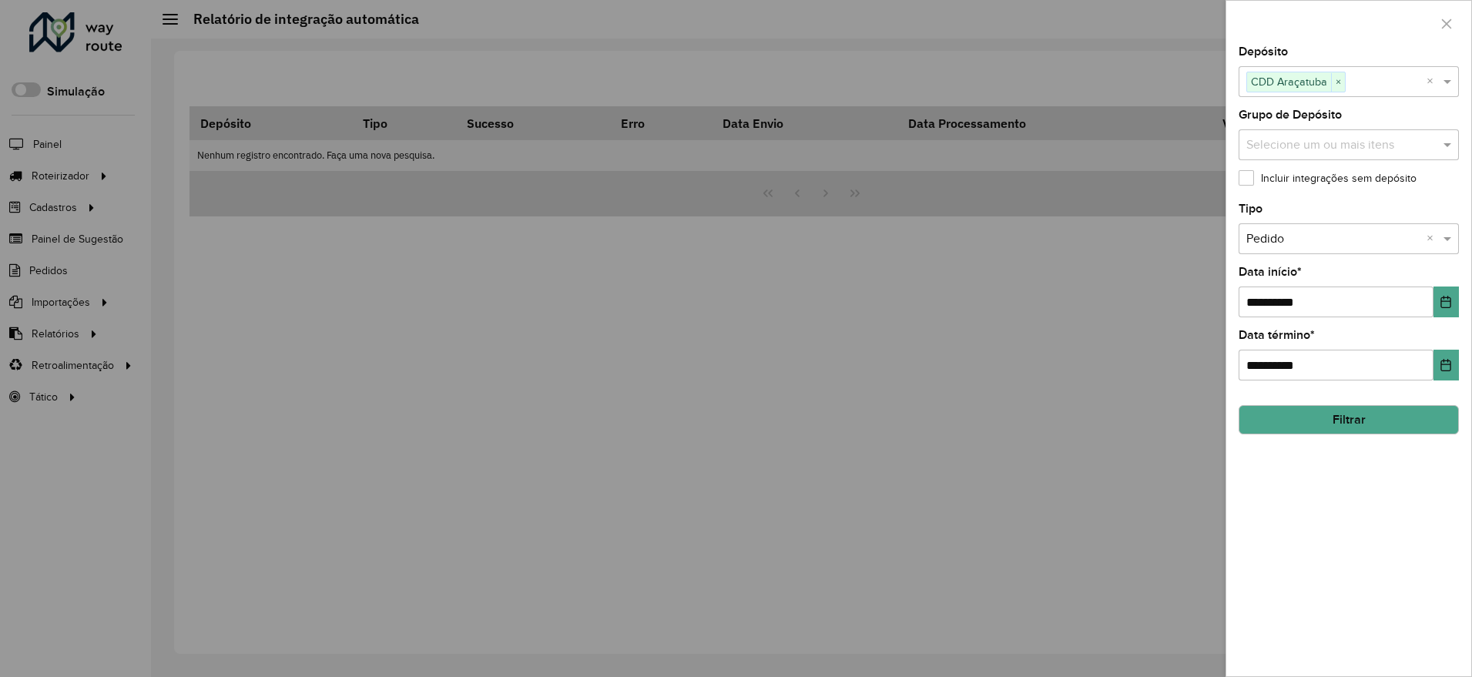
click at [1302, 418] on button "Filtrar" at bounding box center [1349, 419] width 220 height 29
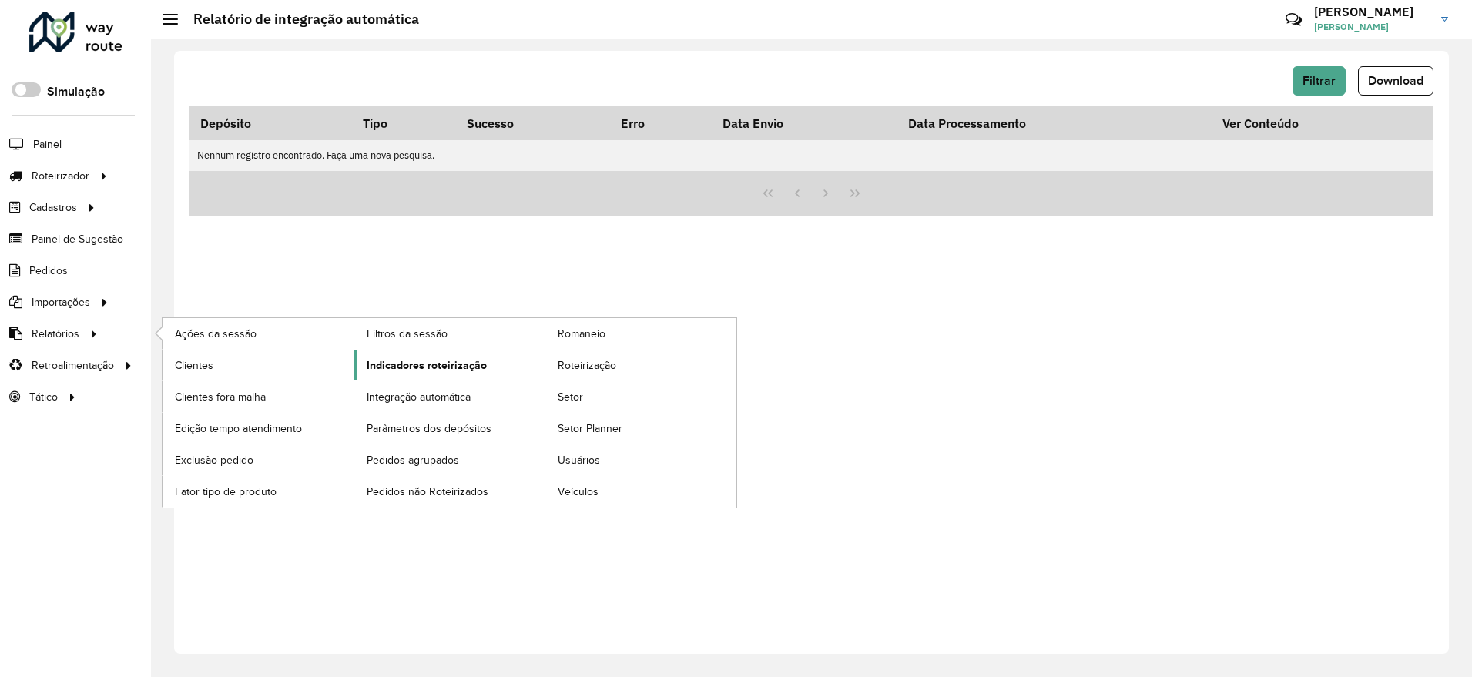
click at [414, 356] on link "Indicadores roteirização" at bounding box center [449, 365] width 191 height 31
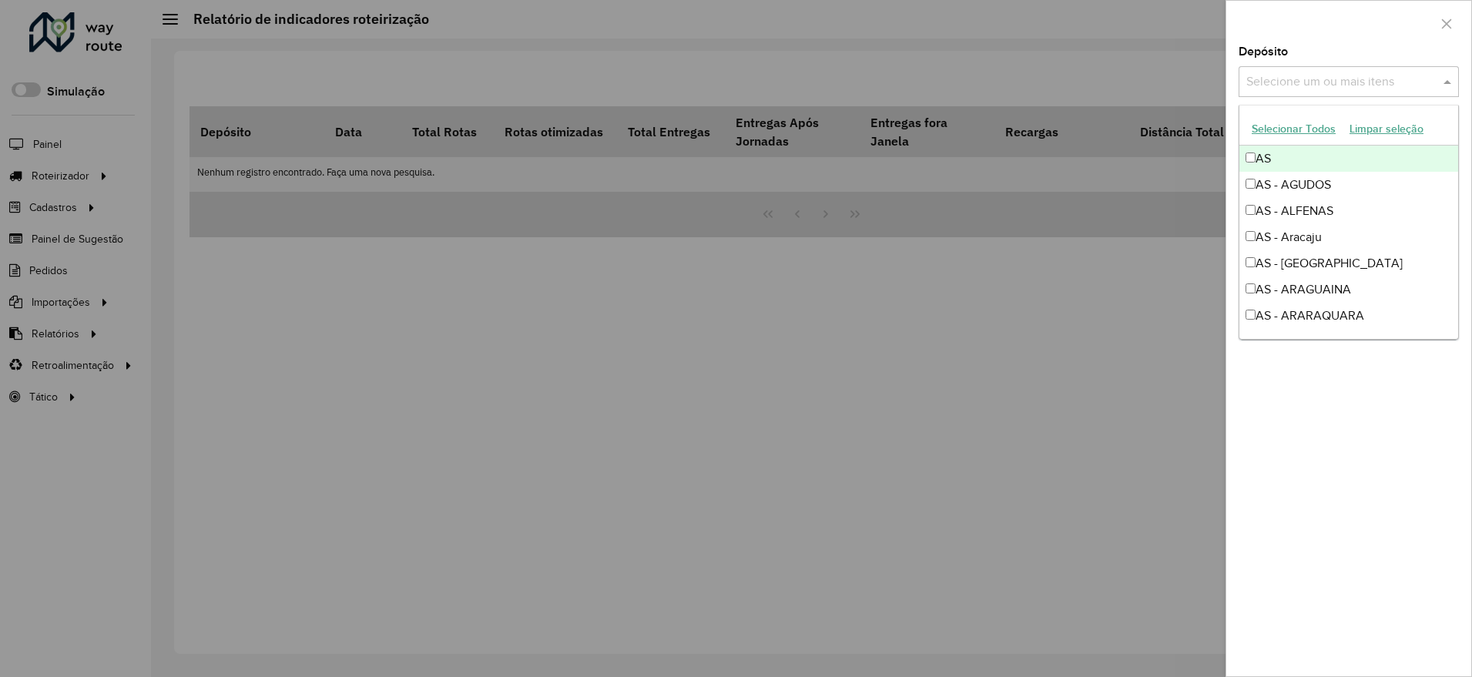
click at [1410, 79] on input "text" at bounding box center [1341, 82] width 197 height 18
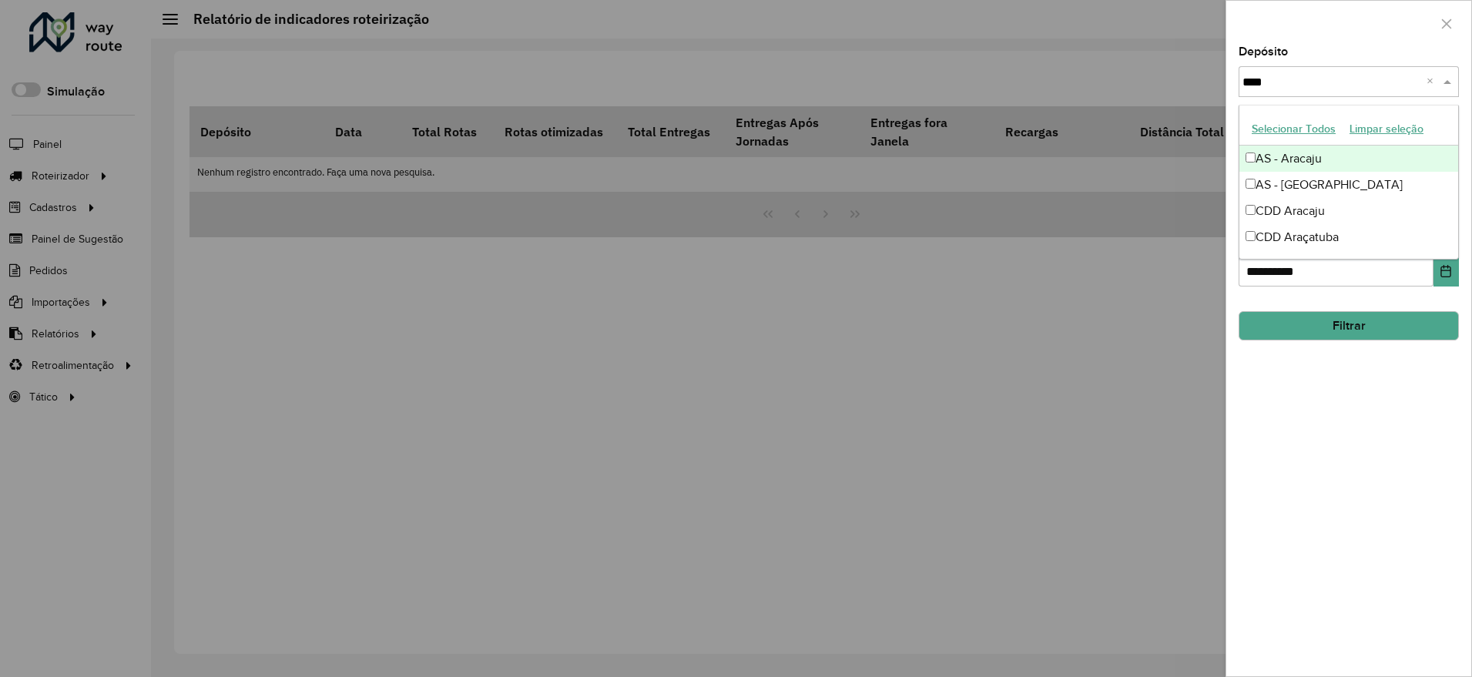
type input "*****"
click at [1351, 188] on div "AS - Araçatuba" at bounding box center [1349, 185] width 219 height 26
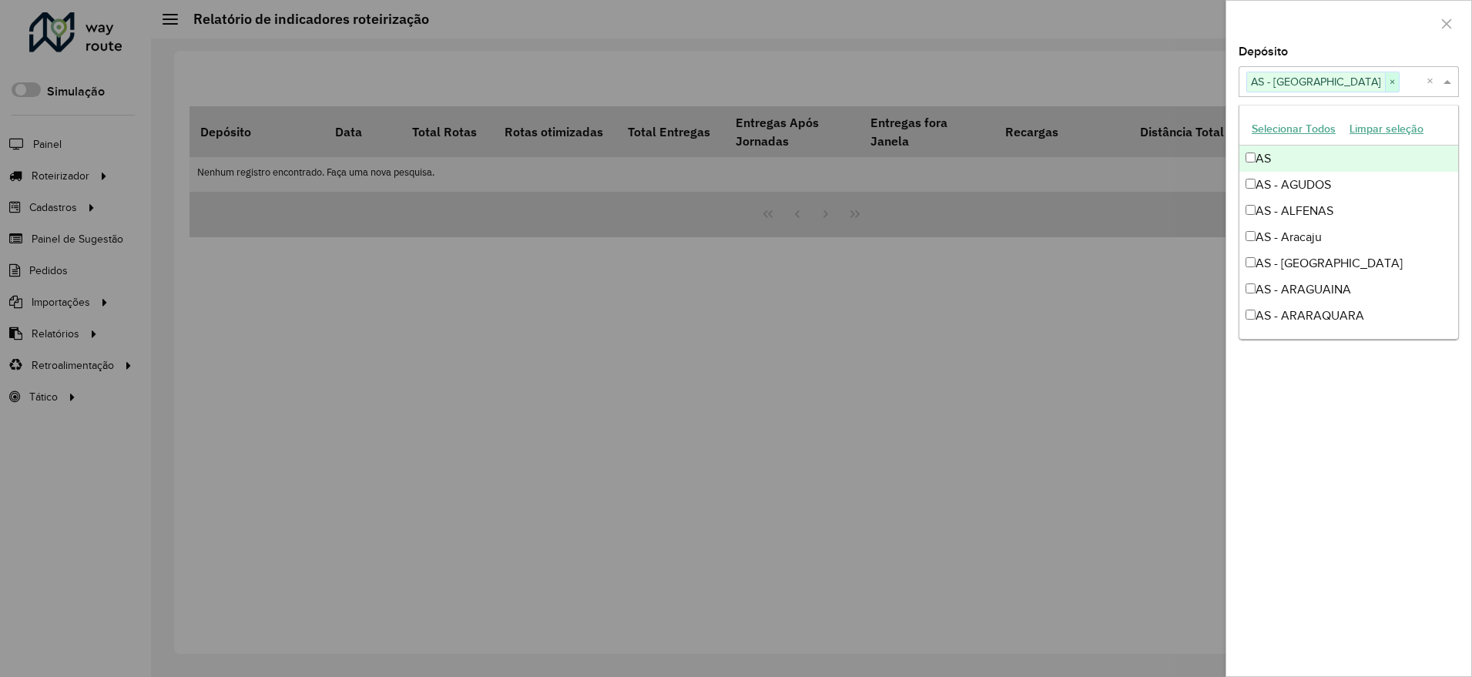
click at [1385, 82] on span "×" at bounding box center [1392, 82] width 14 height 18
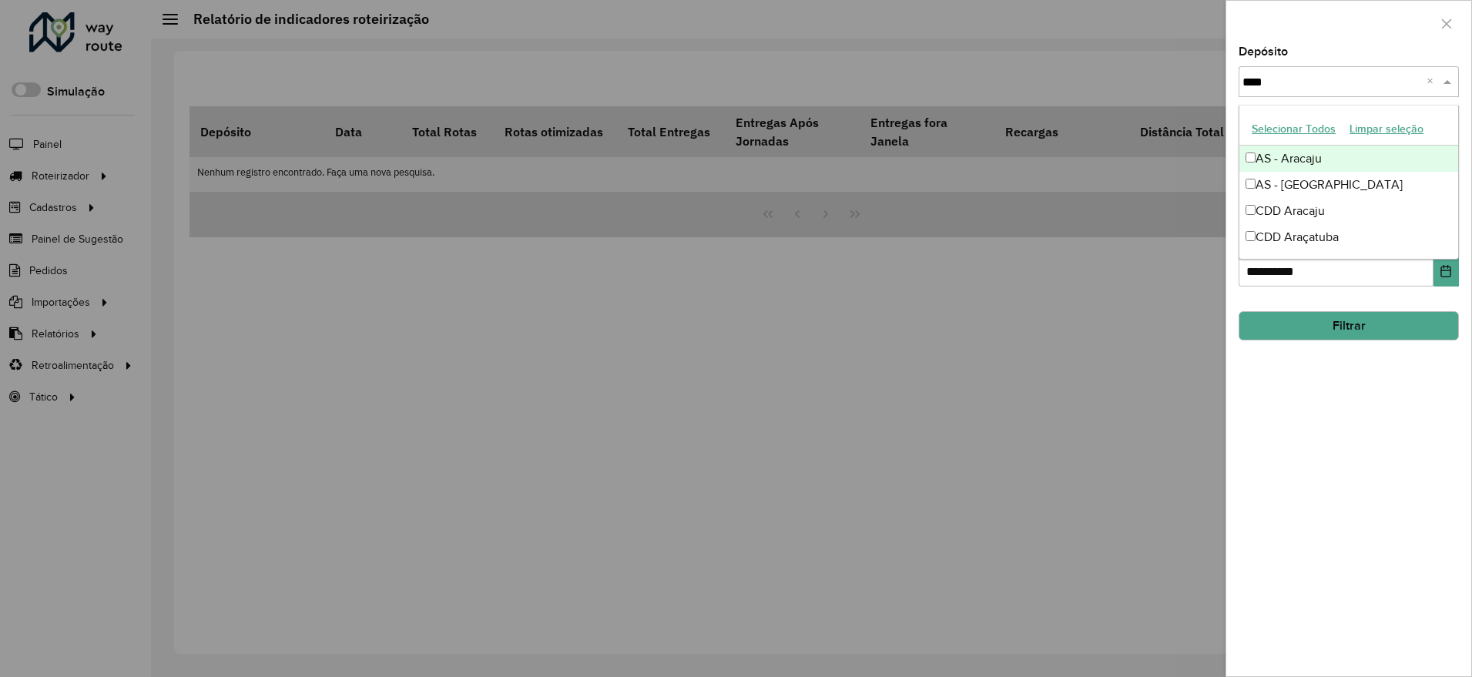
type input "*****"
click at [1317, 236] on div "CDD Araçatuba" at bounding box center [1349, 237] width 219 height 26
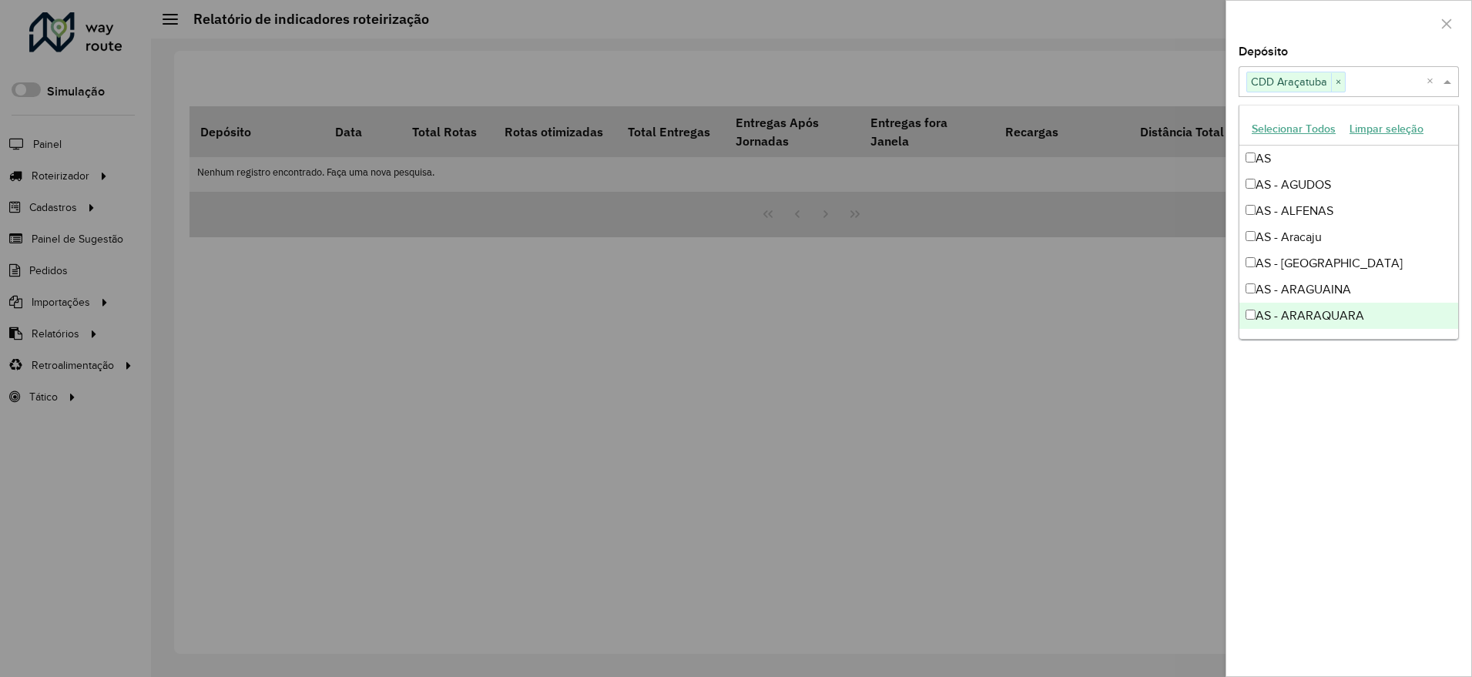
click at [1394, 437] on div "**********" at bounding box center [1348, 361] width 245 height 630
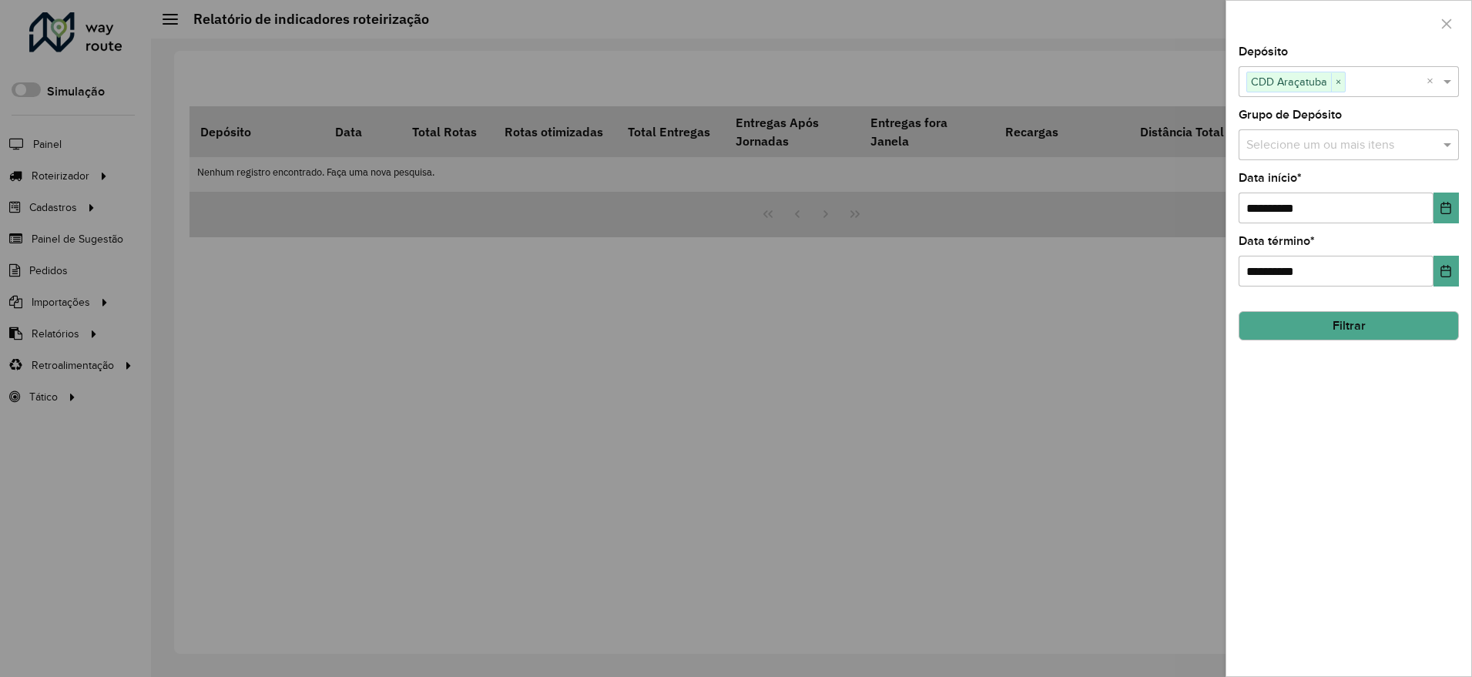
click at [1327, 324] on button "Filtrar" at bounding box center [1349, 325] width 220 height 29
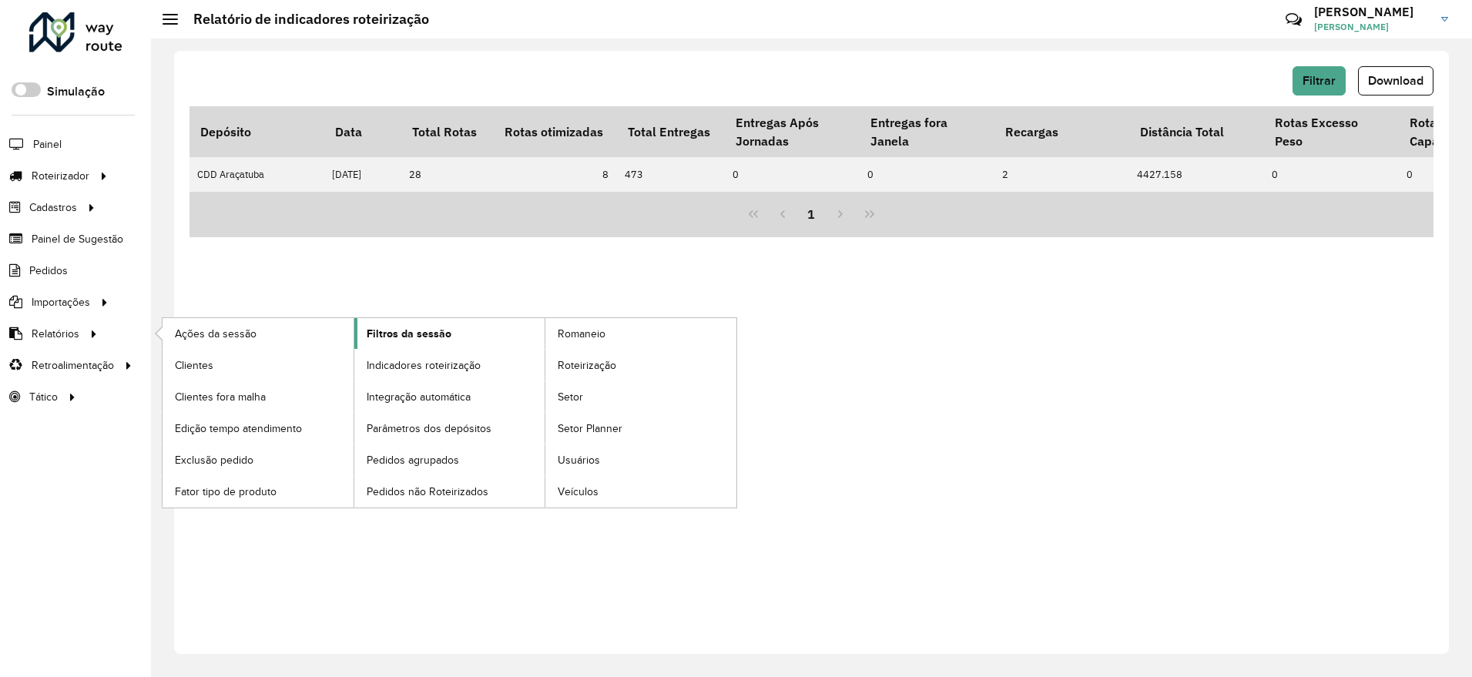
click at [434, 333] on span "Filtros da sessão" at bounding box center [409, 334] width 85 height 16
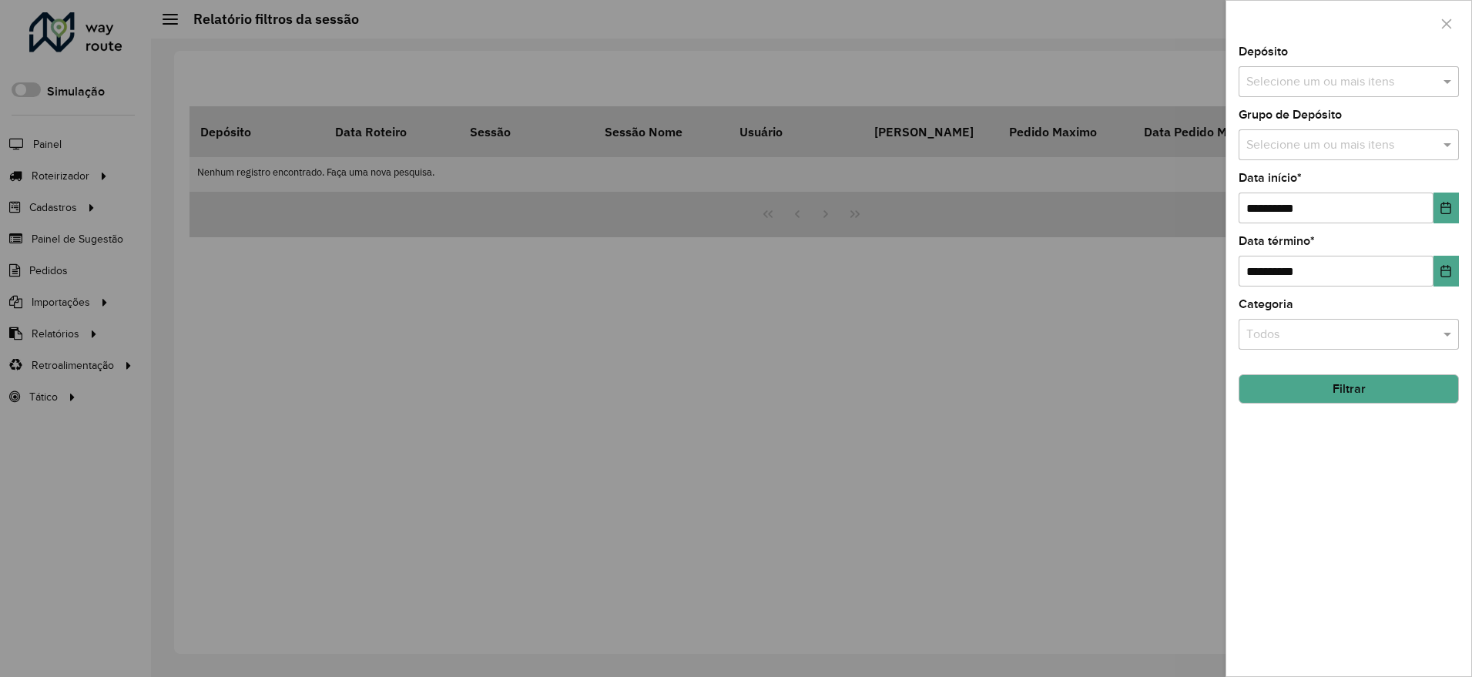
click at [1289, 82] on input "text" at bounding box center [1341, 82] width 197 height 18
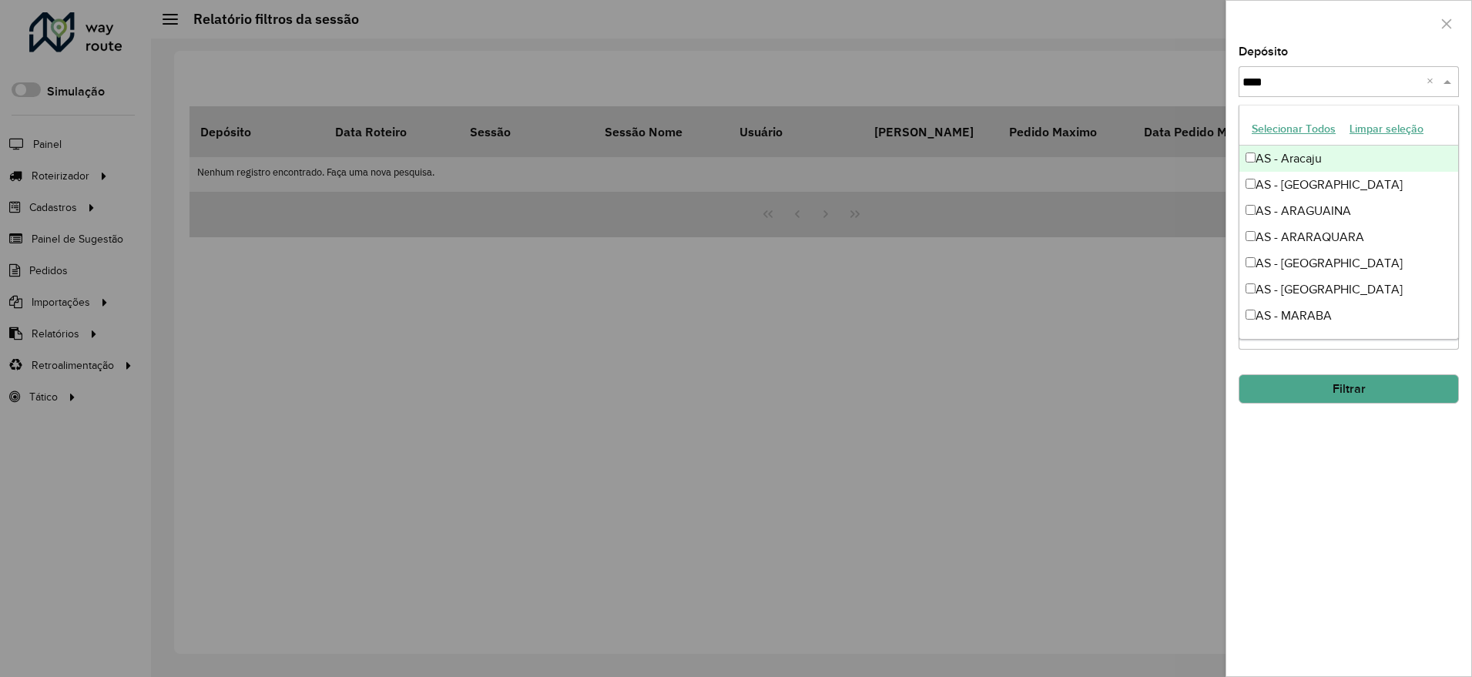
type input "*****"
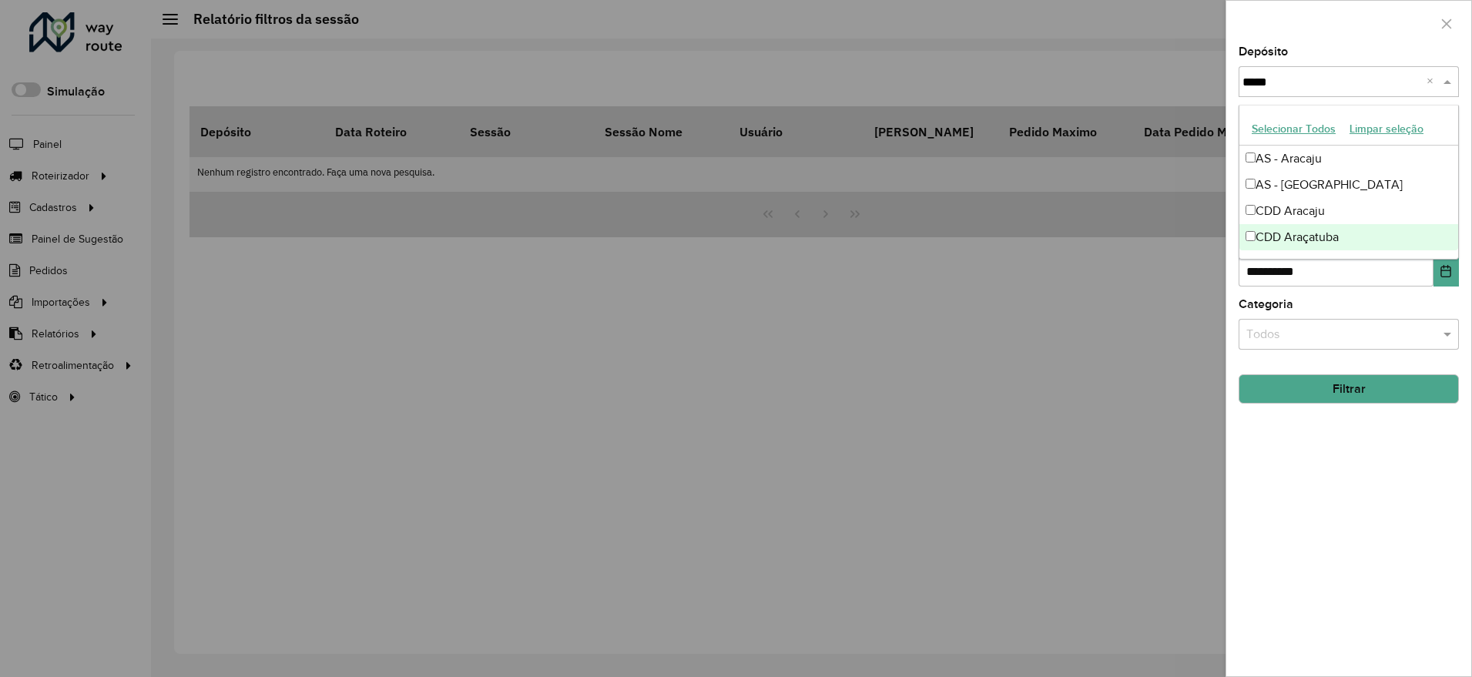
click at [1370, 246] on div "CDD Araçatuba" at bounding box center [1349, 237] width 219 height 26
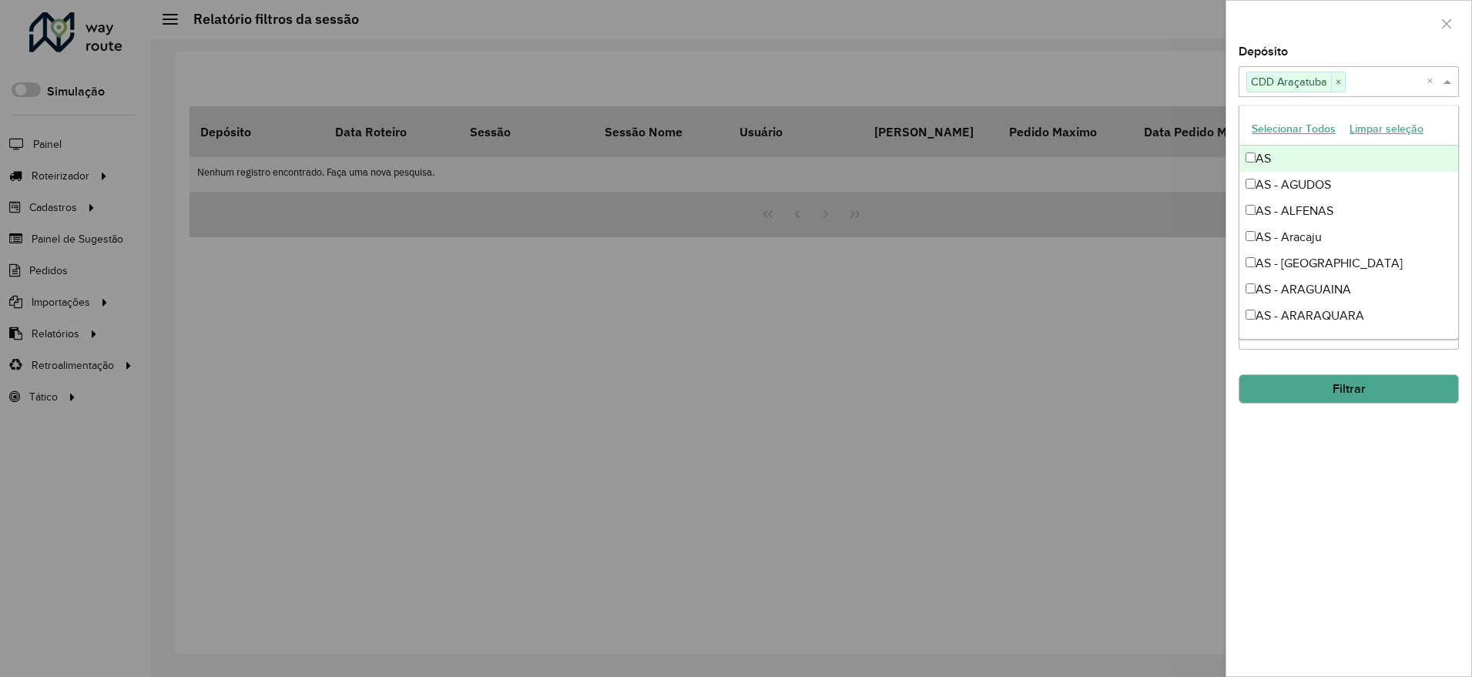
click at [1392, 50] on div "Depósito Selecione um ou mais itens CDD Araçatuba × ×" at bounding box center [1349, 71] width 220 height 51
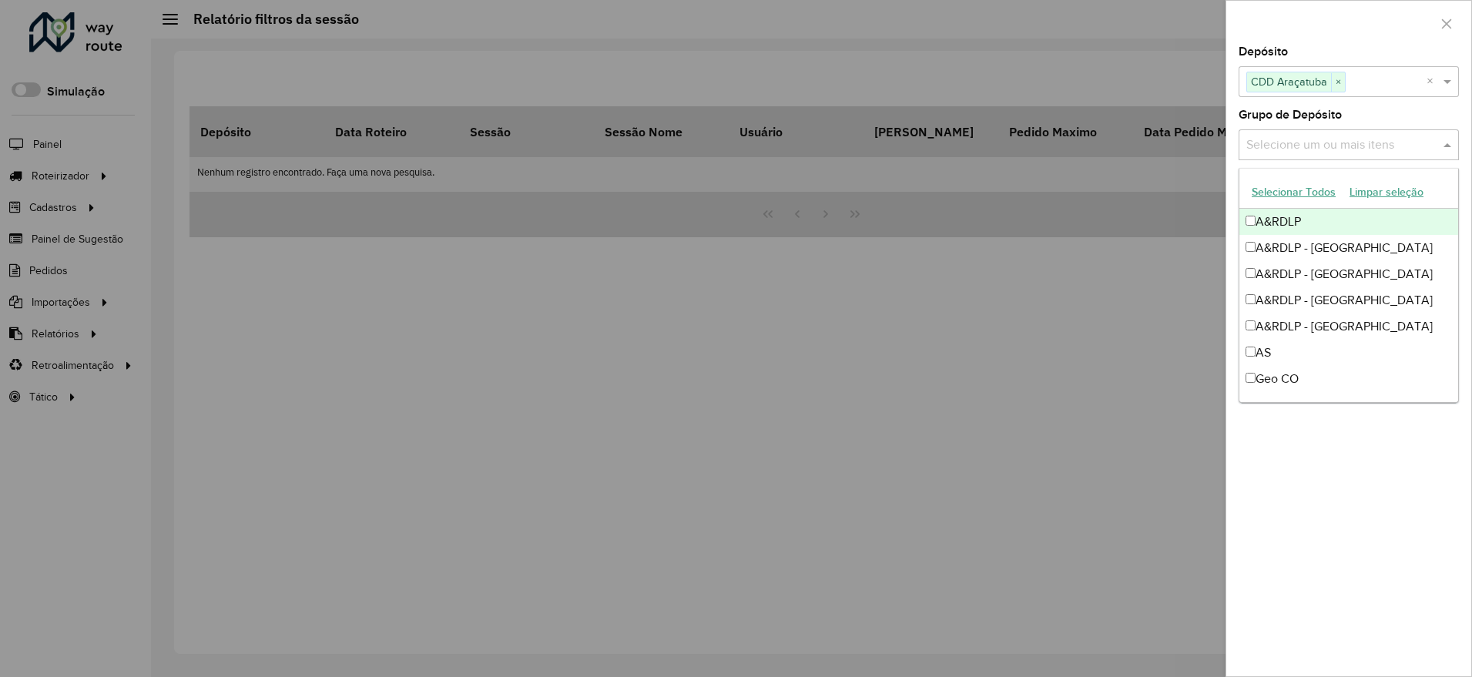
click at [1284, 153] on input "text" at bounding box center [1341, 145] width 197 height 18
click at [1368, 39] on div at bounding box center [1348, 23] width 245 height 45
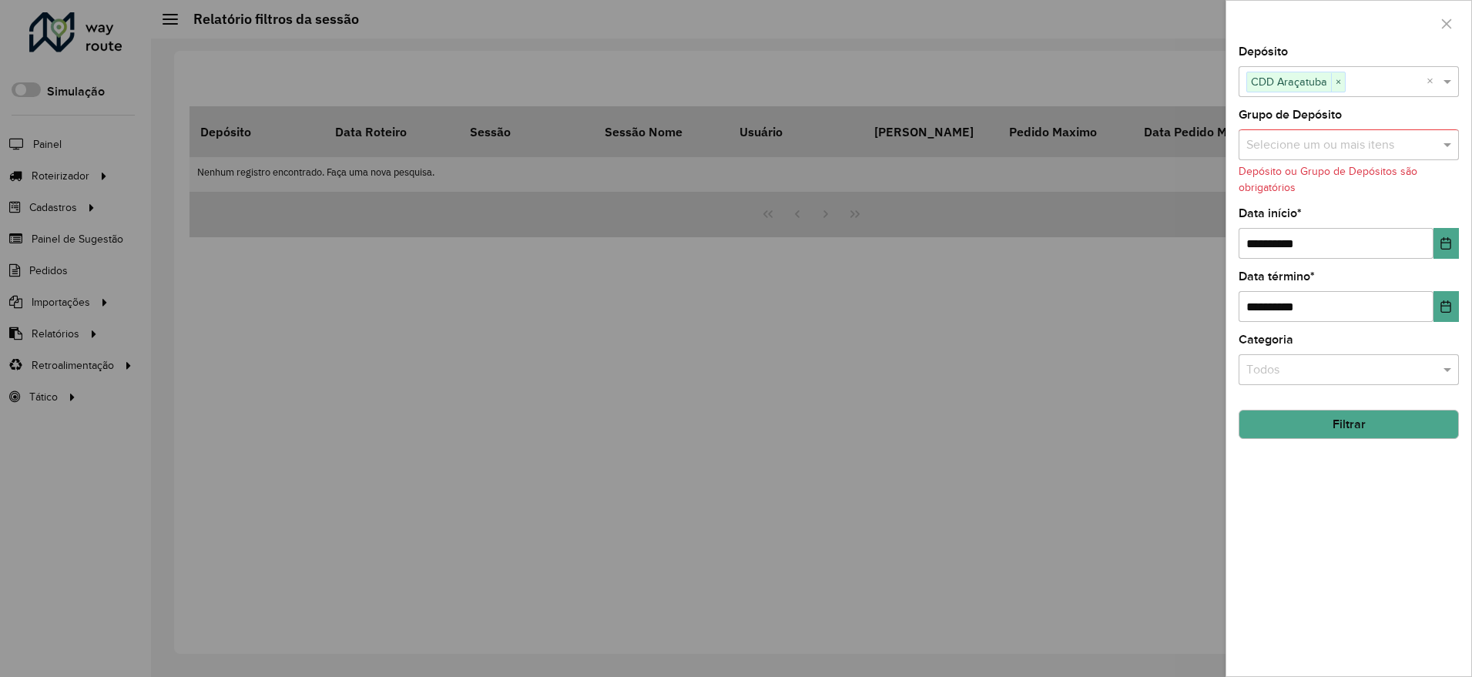
click at [1321, 418] on button "Filtrar" at bounding box center [1349, 424] width 220 height 29
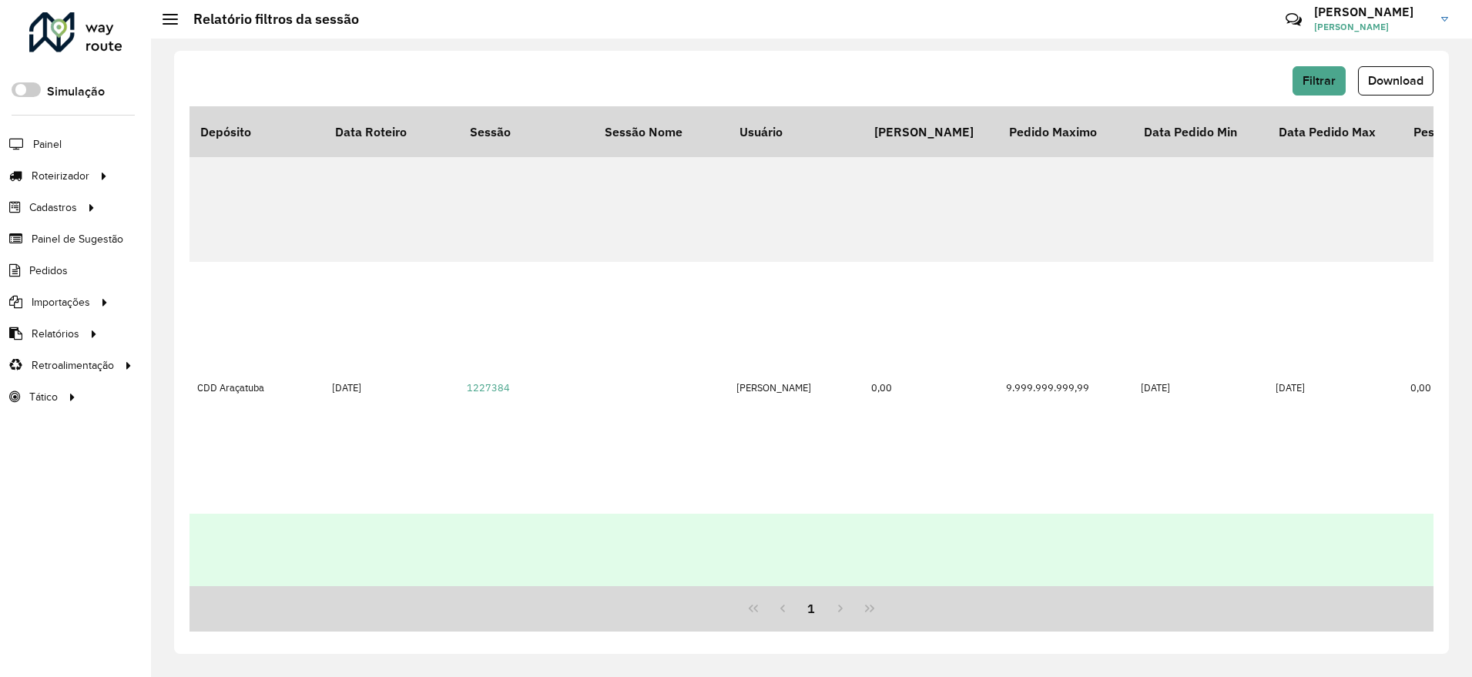
scroll to position [100, 0]
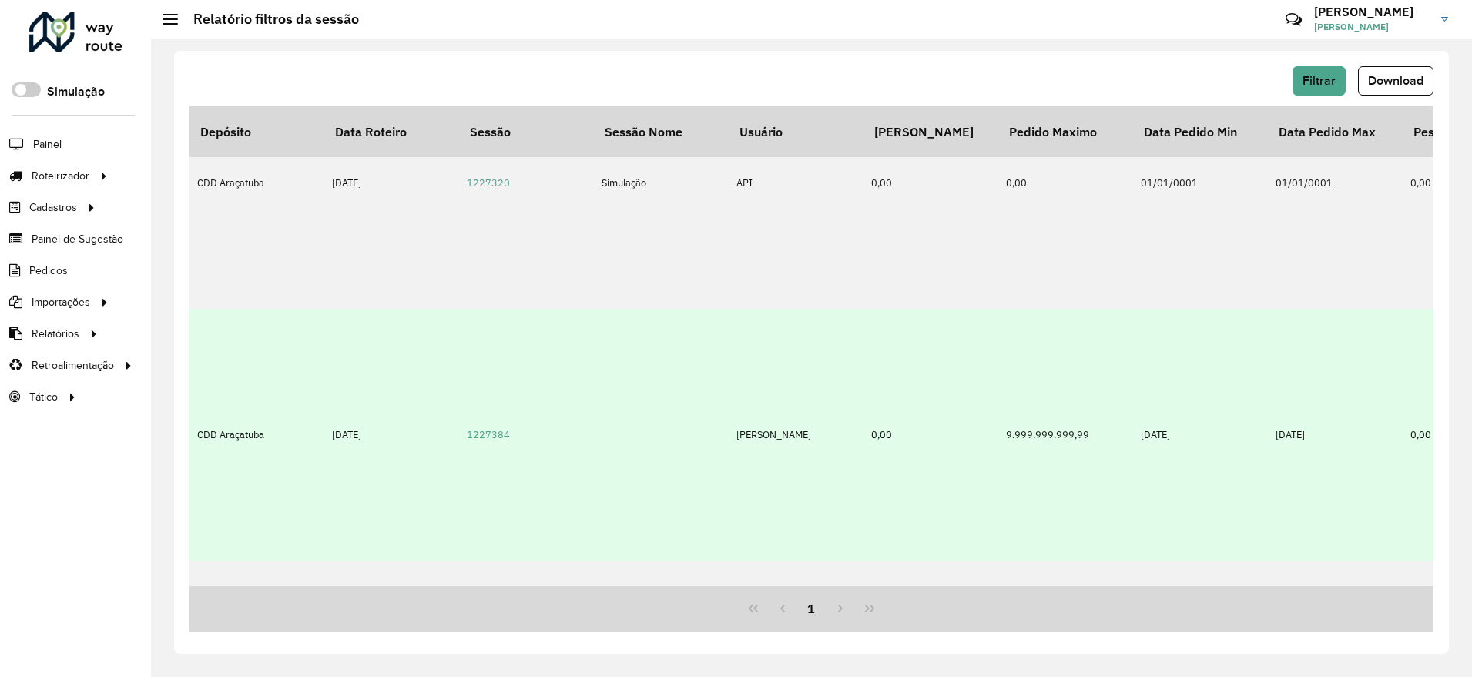
click at [641, 477] on td at bounding box center [661, 435] width 135 height 252
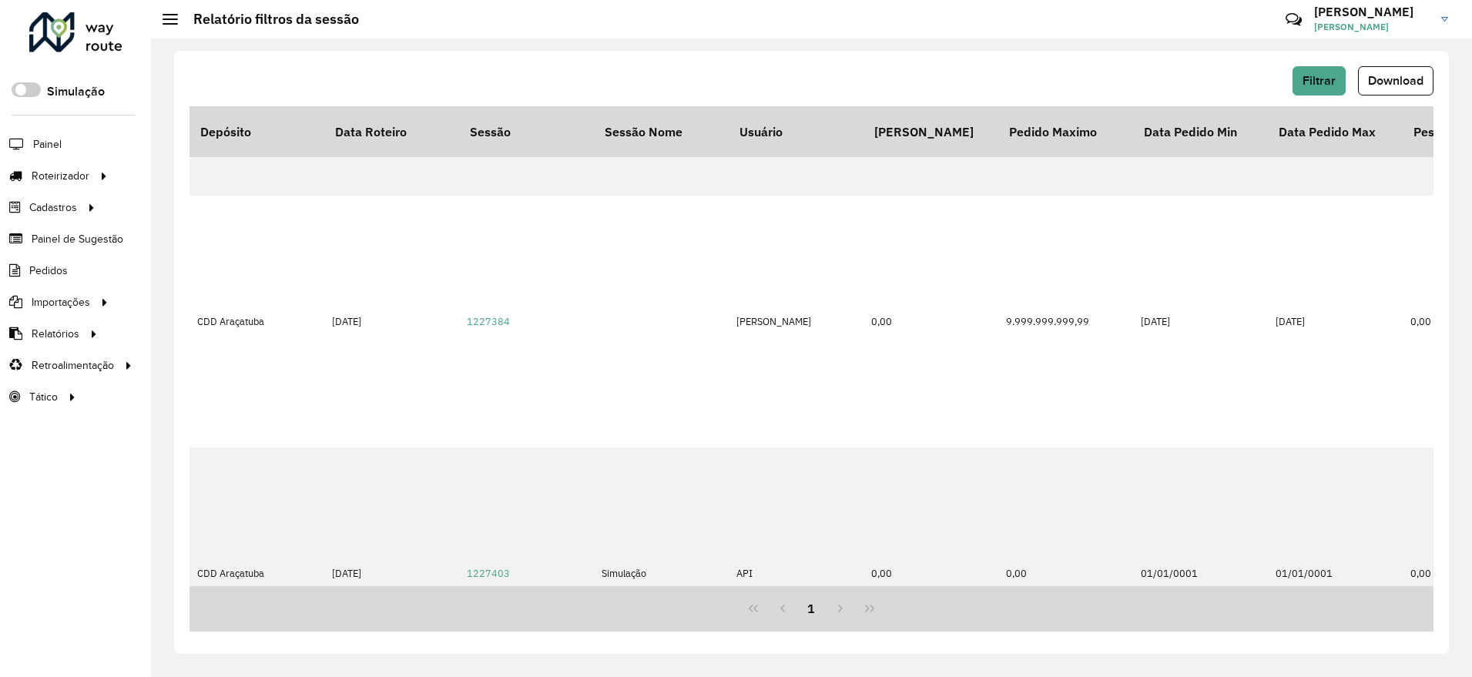
scroll to position [331, 0]
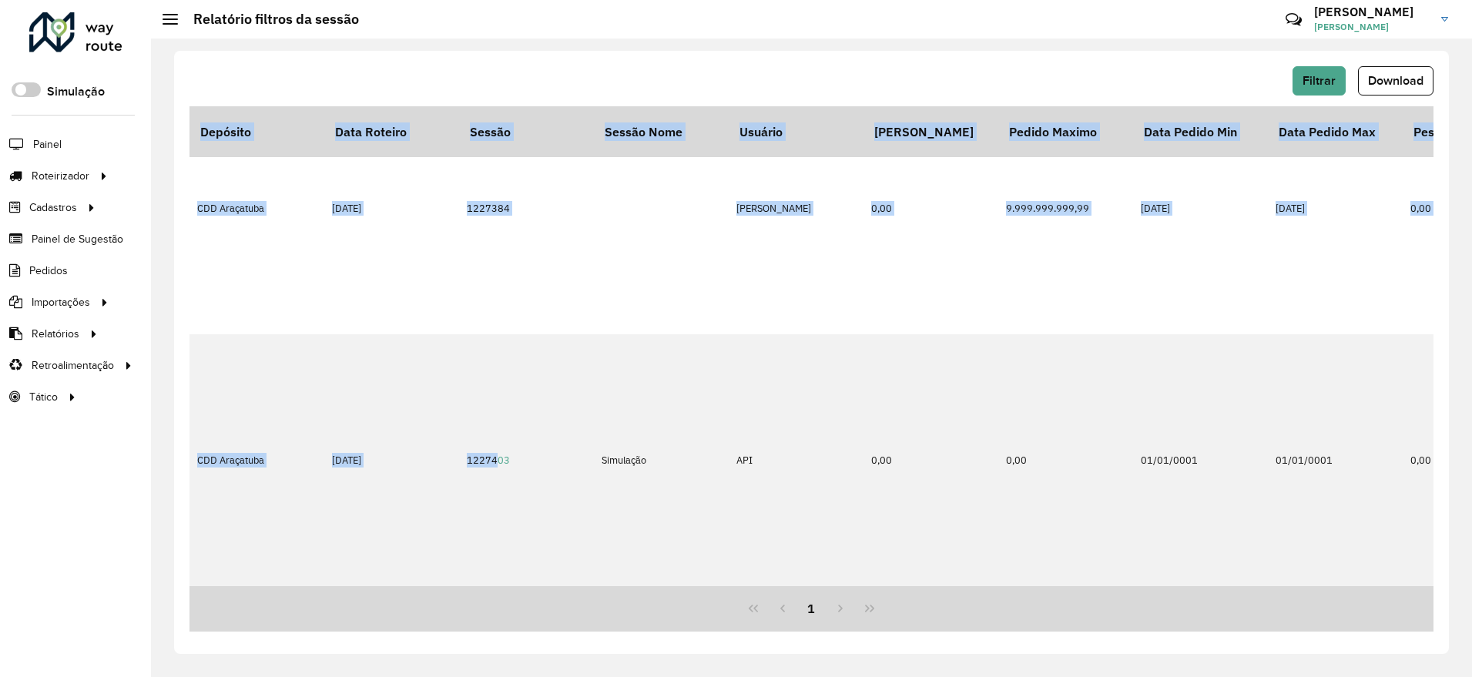
drag, startPoint x: 488, startPoint y: 581, endPoint x: 615, endPoint y: 585, distance: 127.2
click at [615, 585] on div "Depósito Data Roteiro Sessão Sessão Nome Usuário Pedido Mínimo Pedido Maximo Da…" at bounding box center [812, 346] width 1244 height 480
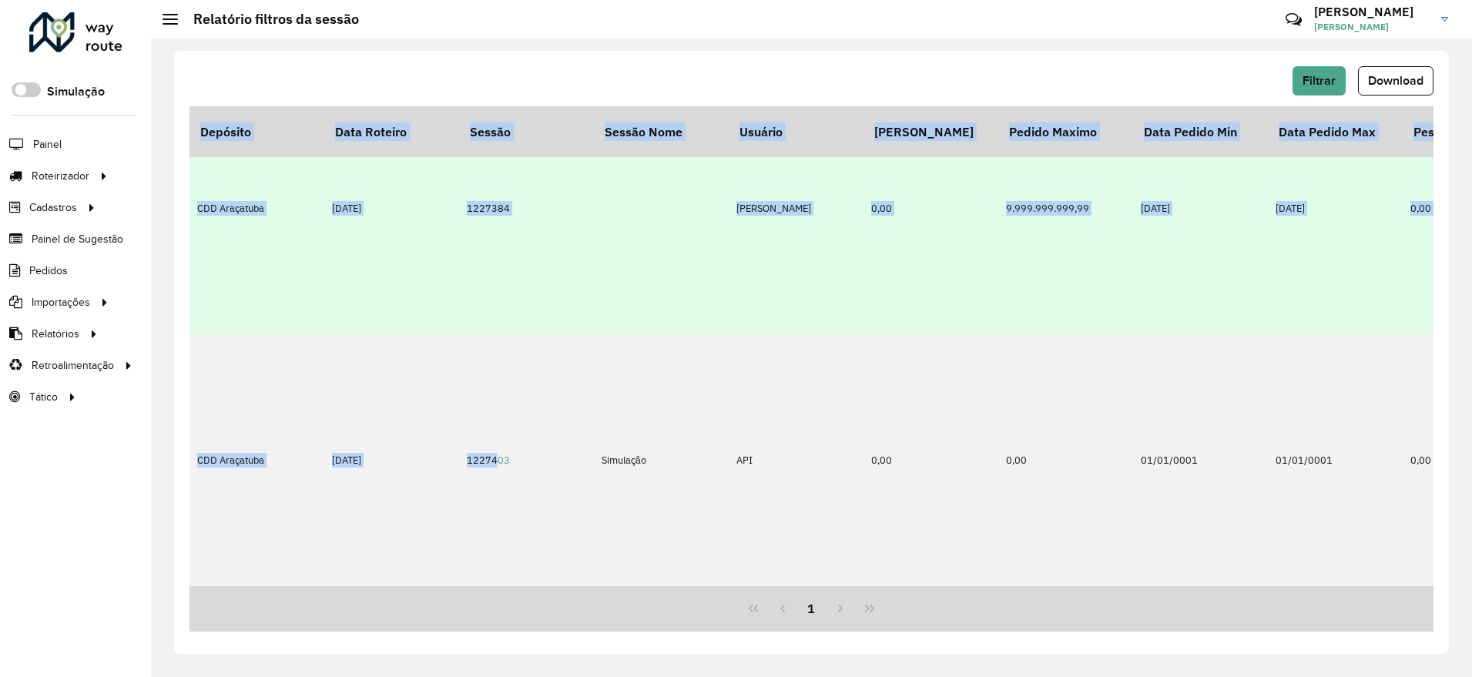
drag, startPoint x: 615, startPoint y: 585, endPoint x: 565, endPoint y: 287, distance: 302.3
click at [565, 287] on td "1227384" at bounding box center [526, 208] width 135 height 252
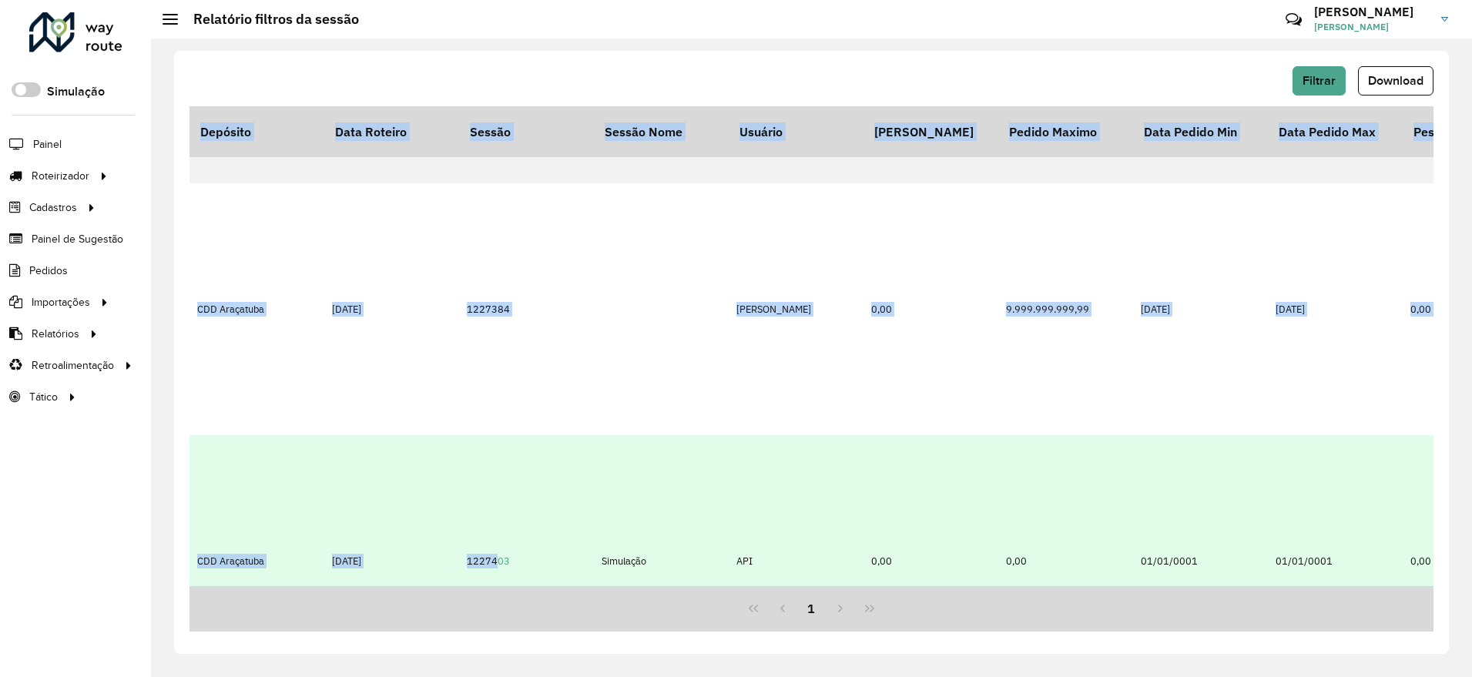
scroll to position [100, 0]
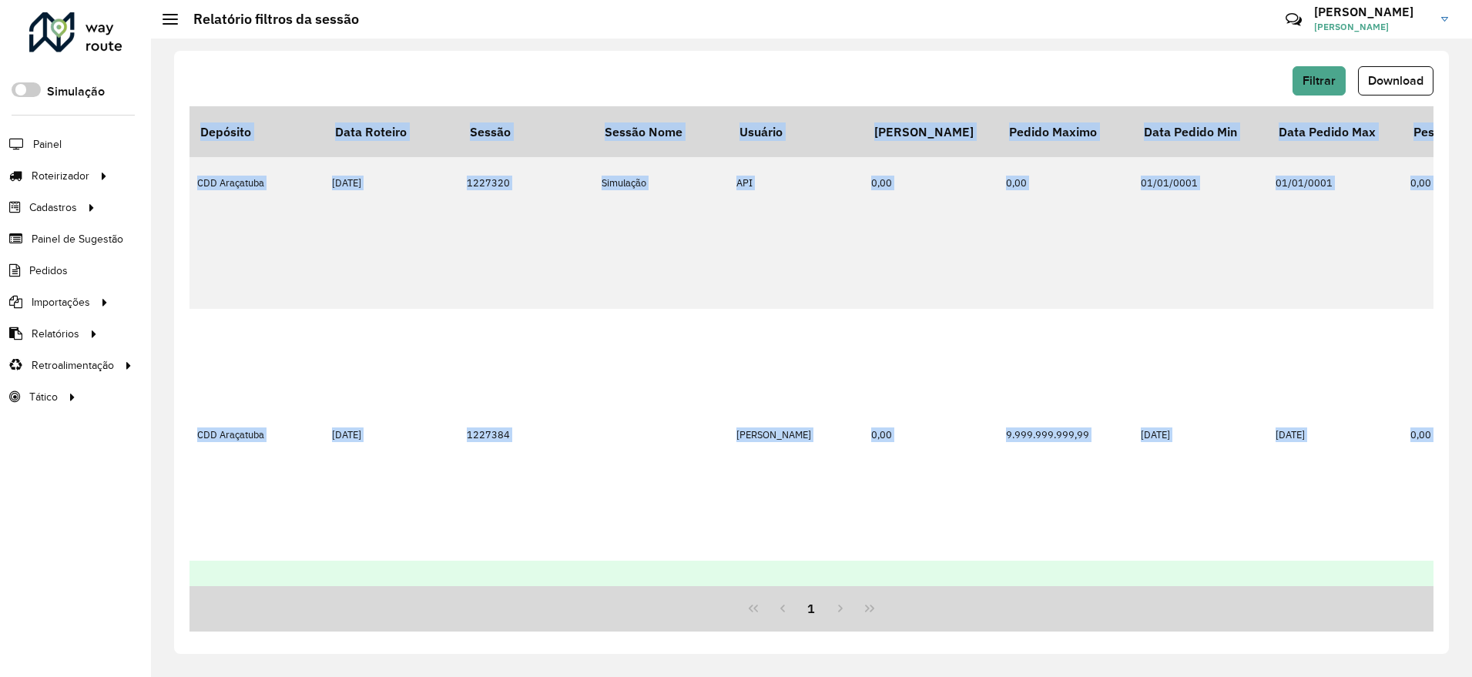
click at [468, 579] on td "1227403" at bounding box center [526, 687] width 135 height 252
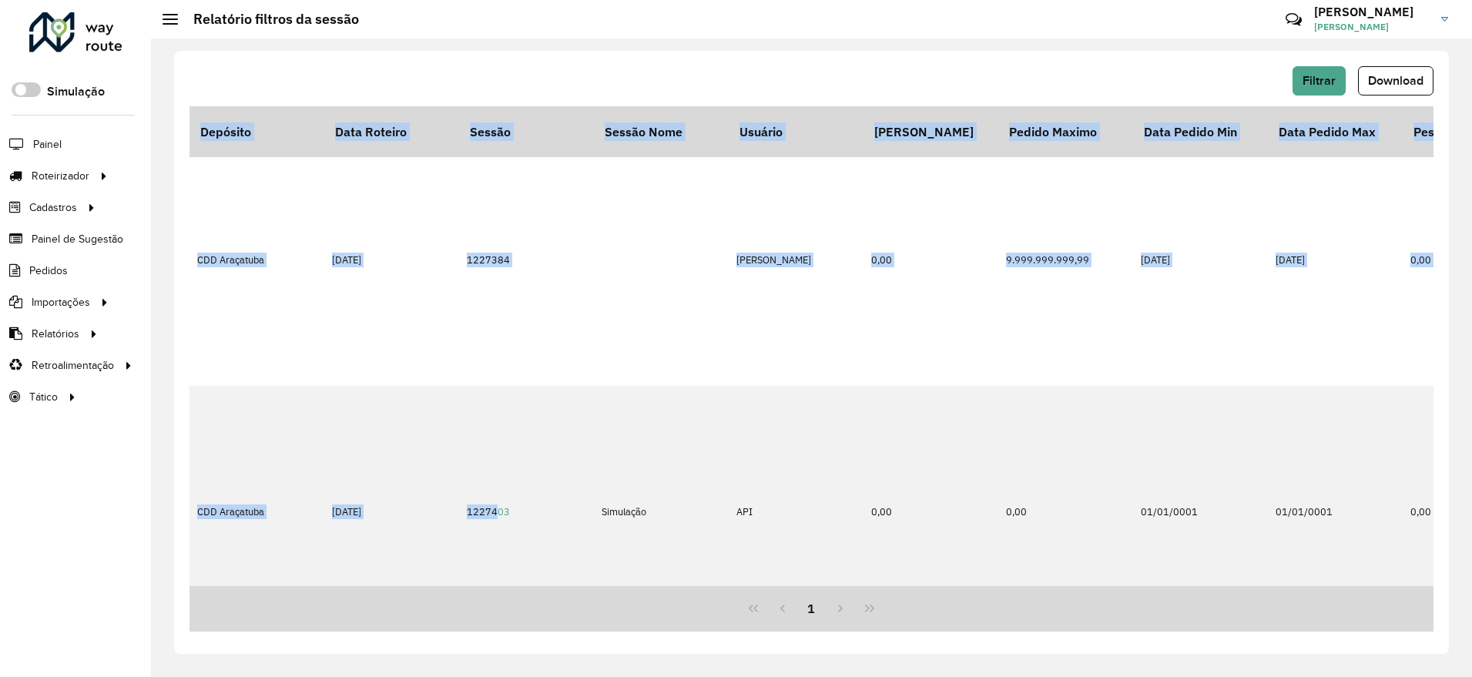
scroll to position [331, 0]
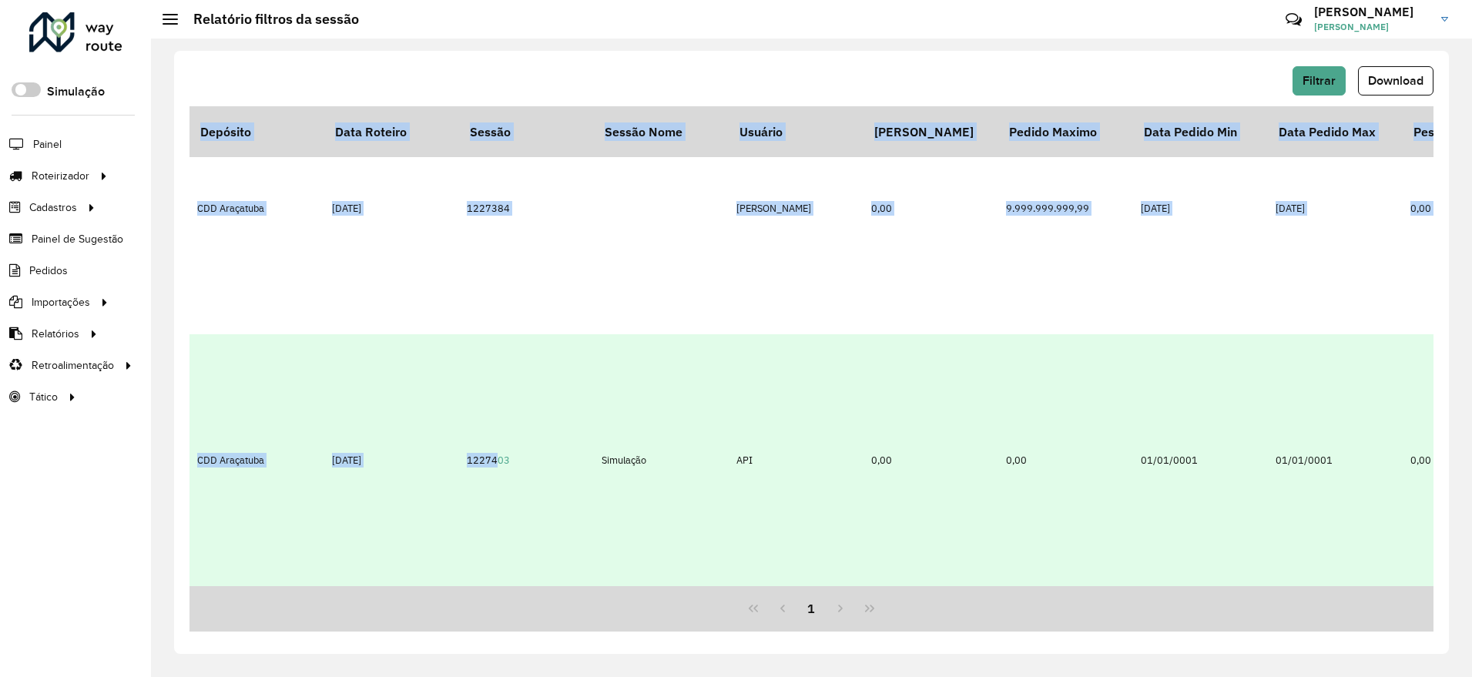
drag, startPoint x: 466, startPoint y: 579, endPoint x: 512, endPoint y: 576, distance: 46.3
click at [514, 576] on td "1227403" at bounding box center [526, 460] width 135 height 252
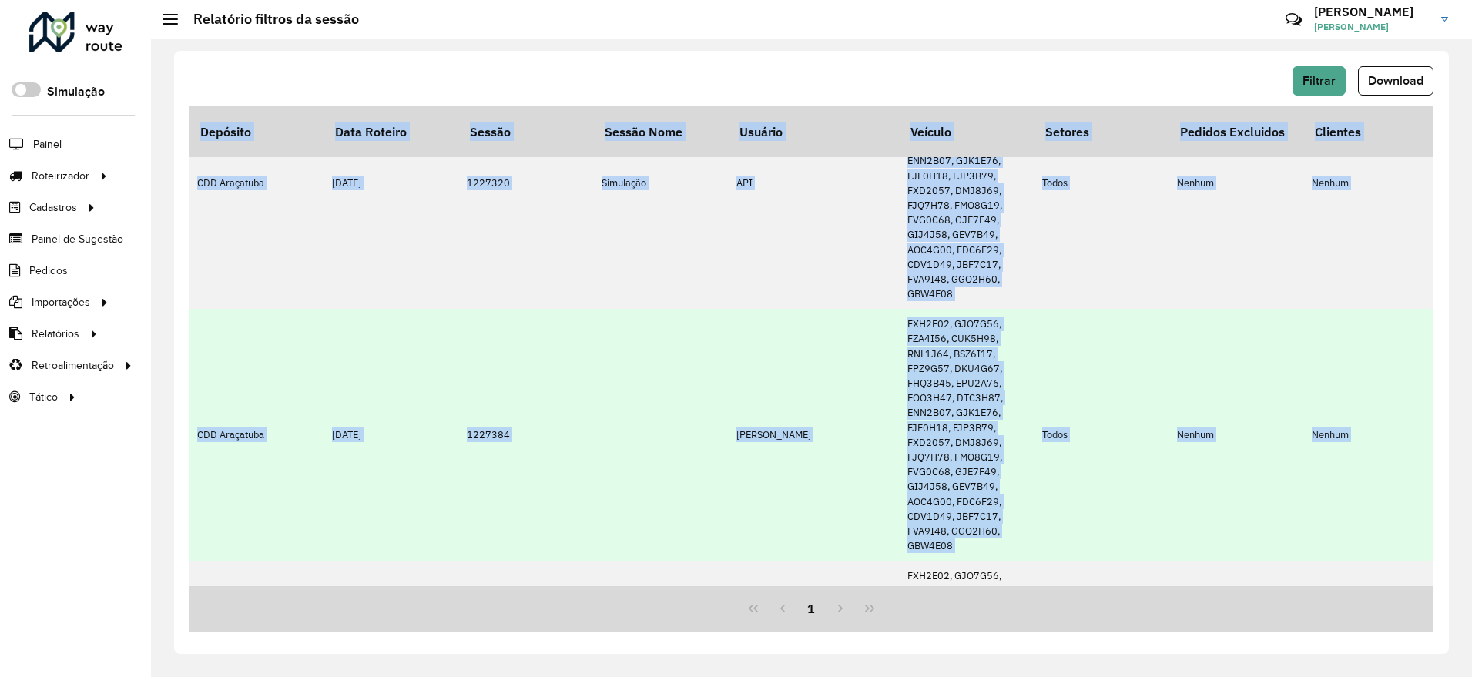
scroll to position [100, 686]
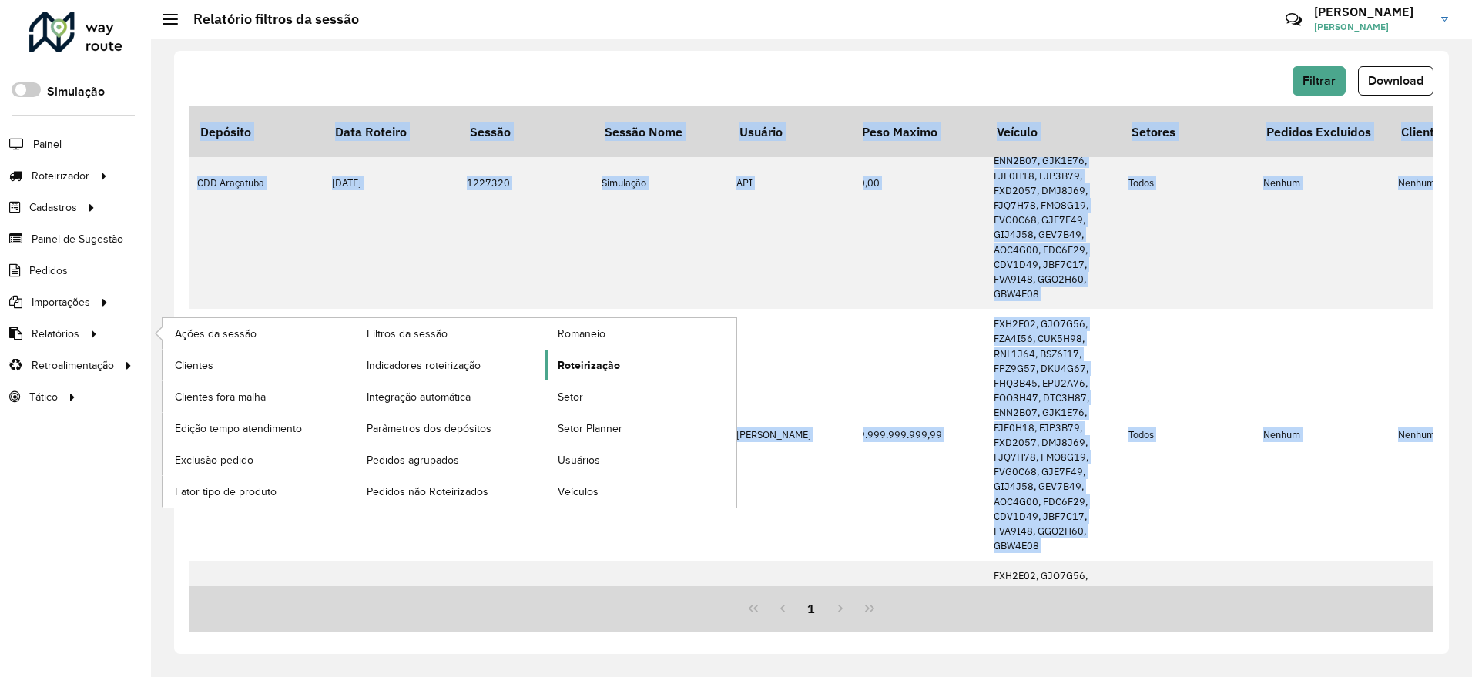
click at [606, 367] on span "Roteirização" at bounding box center [589, 365] width 62 height 16
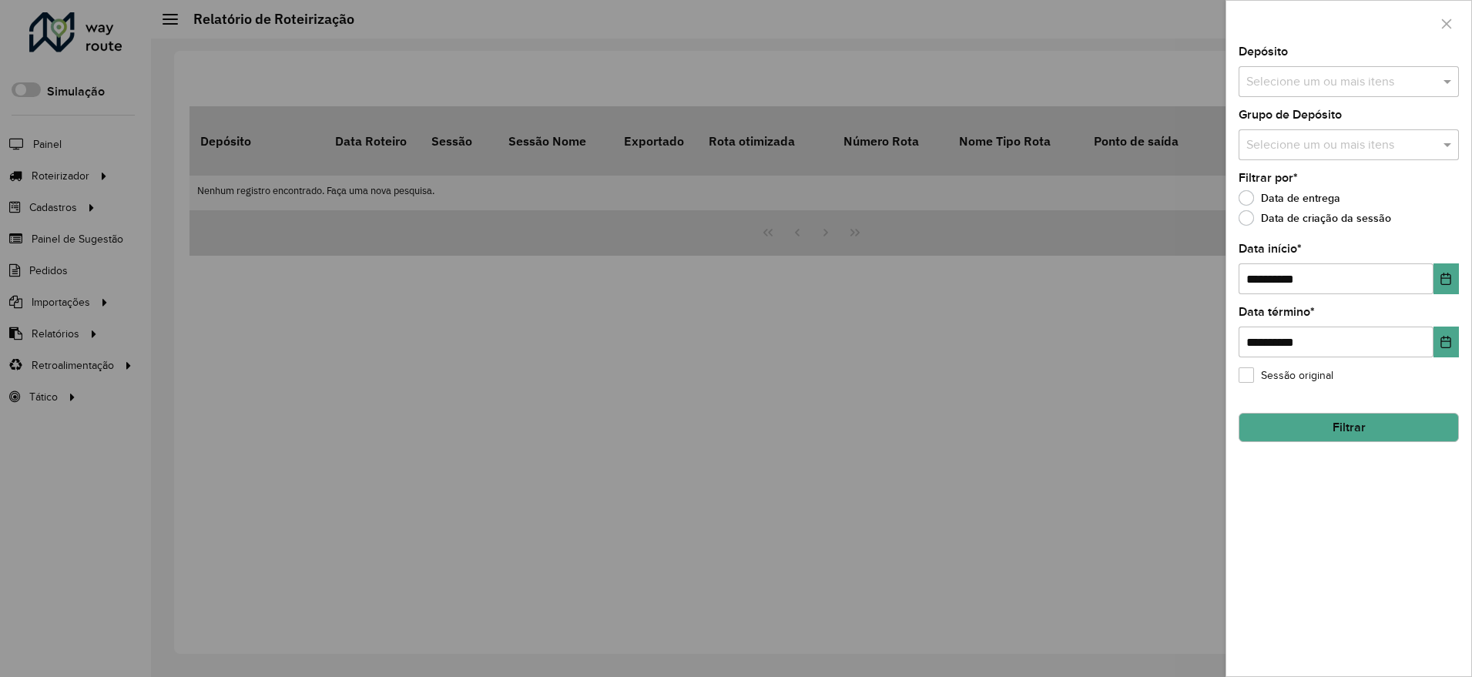
click at [1288, 82] on input "text" at bounding box center [1341, 82] width 197 height 18
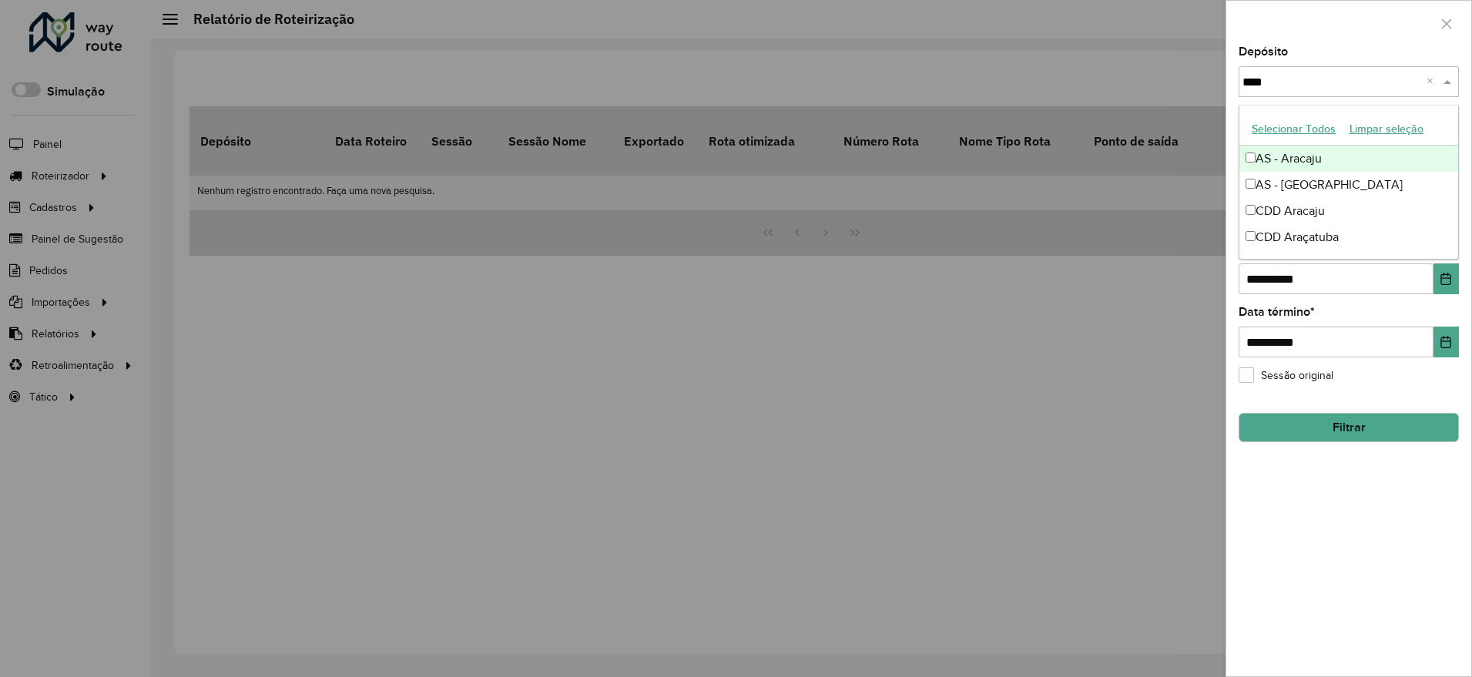
type input "*****"
click at [1286, 243] on div "CDD Araçatuba" at bounding box center [1349, 237] width 219 height 26
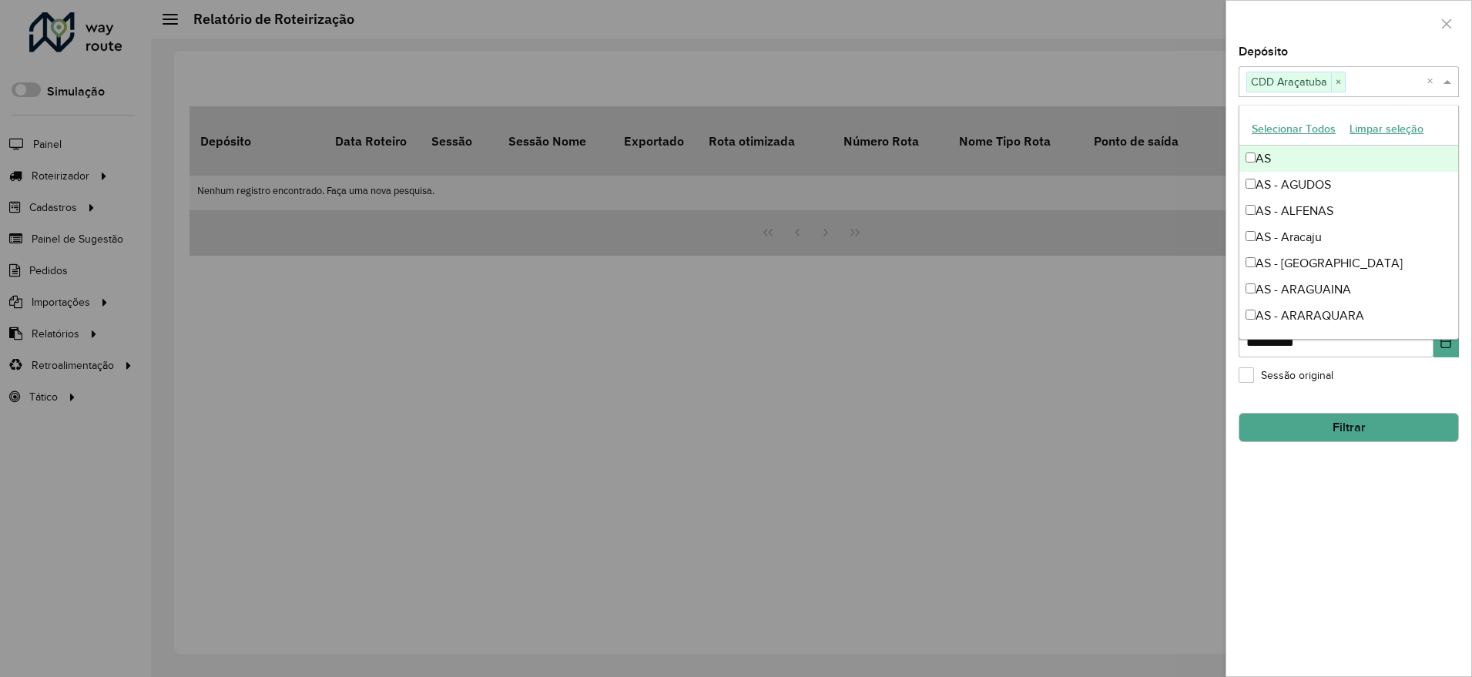
click at [1334, 48] on div "Depósito Selecione um ou mais itens CDD Araçatuba × ×" at bounding box center [1349, 71] width 220 height 51
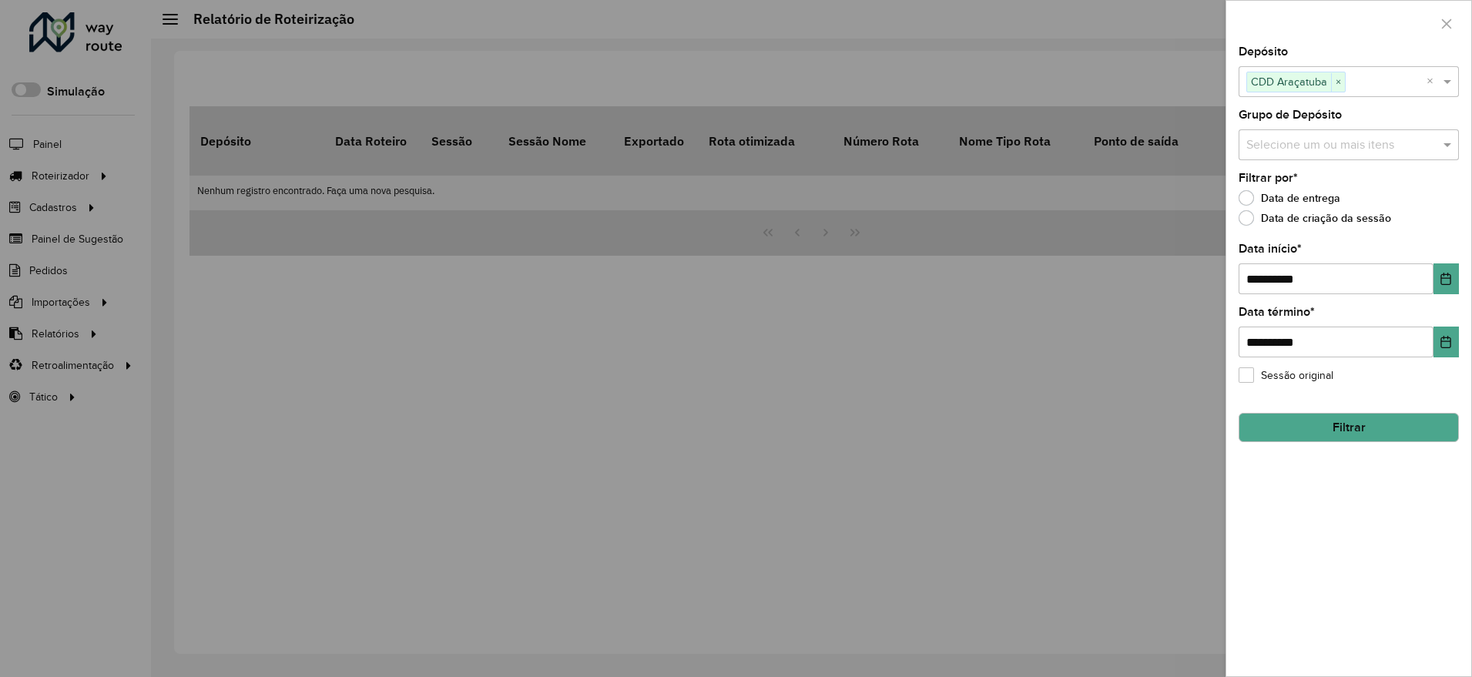
click at [1327, 428] on button "Filtrar" at bounding box center [1349, 427] width 220 height 29
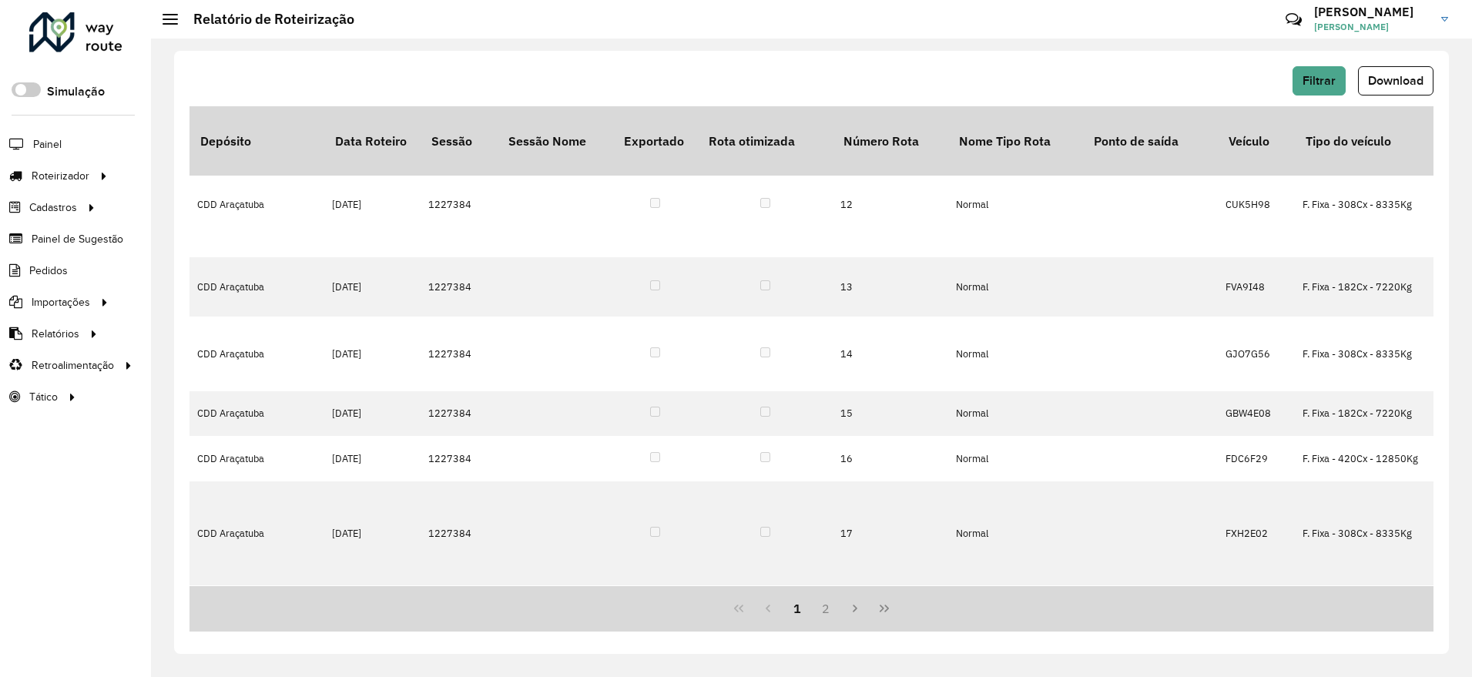
scroll to position [771, 0]
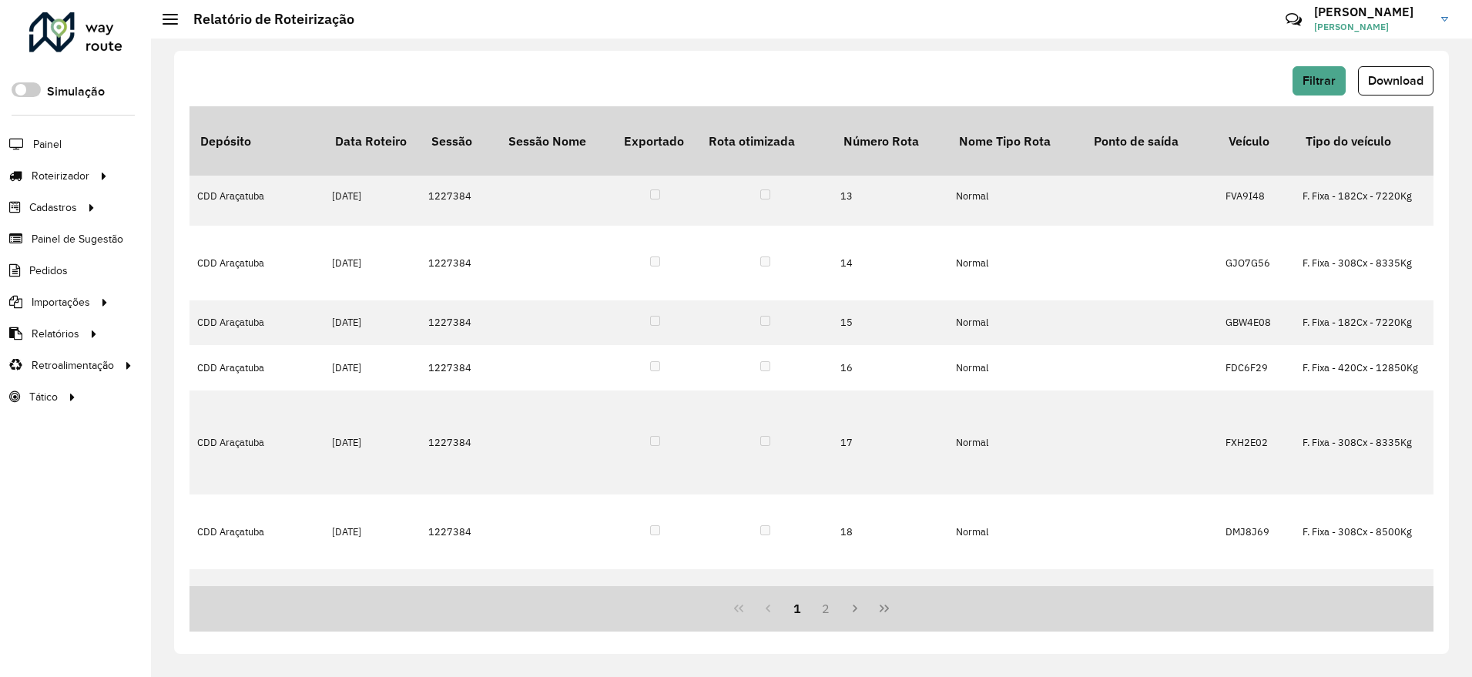
drag, startPoint x: 414, startPoint y: 579, endPoint x: 442, endPoint y: 579, distance: 27.7
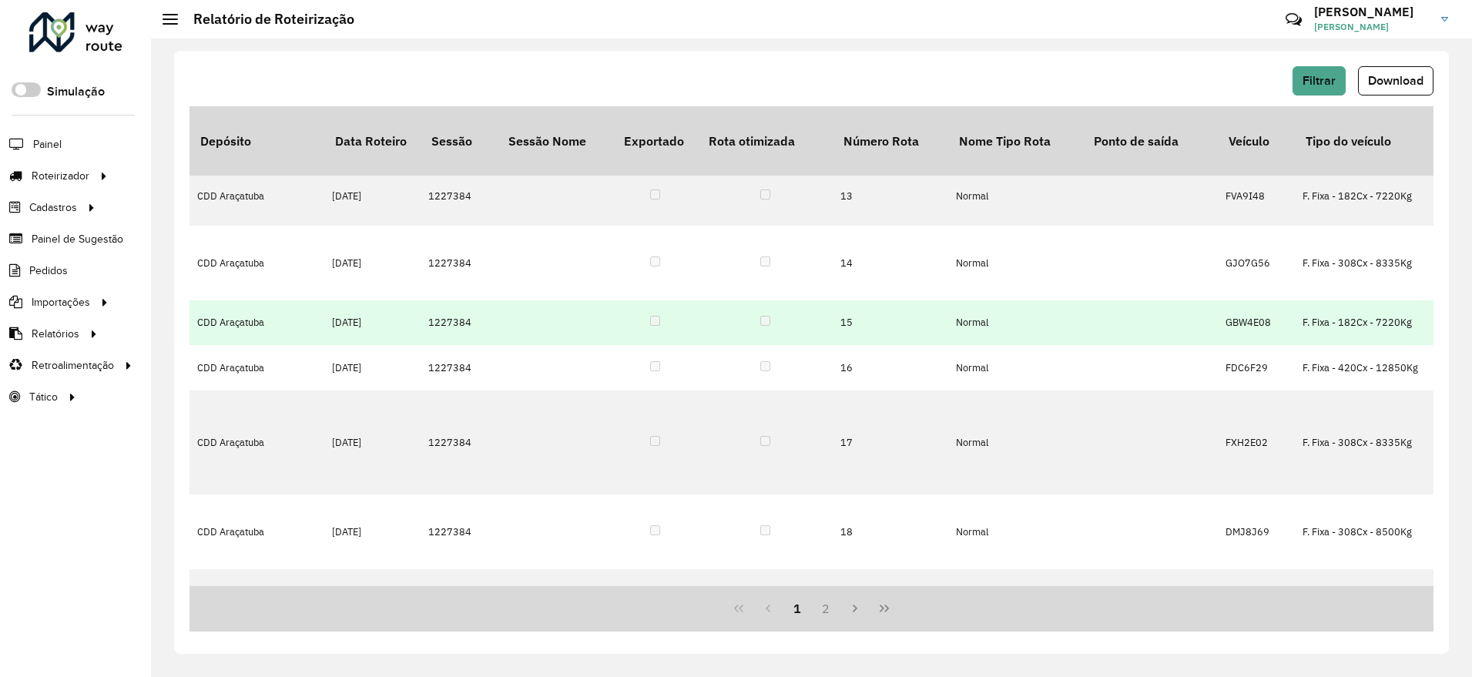
click at [961, 300] on td "Normal" at bounding box center [1015, 322] width 135 height 45
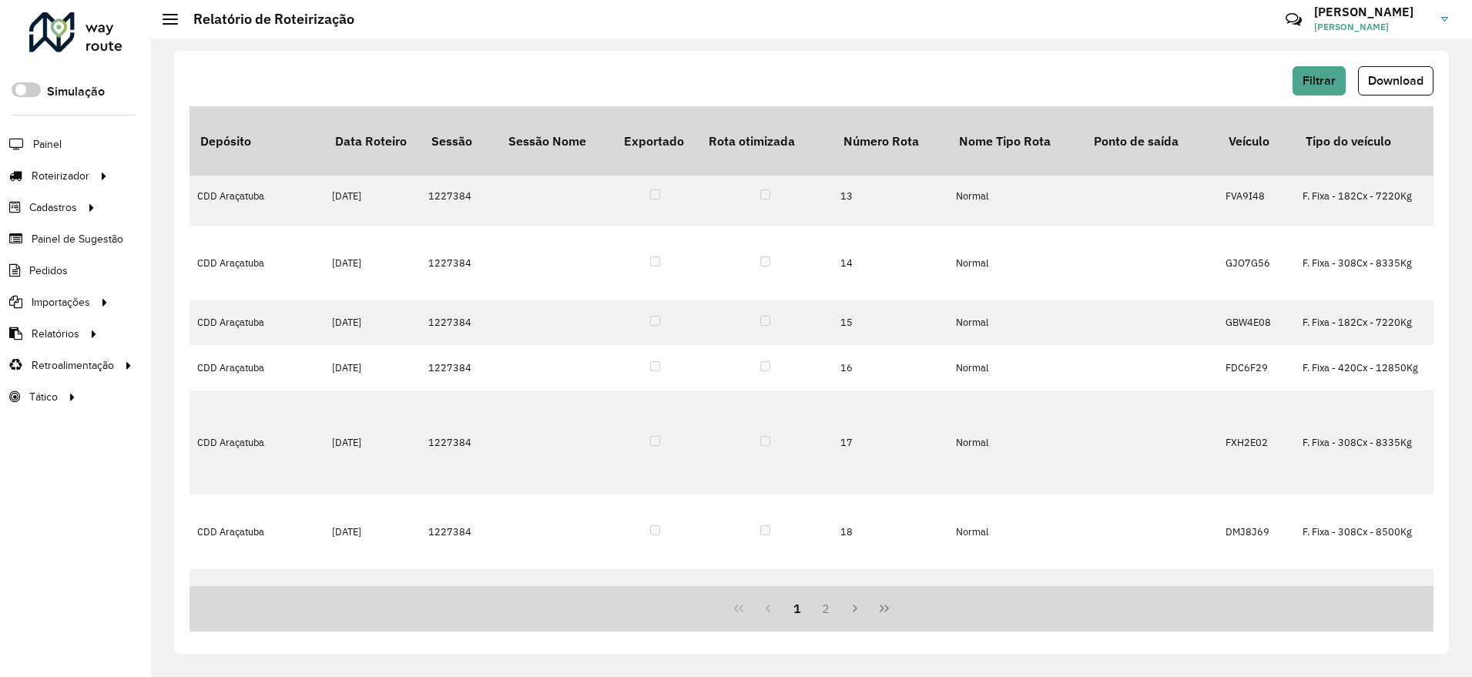
click at [515, 68] on div "Filtrar Download" at bounding box center [812, 80] width 1244 height 29
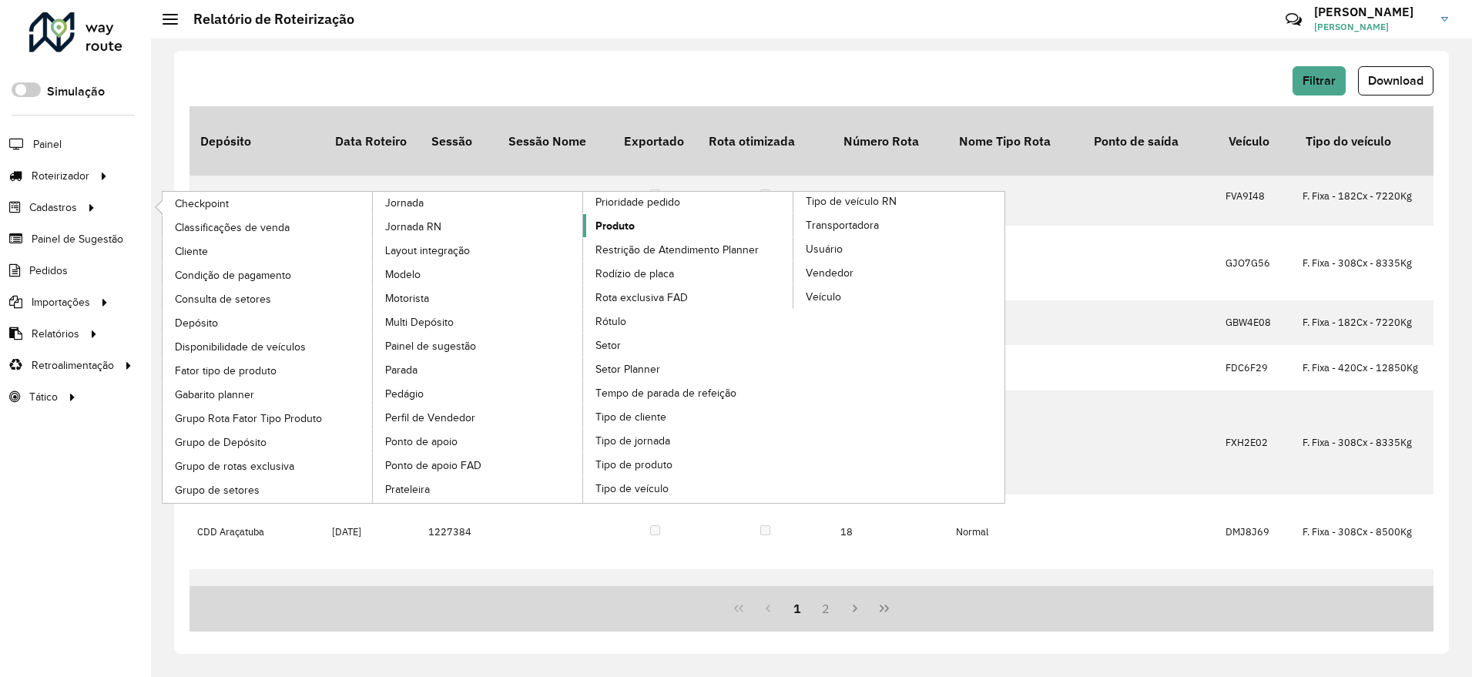
click at [635, 225] on link "Produto" at bounding box center [688, 225] width 211 height 23
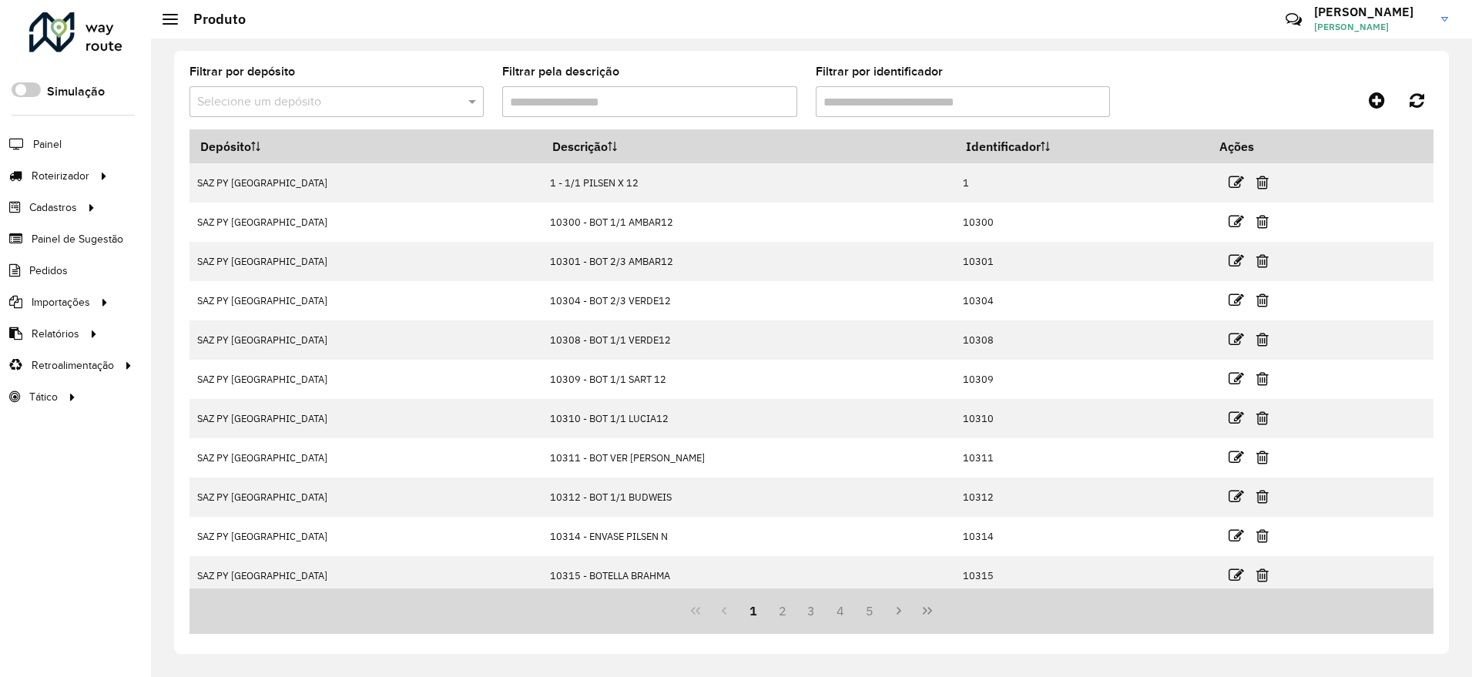
click at [637, 100] on input "Filtrar pela descrição" at bounding box center [649, 101] width 294 height 31
click at [226, 95] on input "text" at bounding box center [321, 102] width 248 height 18
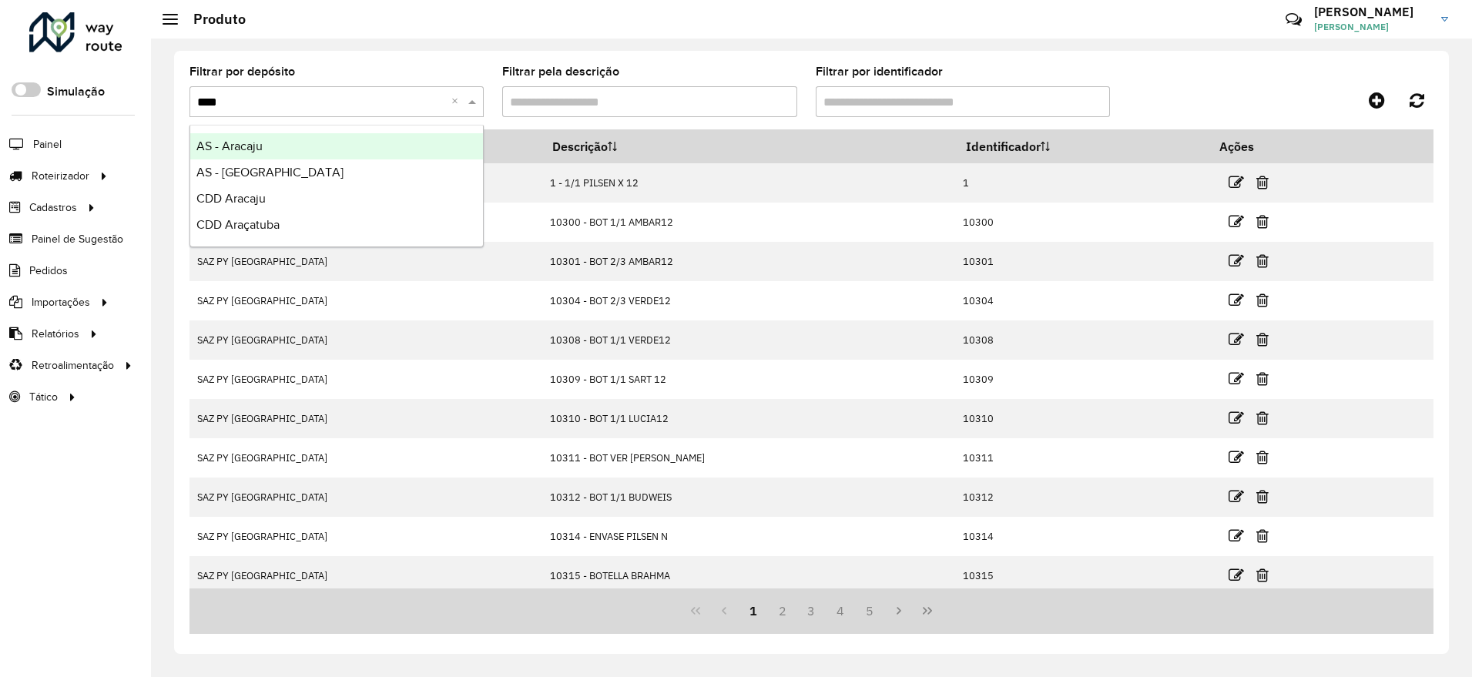
type input "*****"
click at [260, 179] on div "AS - Araçatuba" at bounding box center [336, 172] width 293 height 26
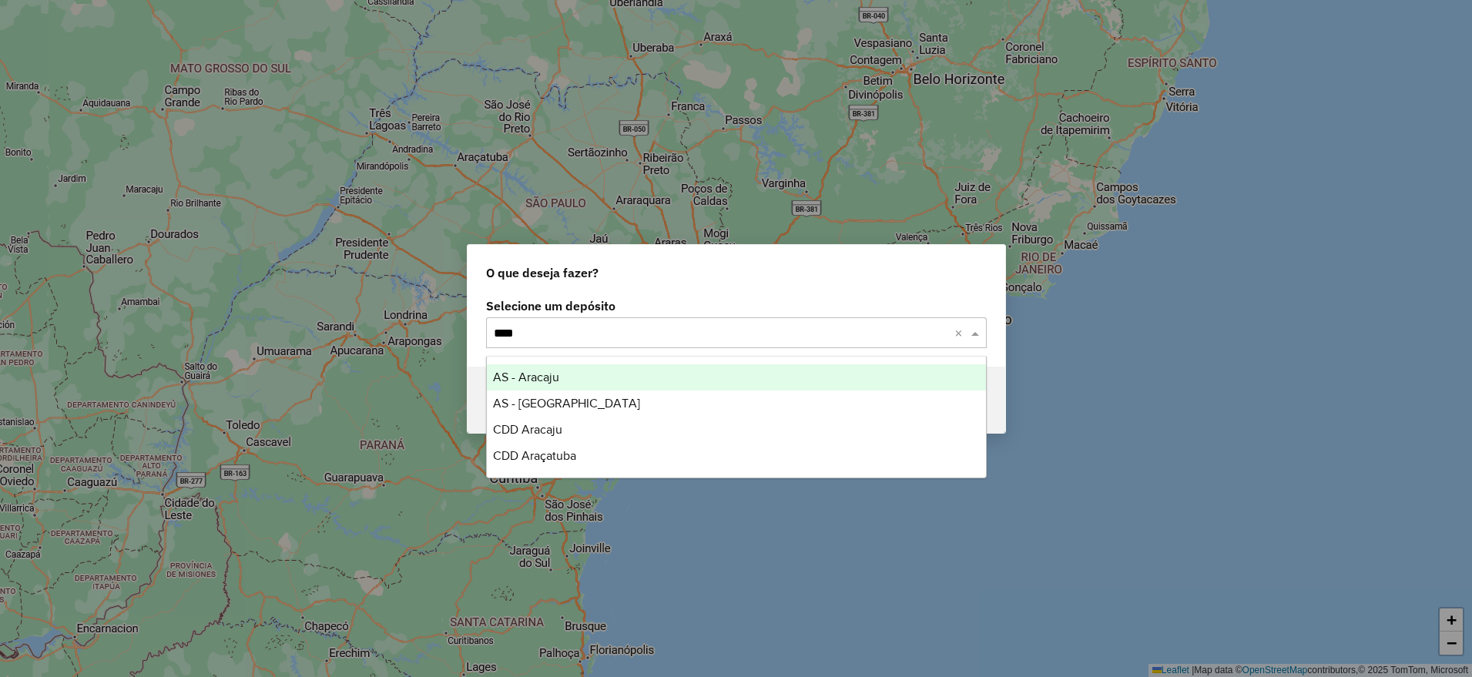
type input "*****"
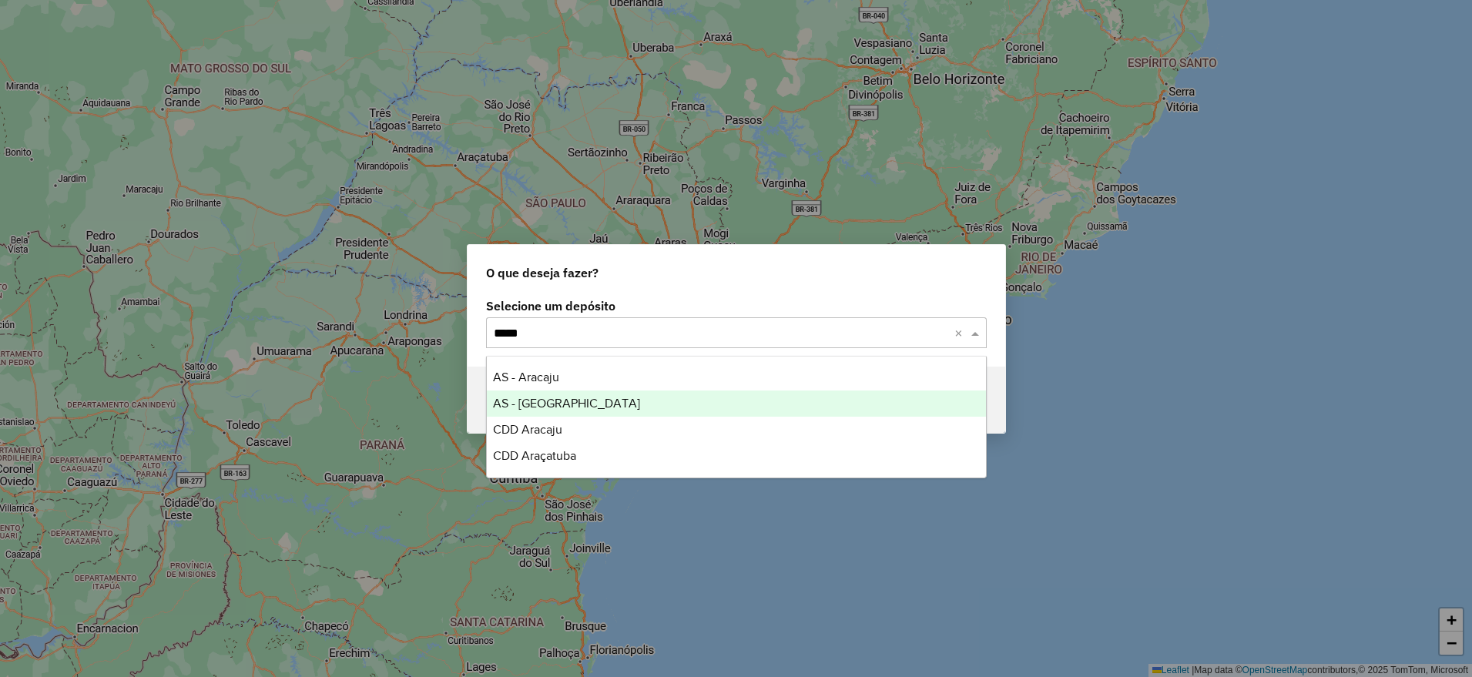
click at [648, 406] on div "AS - [GEOGRAPHIC_DATA]" at bounding box center [736, 404] width 499 height 26
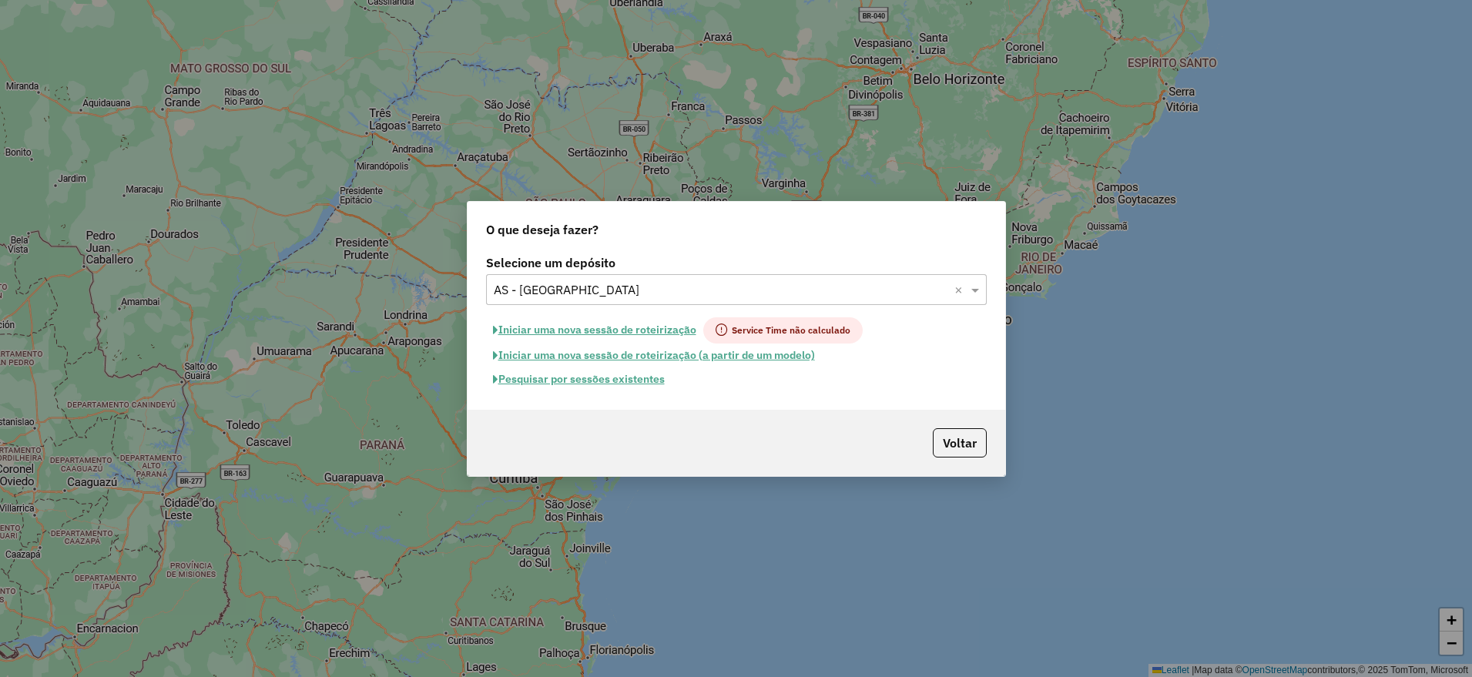
click at [518, 381] on button "Pesquisar por sessões existentes" at bounding box center [579, 379] width 186 height 24
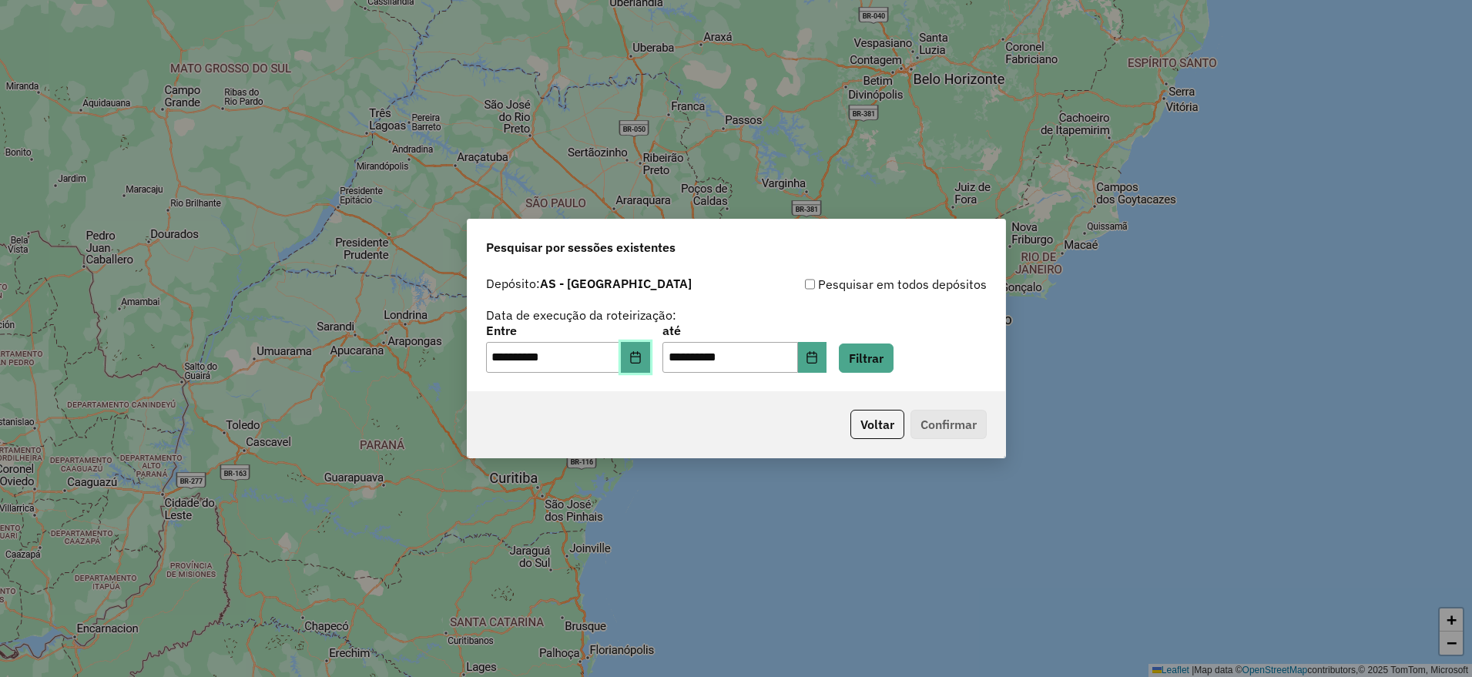
click at [642, 354] on icon "Choose Date" at bounding box center [635, 357] width 12 height 12
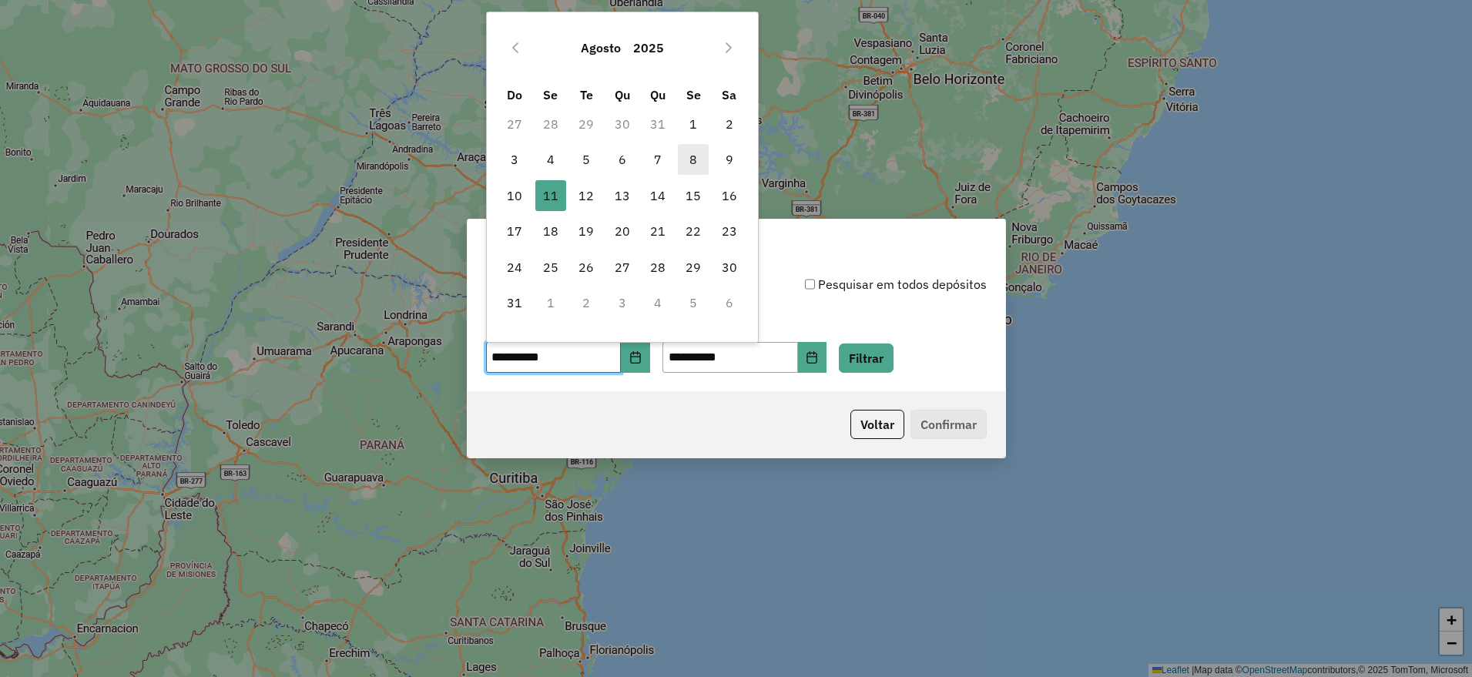
click at [698, 164] on span "8" at bounding box center [693, 159] width 31 height 31
type input "**********"
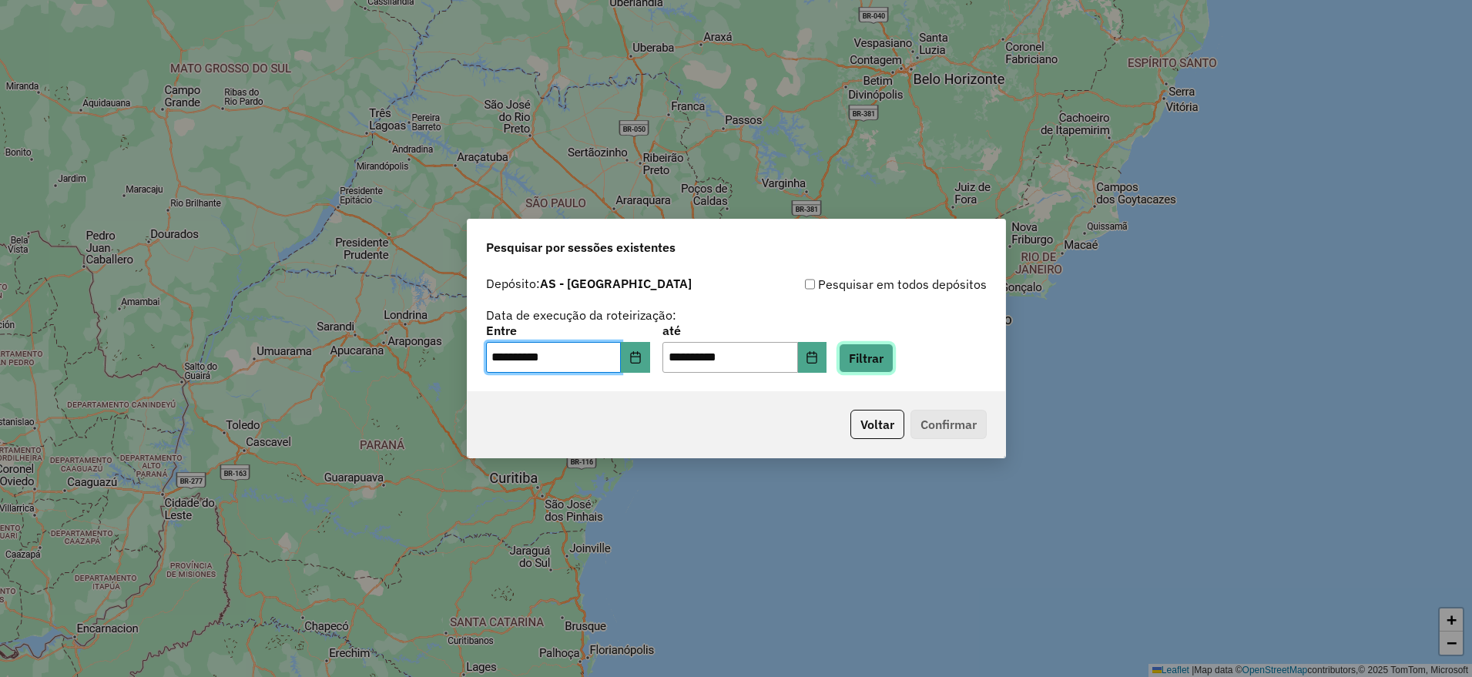
click at [894, 359] on button "Filtrar" at bounding box center [866, 358] width 55 height 29
